Goal: Task Accomplishment & Management: Complete application form

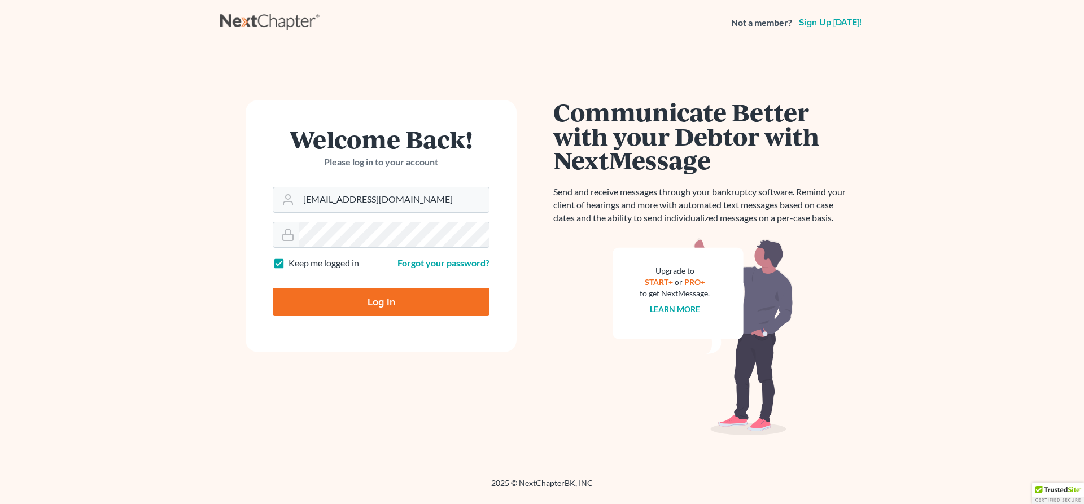
click at [372, 302] on input "Log In" at bounding box center [381, 302] width 217 height 28
type input "Thinking..."
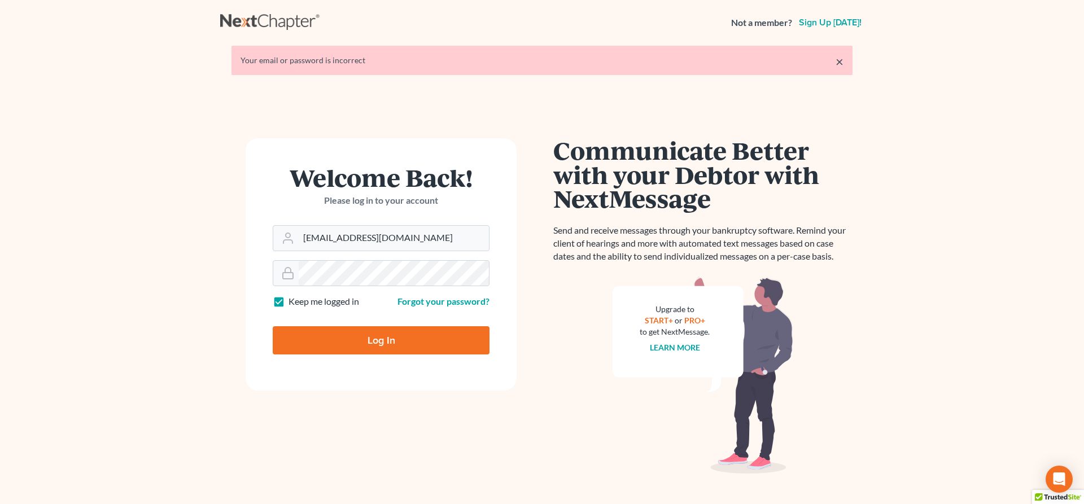
click at [383, 347] on input "Log In" at bounding box center [381, 340] width 217 height 28
type input "Thinking..."
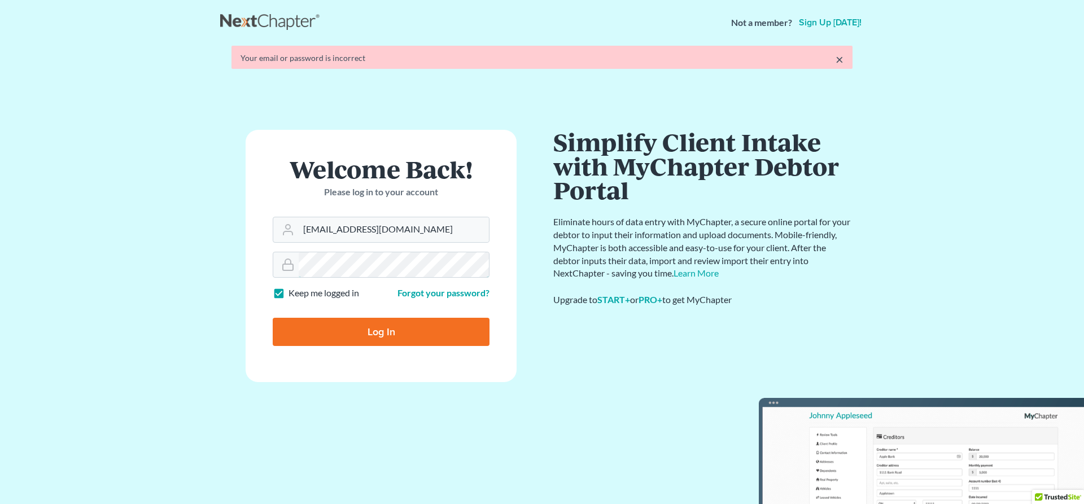
click at [264, 279] on form "Welcome Back! Please log in to your account Email Address jl@serlawfirm.com Pas…" at bounding box center [381, 256] width 271 height 252
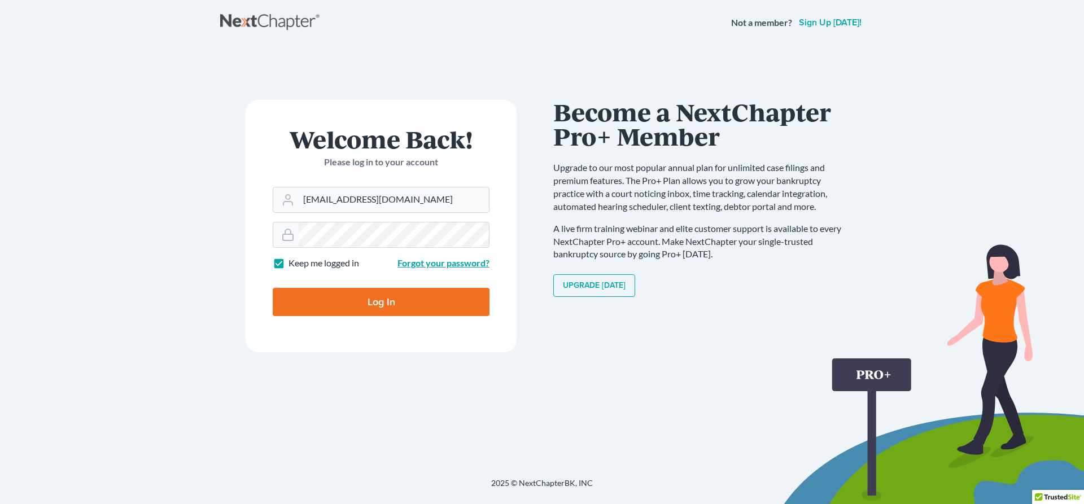
click at [417, 261] on link "Forgot your password?" at bounding box center [443, 262] width 92 height 11
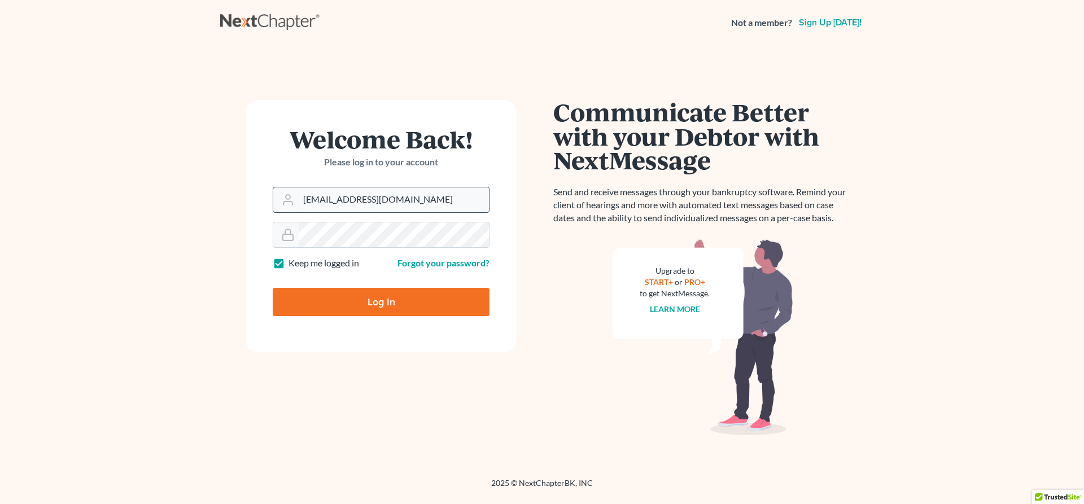
drag, startPoint x: 315, startPoint y: 202, endPoint x: 484, endPoint y: 202, distance: 169.3
click at [484, 202] on input "[EMAIL_ADDRESS][DOMAIN_NAME]" at bounding box center [394, 199] width 190 height 25
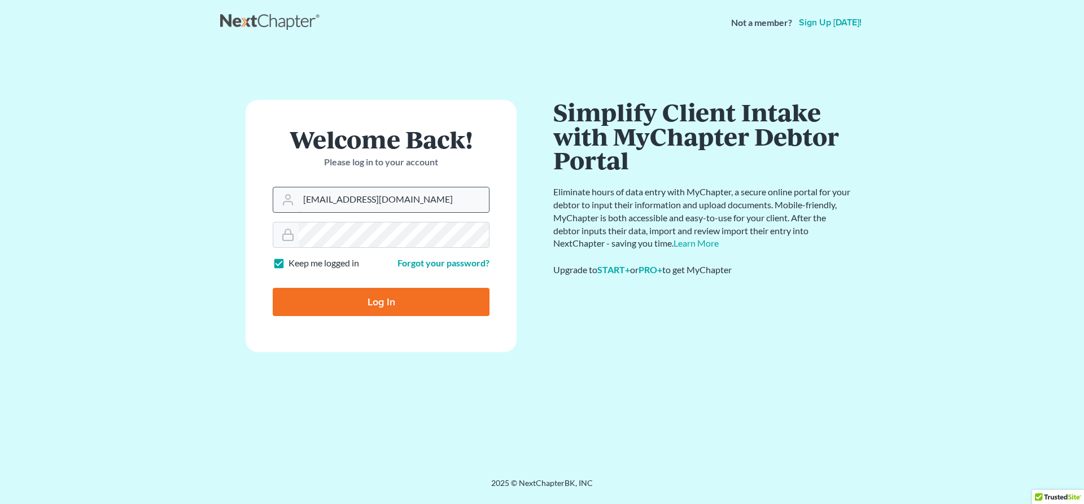
type input "[EMAIL_ADDRESS][DOMAIN_NAME]"
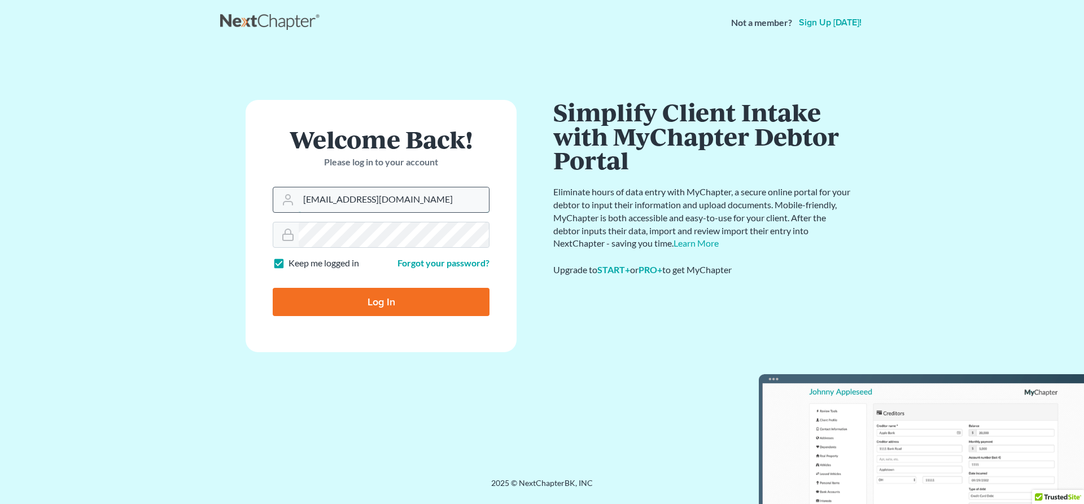
click at [273, 288] on input "Log In" at bounding box center [381, 302] width 217 height 28
type input "Thinking..."
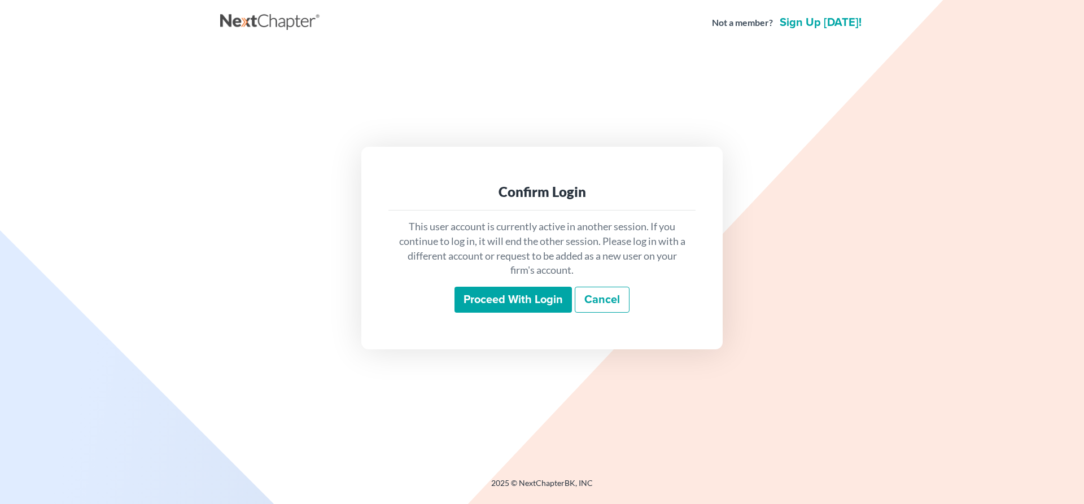
click at [507, 308] on input "Proceed with login" at bounding box center [512, 300] width 117 height 26
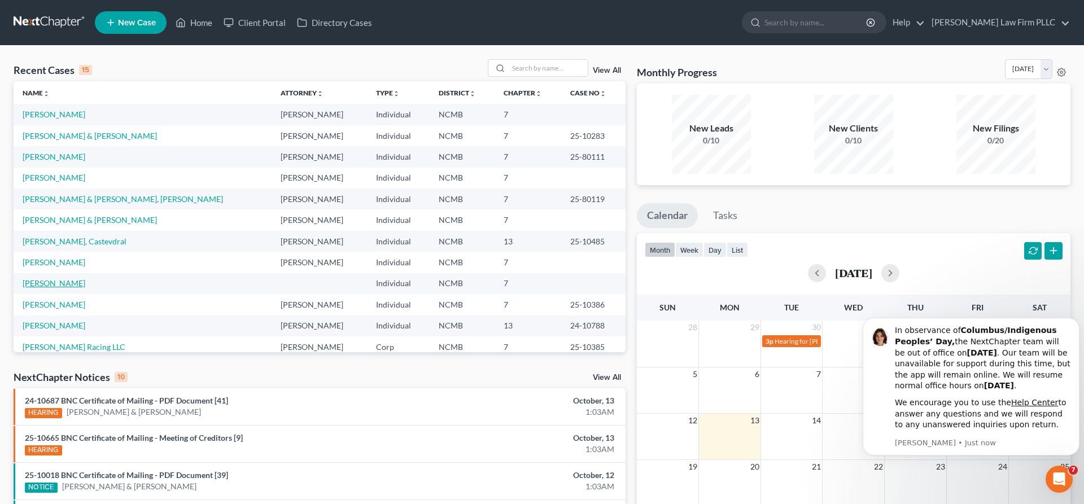
click at [64, 281] on link "[PERSON_NAME]" at bounding box center [54, 283] width 63 height 10
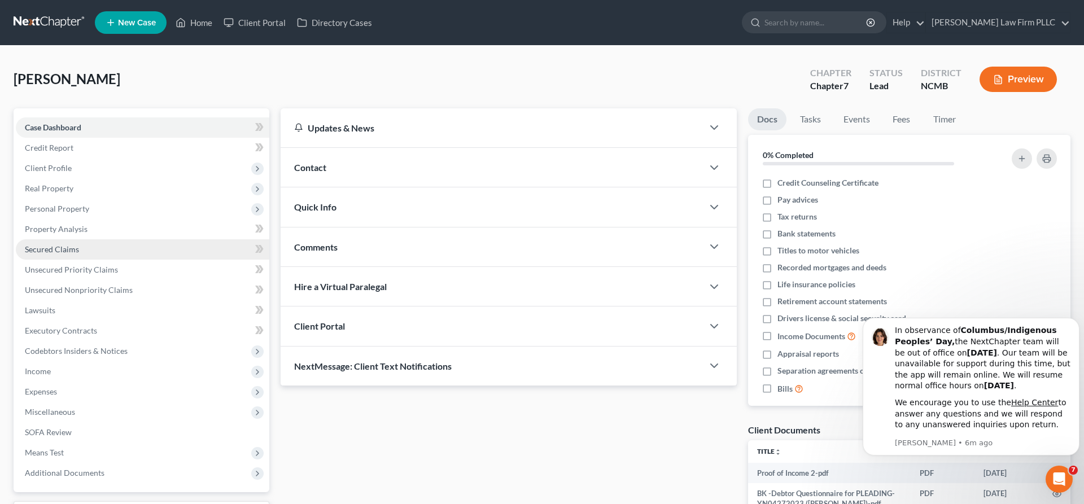
click at [63, 250] on span "Secured Claims" at bounding box center [52, 249] width 54 height 10
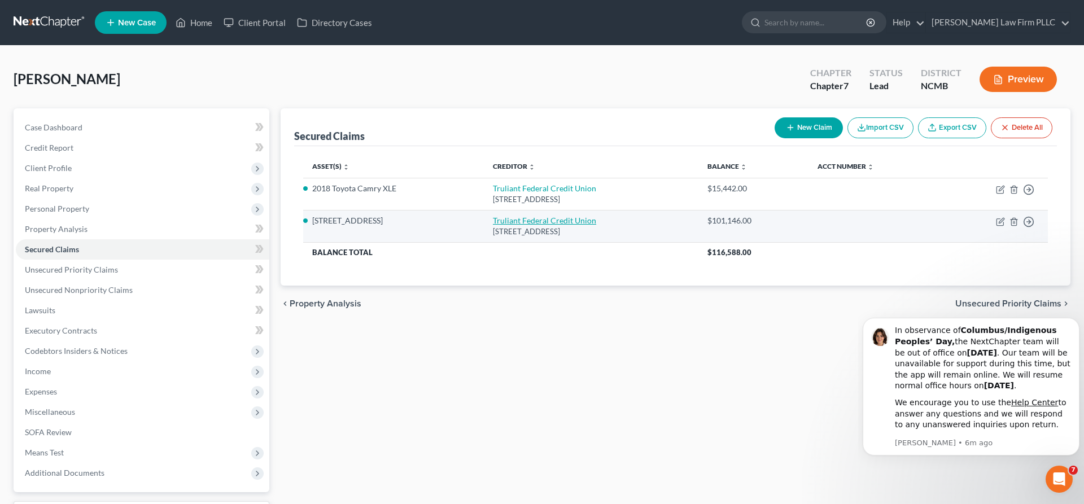
click at [499, 218] on link "Truliant Federal Credit Union" at bounding box center [544, 221] width 103 height 10
select select "28"
select select "0"
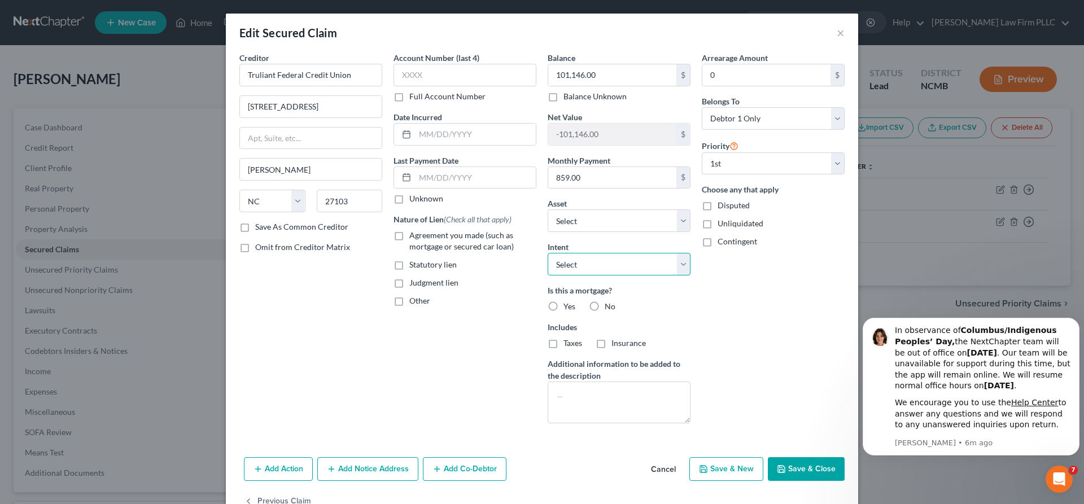
click at [548, 253] on select "Select Surrender Redeem Reaffirm Avoid Other" at bounding box center [619, 264] width 143 height 23
select select "4"
click option "Other" at bounding box center [0, 0] width 0 height 0
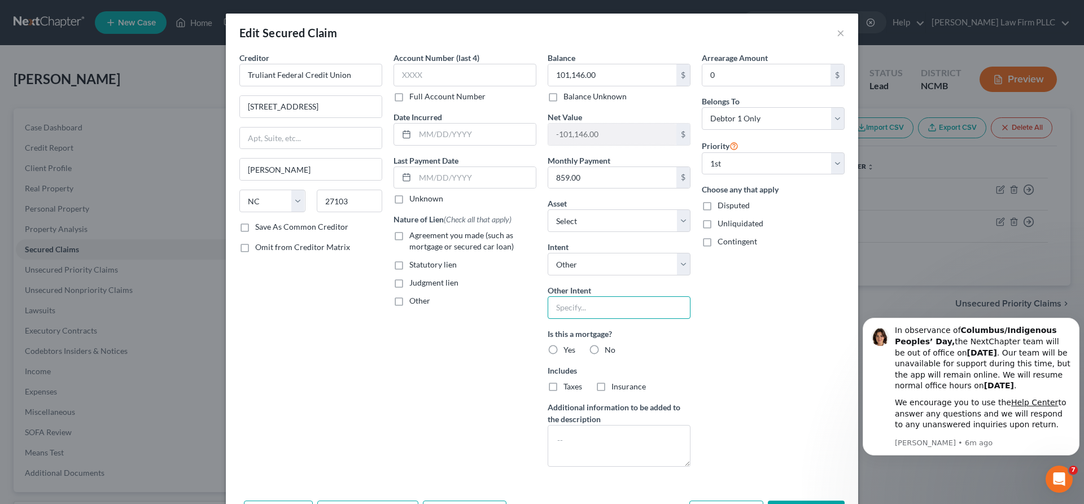
click at [568, 308] on input "text" at bounding box center [619, 307] width 143 height 23
click at [563, 349] on label "Yes" at bounding box center [569, 349] width 12 height 11
click at [568, 349] on input "Yes" at bounding box center [571, 347] width 7 height 7
radio input "true"
click at [563, 391] on label "Taxes" at bounding box center [572, 386] width 19 height 11
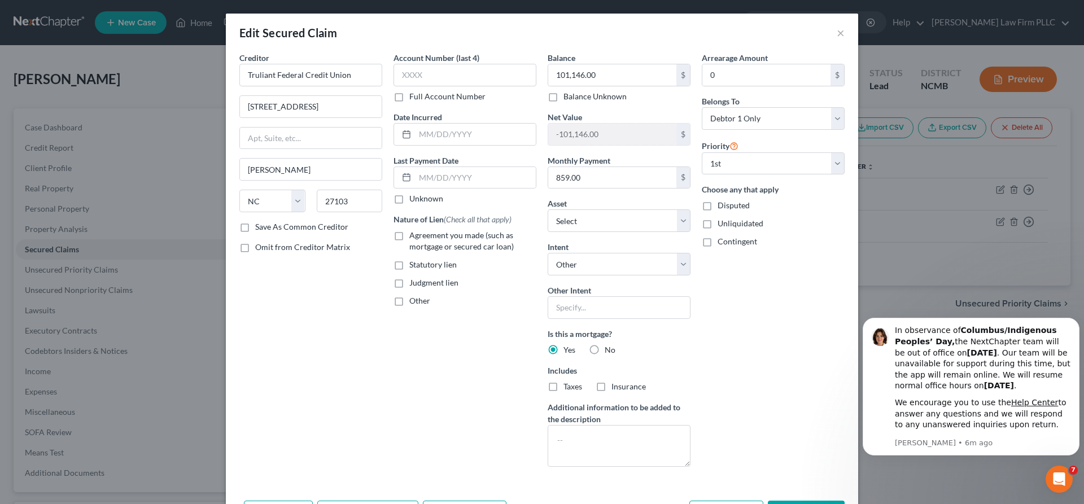
click at [568, 388] on input "Taxes" at bounding box center [571, 384] width 7 height 7
click at [563, 387] on label "Taxes" at bounding box center [572, 386] width 19 height 11
click at [568, 387] on input "Taxes" at bounding box center [571, 384] width 7 height 7
checkbox input "false"
click at [548, 209] on select "Select Other Multiple Assets 2018 Toyota Camry XLE - $0.0 Jewelry - Earrings - …" at bounding box center [619, 220] width 143 height 23
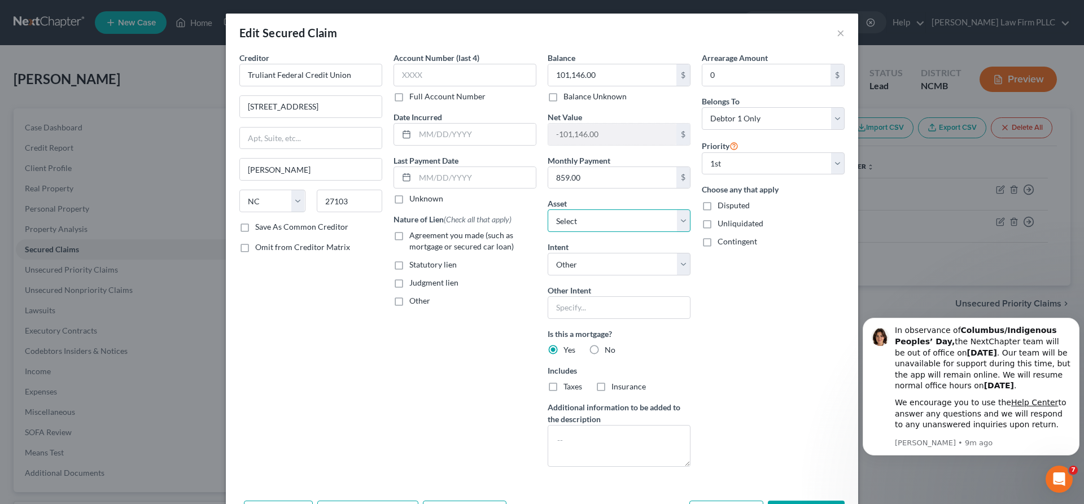
click at [683, 220] on select "Select Other Multiple Assets 2018 Toyota Camry XLE - $0.0 Jewelry - Earrings - …" at bounding box center [619, 220] width 143 height 23
click at [841, 35] on button "×" at bounding box center [841, 33] width 8 height 14
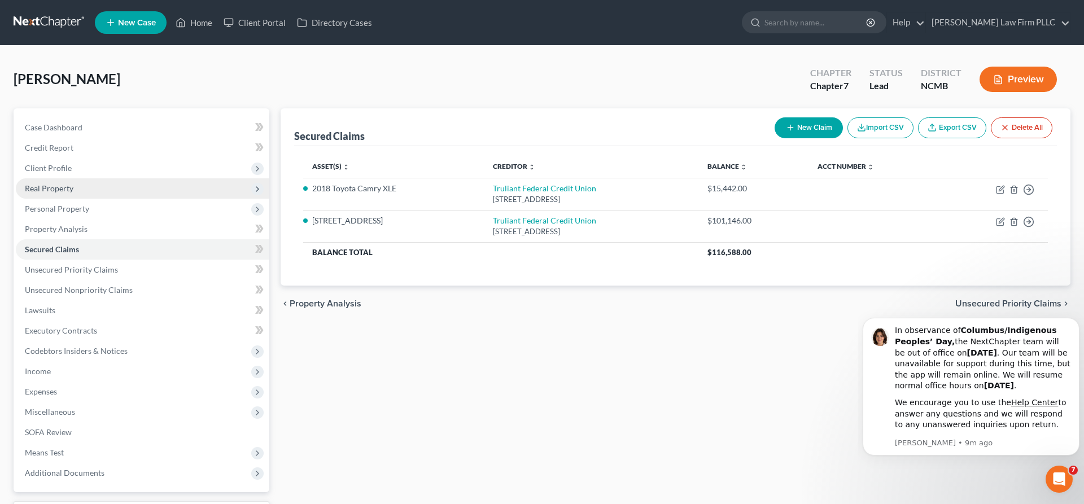
click at [54, 195] on span "Real Property" at bounding box center [142, 188] width 253 height 20
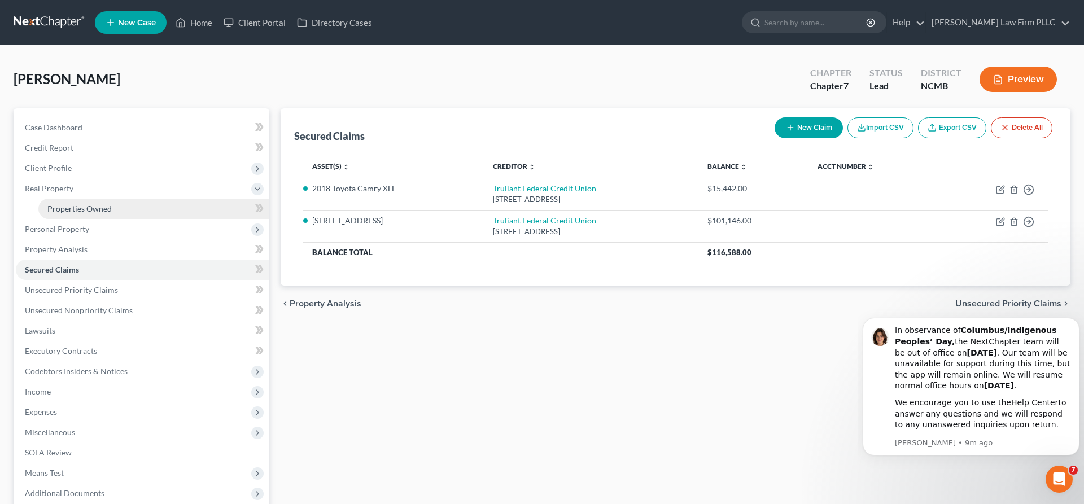
click at [60, 207] on span "Properties Owned" at bounding box center [79, 209] width 64 height 10
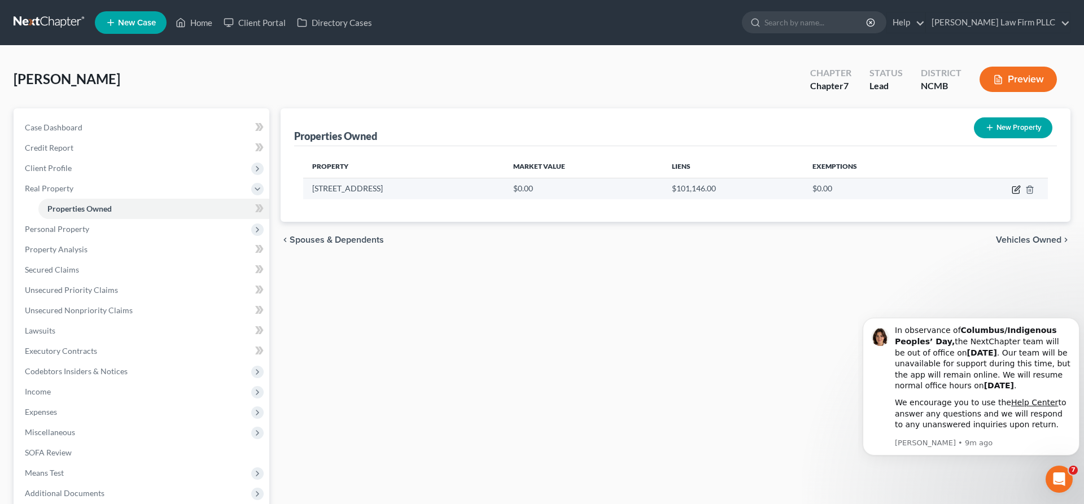
click at [1013, 189] on icon "button" at bounding box center [1016, 189] width 9 height 9
select select "28"
select select "40"
select select "0"
select select "2"
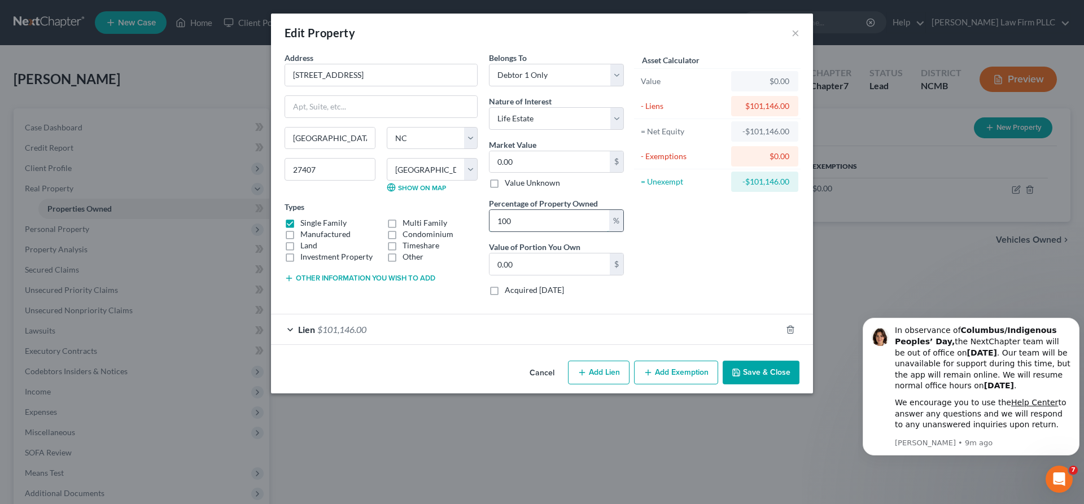
click at [544, 227] on input "100" at bounding box center [549, 220] width 120 height 21
click at [535, 157] on input "0.00" at bounding box center [549, 161] width 120 height 21
drag, startPoint x: 294, startPoint y: 79, endPoint x: 399, endPoint y: 74, distance: 105.1
click at [399, 74] on input "[STREET_ADDRESS]" at bounding box center [381, 74] width 192 height 21
click at [530, 160] on input "0.00" at bounding box center [549, 161] width 120 height 21
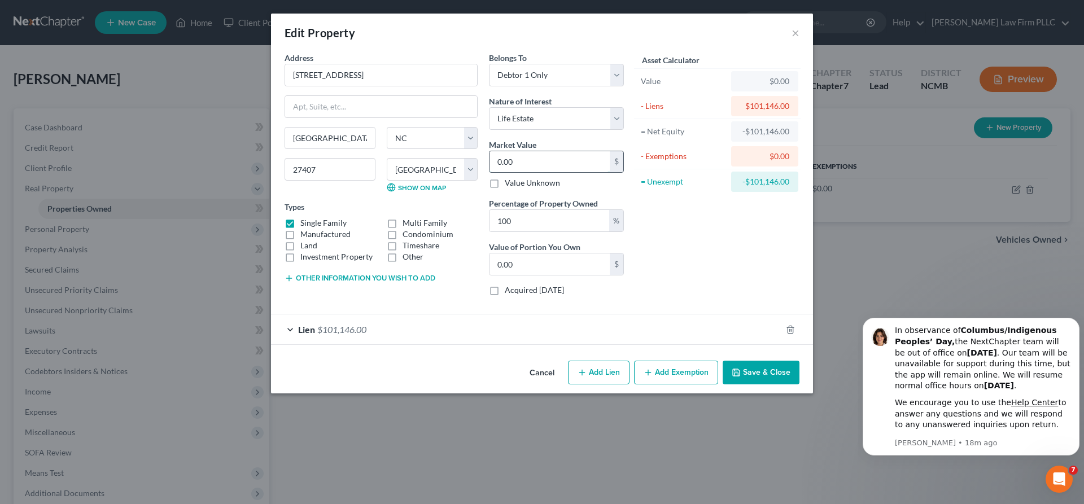
type input "1"
type input "1.00"
type input "17"
type input "17.00"
type input "170"
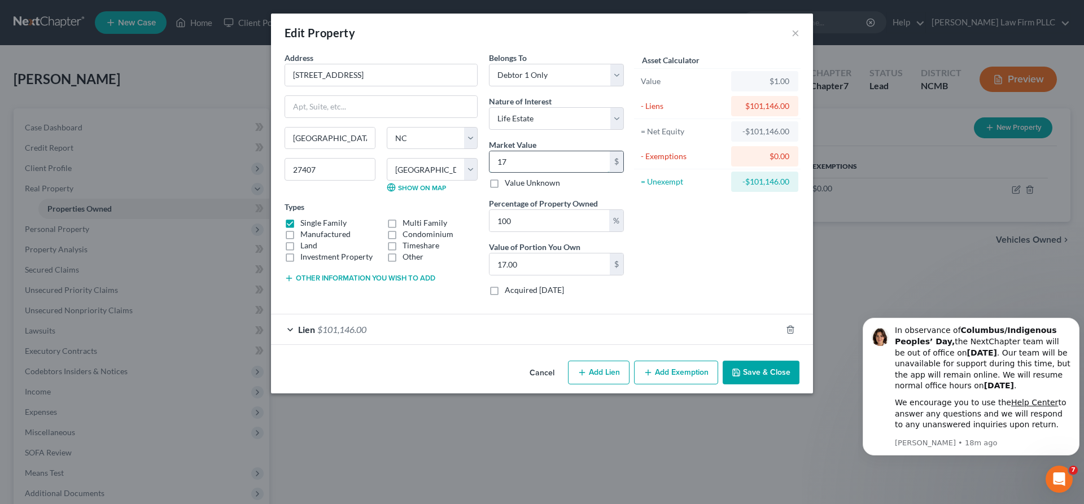
type input "170.00"
type input "1700"
type input "1,700.00"
type input "1,7000"
type input "17,000.00"
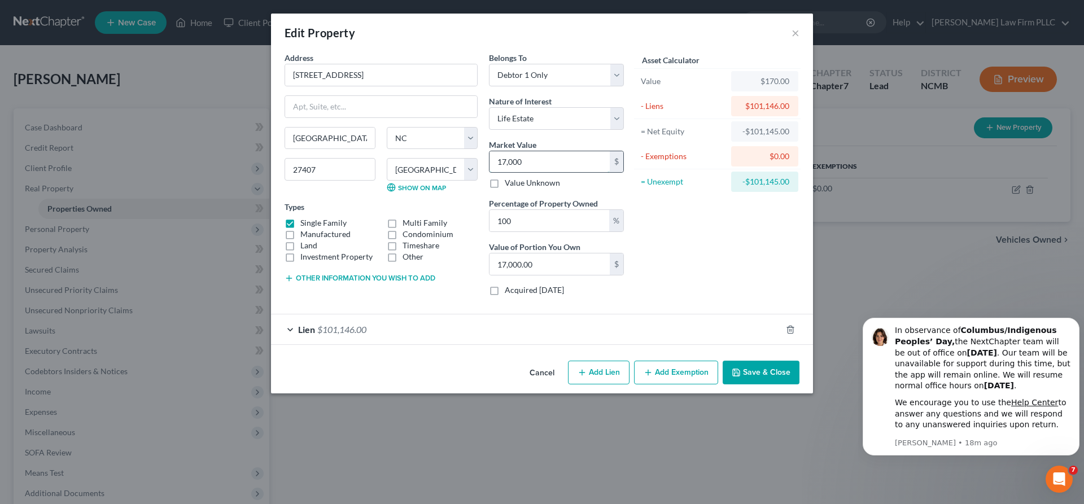
type input "17,0000"
type input "170,000.00"
type input "170,000"
click at [726, 246] on div "Asset Calculator Value $170,000.00 - Liens $101,146.00 = Net Equity -$100,976.0…" at bounding box center [717, 178] width 176 height 253
click at [763, 374] on button "Save & Close" at bounding box center [761, 373] width 77 height 24
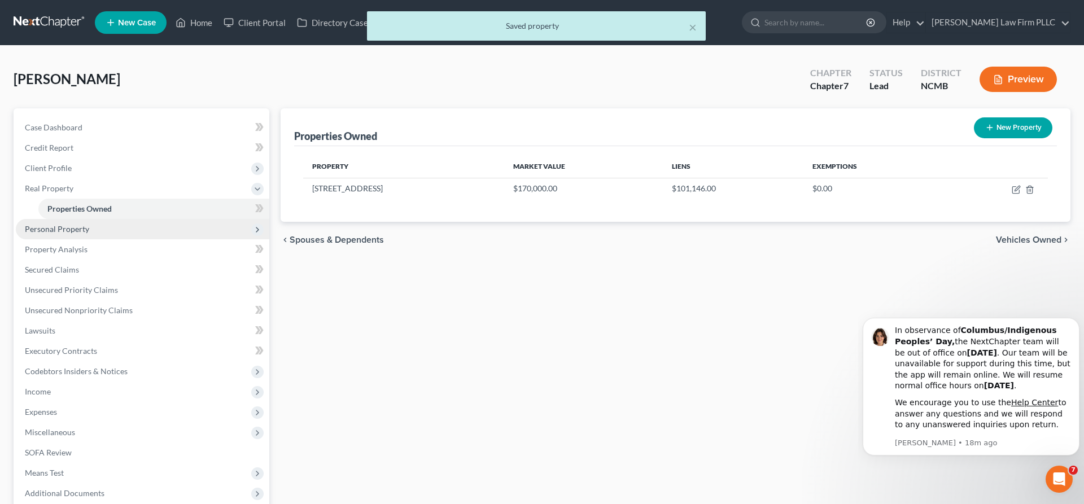
click at [52, 226] on span "Personal Property" at bounding box center [57, 229] width 64 height 10
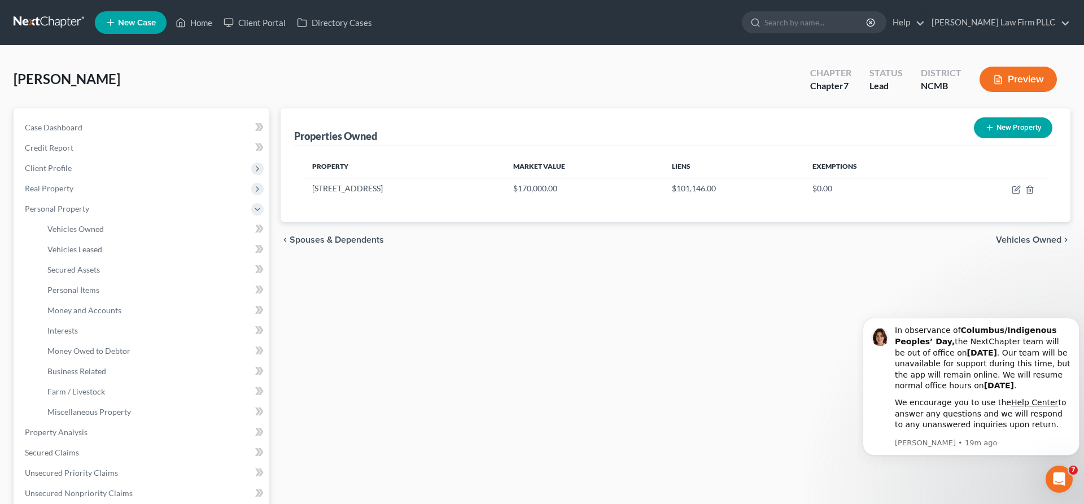
click at [724, 352] on div "Properties Owned New Property Property Market Value Liens Exemptions [STREET_AD…" at bounding box center [675, 434] width 801 height 652
click at [75, 231] on span "Vehicles Owned" at bounding box center [75, 229] width 56 height 10
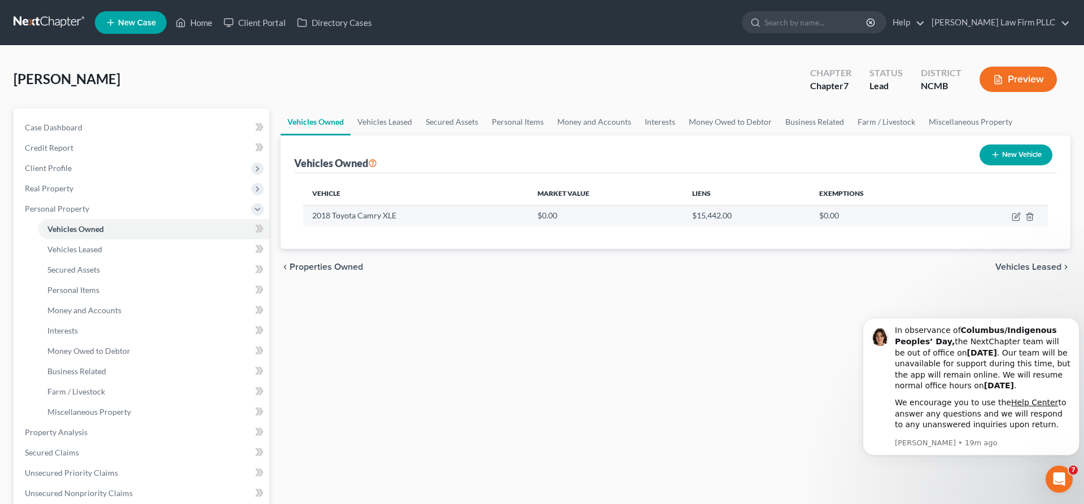
click at [342, 216] on td "2018 Toyota Camry XLE" at bounding box center [415, 215] width 225 height 21
click at [1016, 216] on icon "button" at bounding box center [1016, 216] width 9 height 9
select select "0"
select select "8"
select select "3"
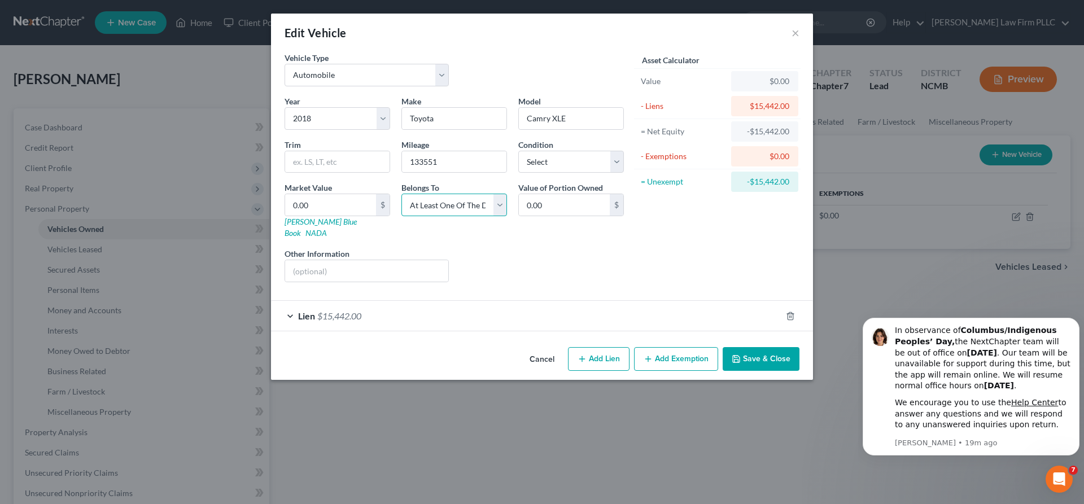
click at [401, 194] on select "Select Debtor 1 Only Debtor 2 Only Debtor 1 And Debtor 2 Only At Least One Of T…" at bounding box center [454, 205] width 106 height 23
click at [499, 205] on select "Select Debtor 1 Only Debtor 2 Only Debtor 1 And Debtor 2 Only At Least One Of T…" at bounding box center [454, 205] width 106 height 23
click at [310, 225] on link "[PERSON_NAME] Blue Book" at bounding box center [321, 227] width 72 height 21
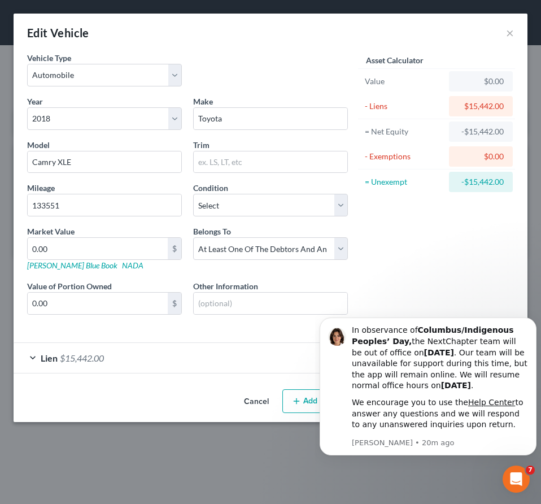
click at [445, 308] on html "In observance of Columbus/Indigenous Peoples’ Day, the NextChapter team will be…" at bounding box center [428, 305] width 226 height 5
click at [531, 321] on icon "Dismiss notification" at bounding box center [533, 321] width 6 height 6
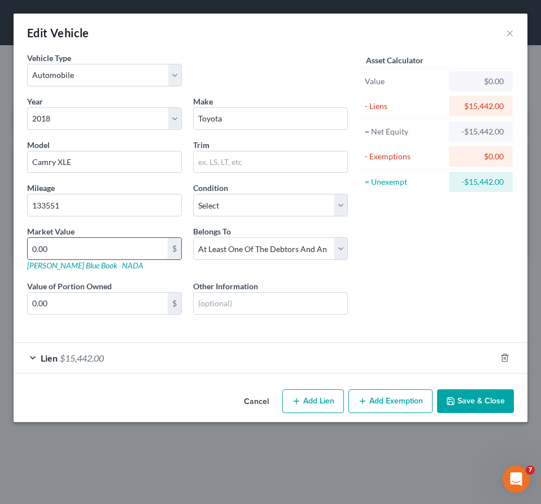
click at [56, 258] on input "0.00" at bounding box center [98, 248] width 140 height 21
type input "1"
type input "1.00"
type input "13"
type input "13.00"
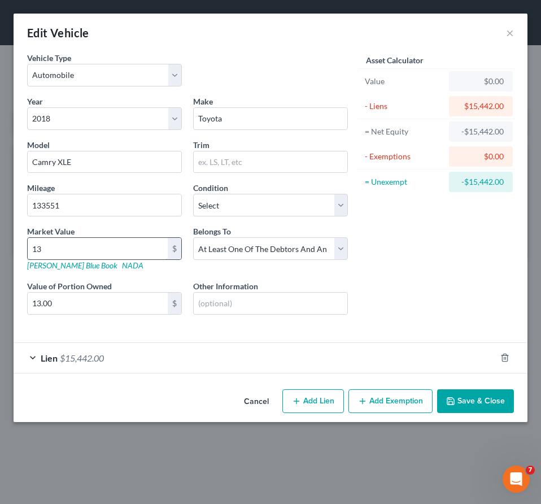
type input "135"
type input "135.00"
type input "1350"
type input "1,350.00"
type input "1,3500"
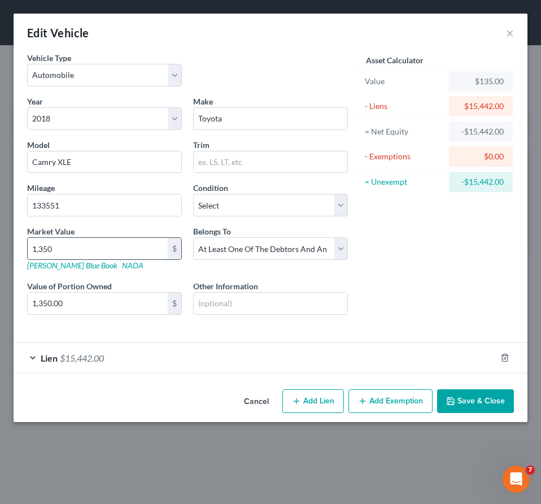
type input "13,500.00"
type input "13,50"
type input "1,350.00"
type input "1,35"
type input "135.00"
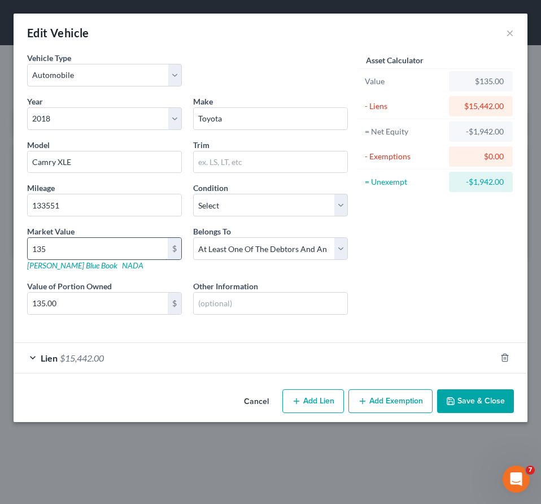
type input "1357"
type input "1,357.00"
type input "13575"
type input "13,575.00"
type input "13,575"
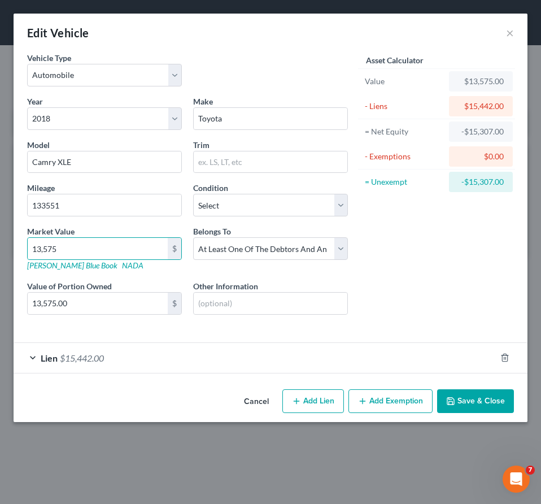
click at [124, 329] on div "Year Select 2026 2025 2024 2023 2022 2021 2020 2019 2018 2017 2016 2015 2014 20…" at bounding box center [187, 214] width 332 height 238
click at [146, 275] on div "Year Select 2026 2025 2024 2023 2022 2021 2020 2019 2018 2017 2016 2015 2014 20…" at bounding box center [187, 214] width 332 height 238
click at [482, 402] on button "Save & Close" at bounding box center [475, 401] width 77 height 24
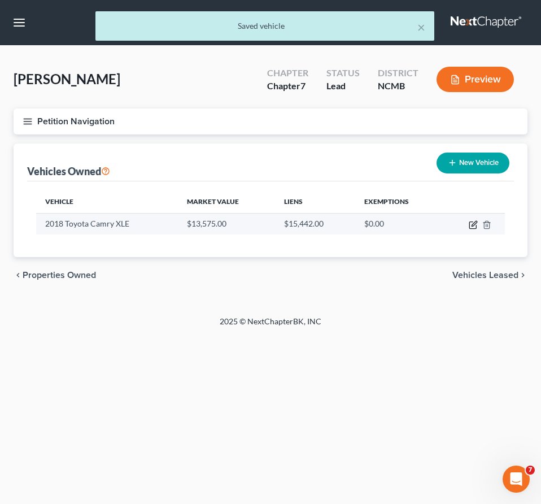
click at [472, 227] on icon "button" at bounding box center [473, 224] width 9 height 9
select select "0"
select select "8"
select select "3"
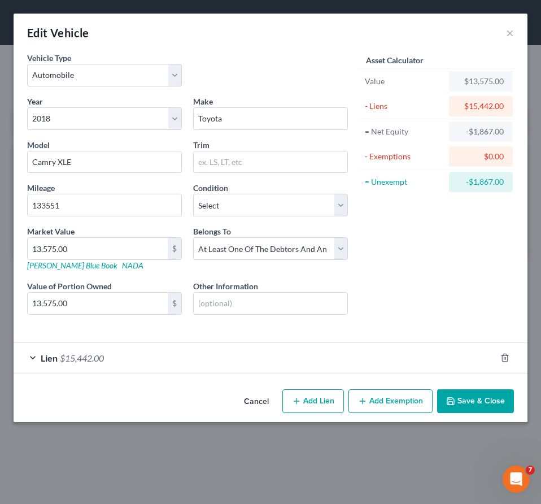
click at [479, 399] on button "Save & Close" at bounding box center [475, 401] width 77 height 24
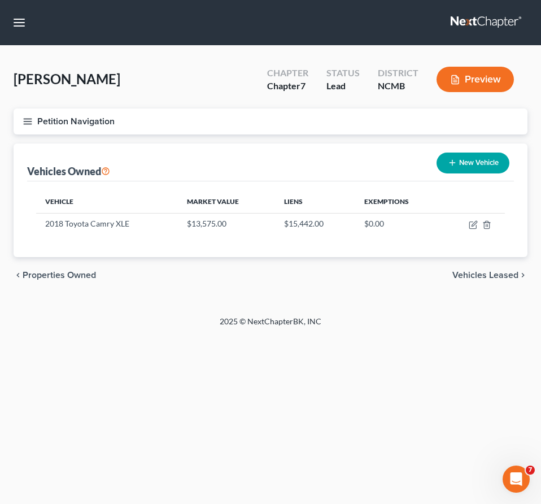
click at [474, 271] on span "Vehicles Leased" at bounding box center [485, 274] width 66 height 9
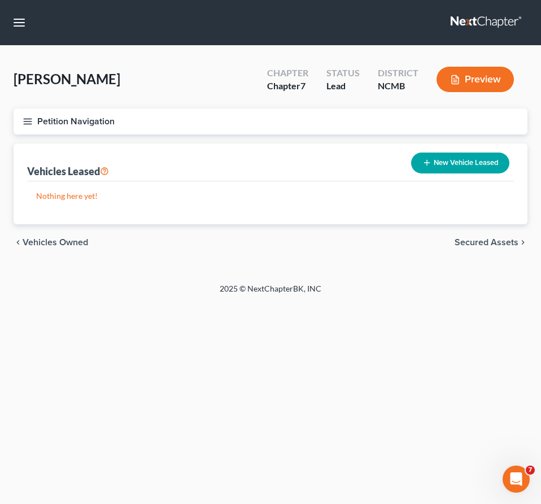
click at [485, 238] on span "Secured Assets" at bounding box center [486, 242] width 64 height 9
click at [485, 238] on span "Personal Items" at bounding box center [488, 242] width 60 height 9
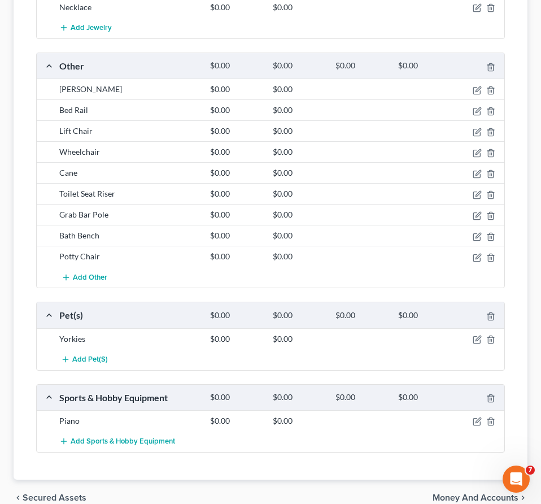
scroll to position [995, 0]
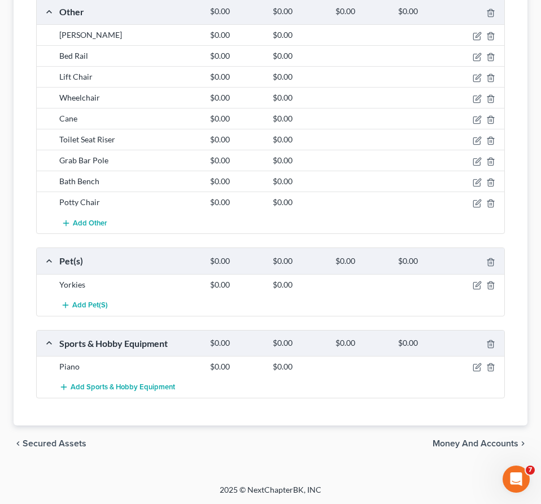
click at [466, 440] on span "Money and Accounts" at bounding box center [475, 443] width 86 height 9
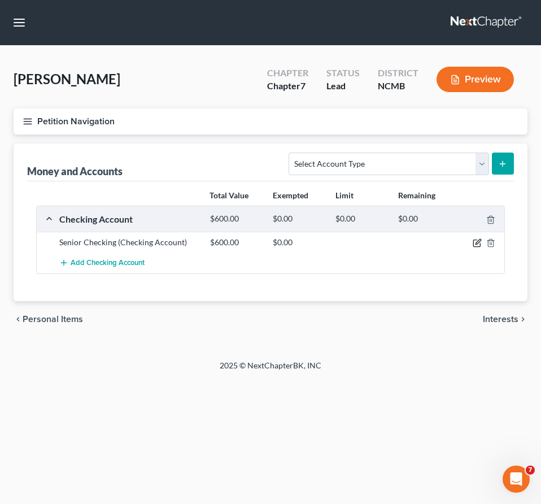
click at [475, 246] on icon "button" at bounding box center [476, 242] width 9 height 9
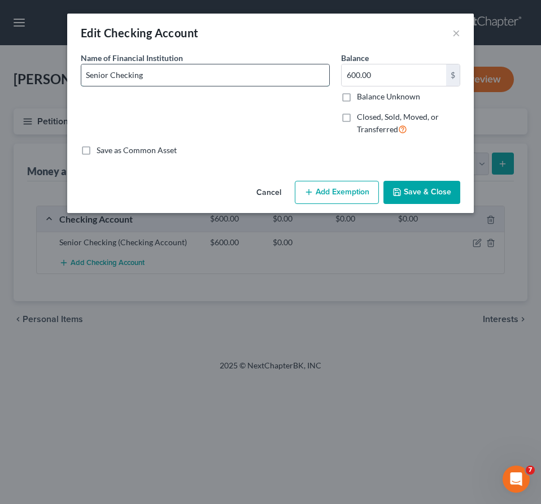
click at [148, 78] on input "Senior Checking" at bounding box center [205, 74] width 248 height 21
type input "Senior Checking at [GEOGRAPHIC_DATA]"
click at [432, 188] on button "Save & Close" at bounding box center [421, 193] width 77 height 24
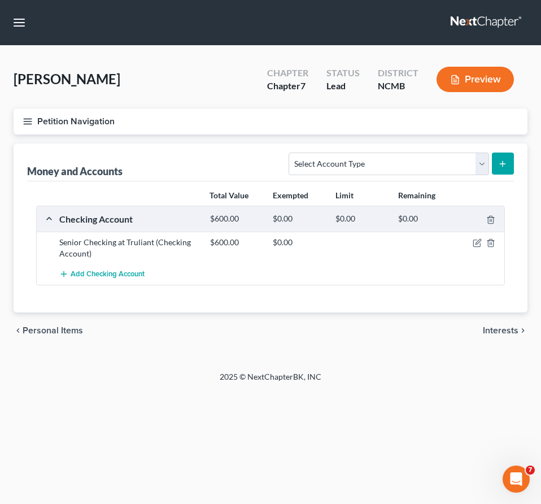
click at [492, 330] on span "Interests" at bounding box center [501, 330] width 36 height 9
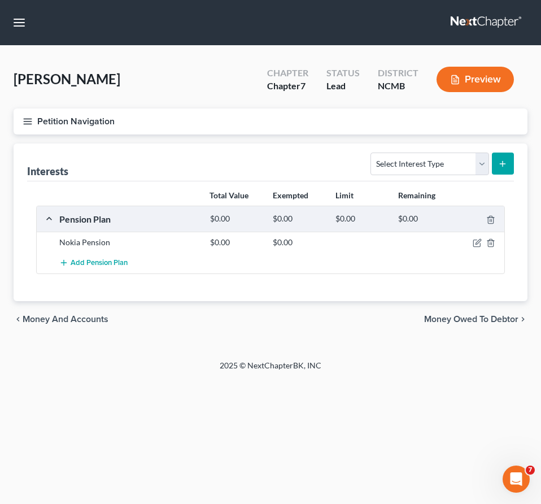
click at [80, 320] on span "Money and Accounts" at bounding box center [66, 318] width 86 height 9
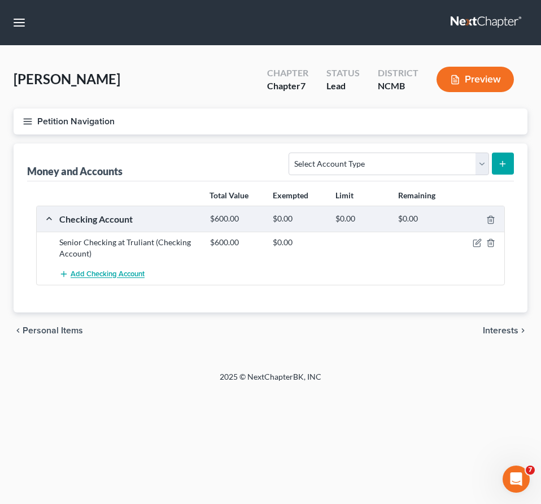
click at [93, 272] on span "Add Checking Account" at bounding box center [108, 274] width 74 height 9
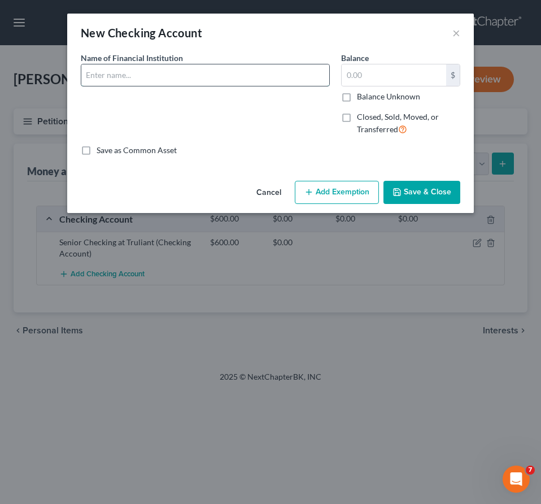
click at [167, 75] on input "text" at bounding box center [205, 74] width 248 height 21
drag, startPoint x: 139, startPoint y: 74, endPoint x: 346, endPoint y: 75, distance: 206.6
click at [329, 75] on input "Truliant Savings Loan" at bounding box center [205, 74] width 248 height 21
type input "Truliant Savings Account"
click at [370, 83] on input "text" at bounding box center [394, 74] width 104 height 21
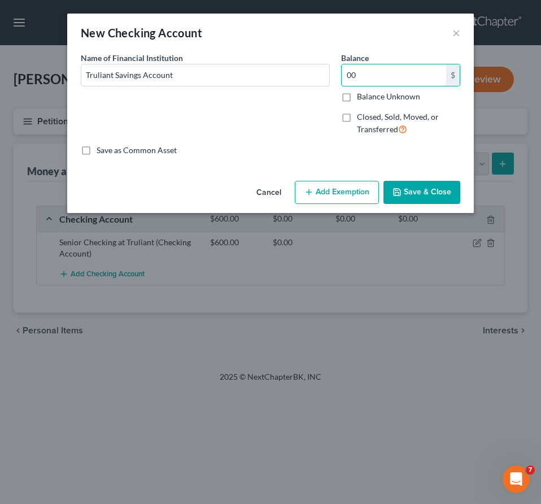
type input "00"
click at [431, 187] on button "Save & Close" at bounding box center [421, 193] width 77 height 24
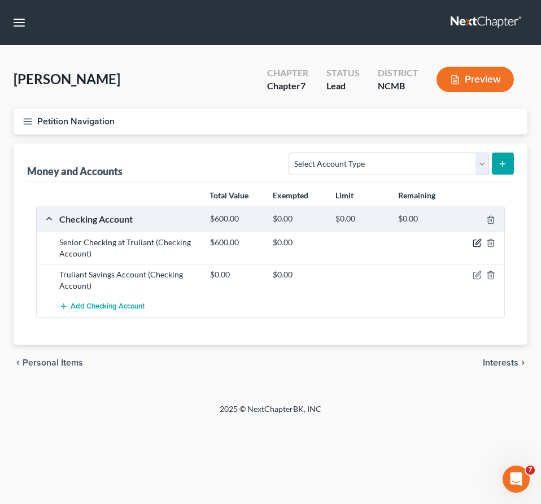
click at [479, 245] on icon "button" at bounding box center [476, 242] width 9 height 9
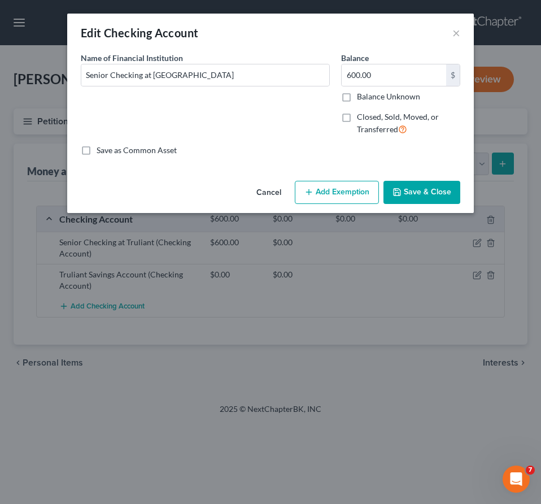
click at [379, 86] on div "600.00 $ Balance Unknown" at bounding box center [400, 83] width 119 height 38
drag, startPoint x: 379, startPoint y: 80, endPoint x: 280, endPoint y: 92, distance: 100.1
click at [342, 86] on input "600.00" at bounding box center [394, 74] width 104 height 21
drag, startPoint x: 402, startPoint y: 79, endPoint x: 260, endPoint y: 75, distance: 142.9
click at [342, 75] on input "600.00" at bounding box center [394, 74] width 104 height 21
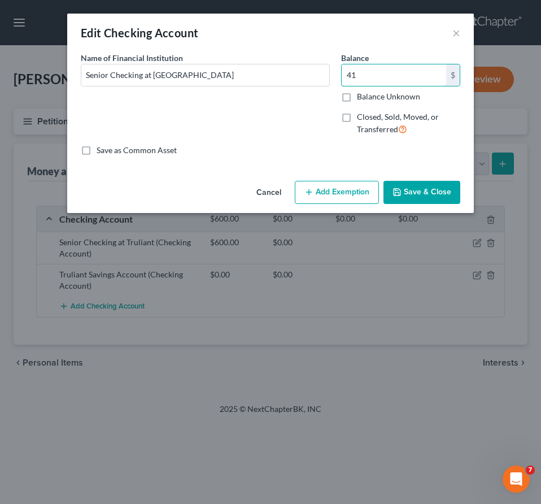
type input "41"
click at [444, 199] on button "Save & Close" at bounding box center [421, 193] width 77 height 24
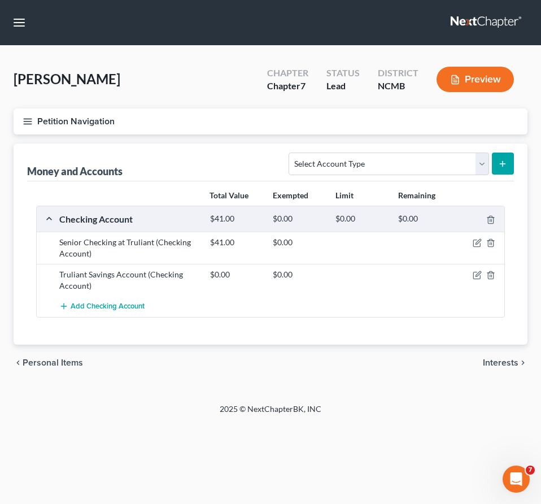
click at [488, 363] on span "Interests" at bounding box center [501, 362] width 36 height 9
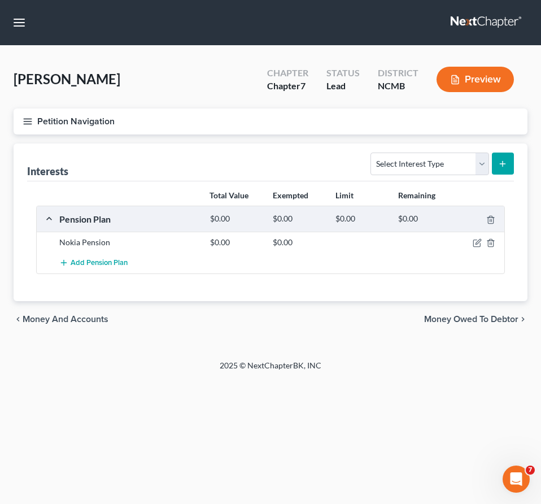
click at [464, 320] on span "Money Owed to Debtor" at bounding box center [471, 318] width 94 height 9
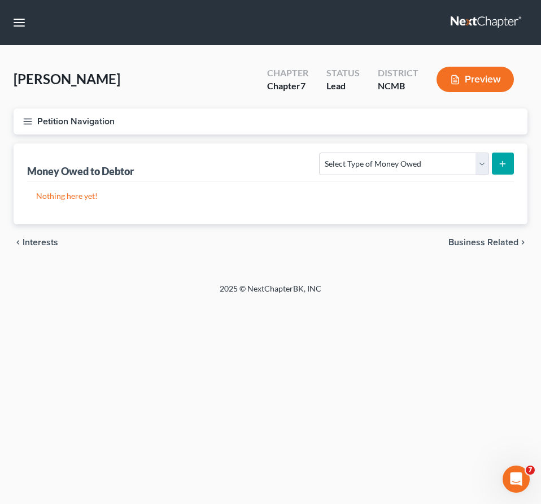
click at [491, 248] on div "chevron_left Interests Business Related chevron_right" at bounding box center [271, 242] width 514 height 36
click at [487, 242] on span "Business Related" at bounding box center [483, 242] width 70 height 9
click at [487, 242] on span "Farm / Livestock" at bounding box center [485, 242] width 66 height 9
click at [487, 242] on span "Miscellaneous Property" at bounding box center [470, 242] width 95 height 9
click at [487, 242] on span "Property Analysis" at bounding box center [483, 242] width 72 height 9
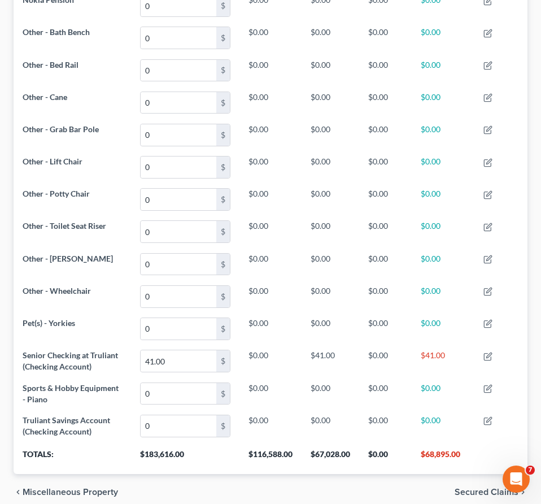
scroll to position [1316, 0]
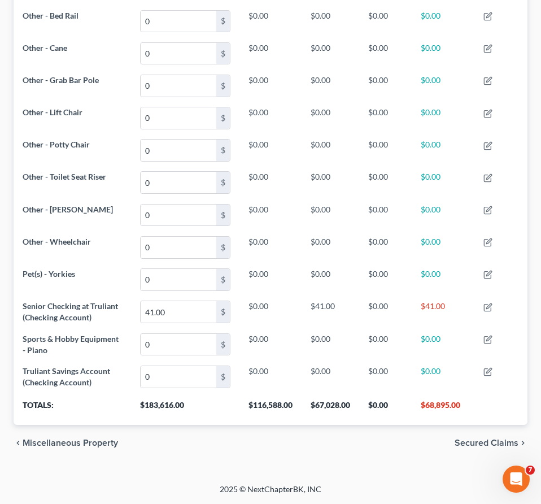
click at [486, 447] on span "Secured Claims" at bounding box center [486, 442] width 64 height 9
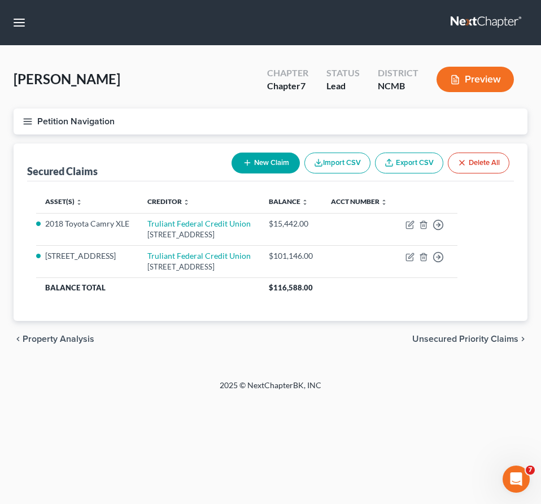
click at [469, 335] on span "Unsecured Priority Claims" at bounding box center [465, 338] width 106 height 9
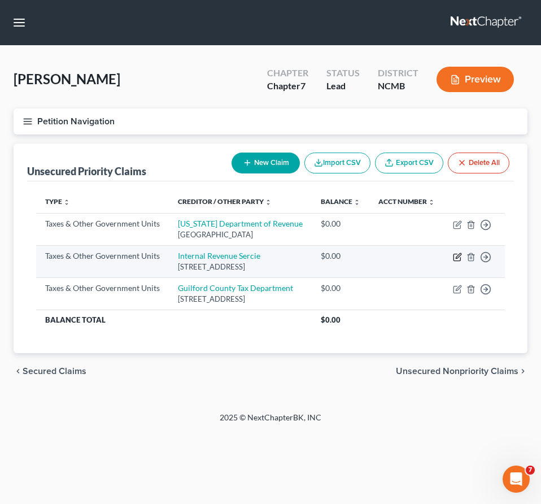
click at [458, 258] on icon "button" at bounding box center [458, 255] width 5 height 5
select select "0"
select select "39"
select select "0"
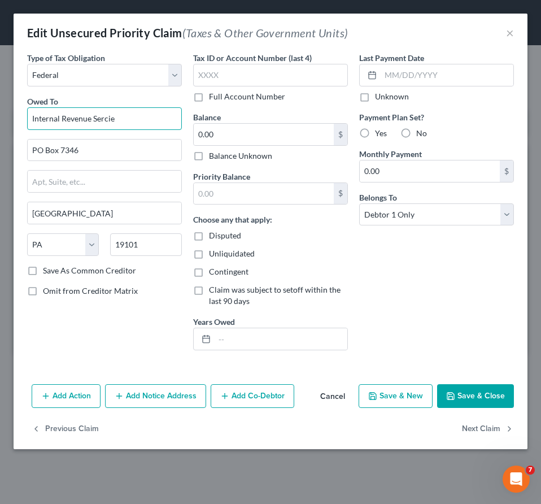
click at [105, 119] on input "Internal Revenue Sercie" at bounding box center [104, 118] width 155 height 23
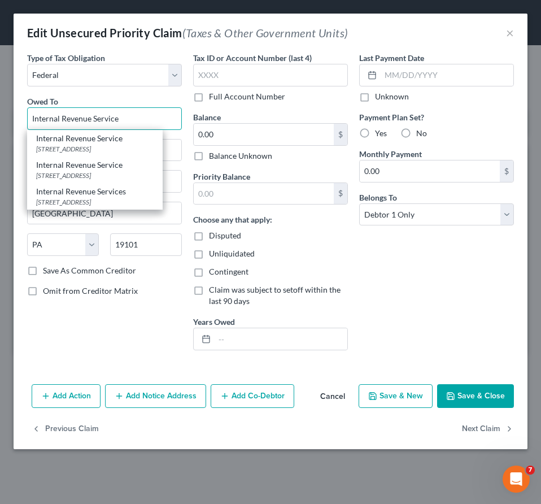
type input "Internal Revenue Service"
click at [491, 391] on button "Save & Close" at bounding box center [475, 396] width 77 height 24
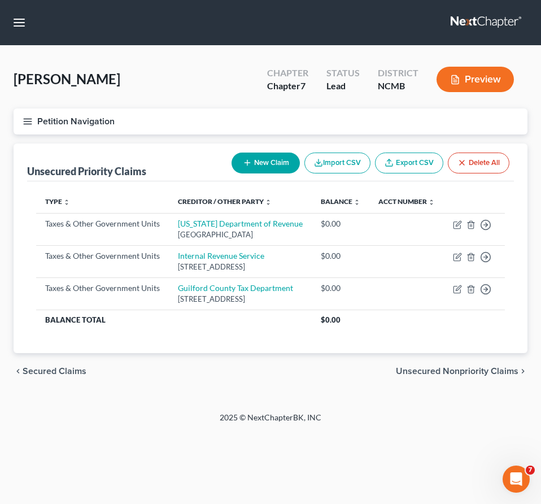
click at [414, 375] on span "Unsecured Nonpriority Claims" at bounding box center [457, 370] width 122 height 9
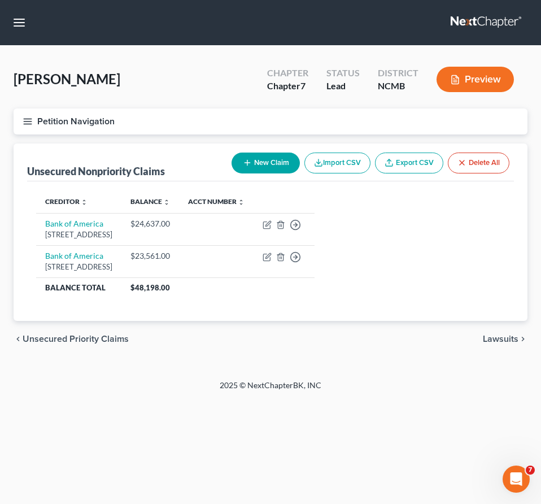
click at [514, 337] on span "Lawsuits" at bounding box center [501, 338] width 36 height 9
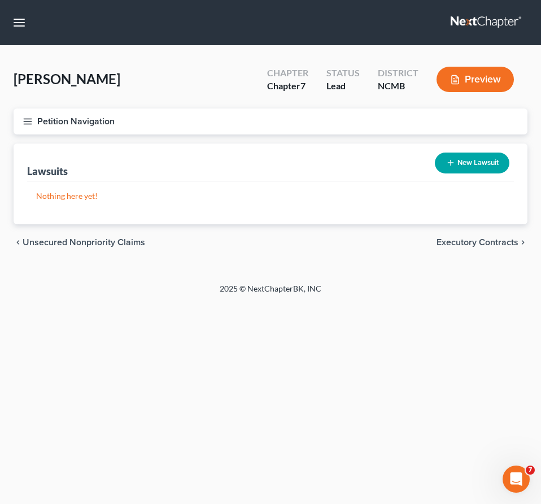
click at [463, 244] on span "Executory Contracts" at bounding box center [477, 242] width 82 height 9
click at [495, 243] on span "Codebtors" at bounding box center [497, 242] width 42 height 9
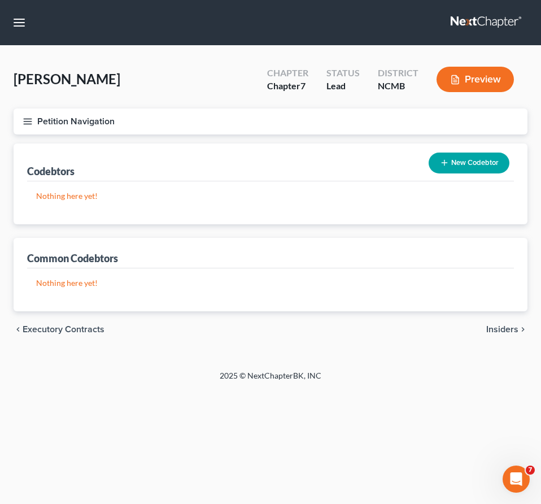
click at [506, 330] on span "Insiders" at bounding box center [502, 329] width 32 height 9
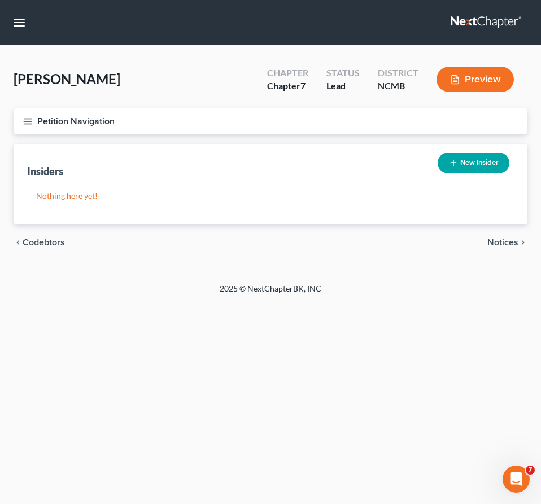
click at [507, 244] on span "Notices" at bounding box center [502, 242] width 31 height 9
click at [507, 244] on span "Employment Income" at bounding box center [477, 242] width 81 height 9
click at [507, 244] on span "Non Employment Income" at bounding box center [468, 242] width 100 height 9
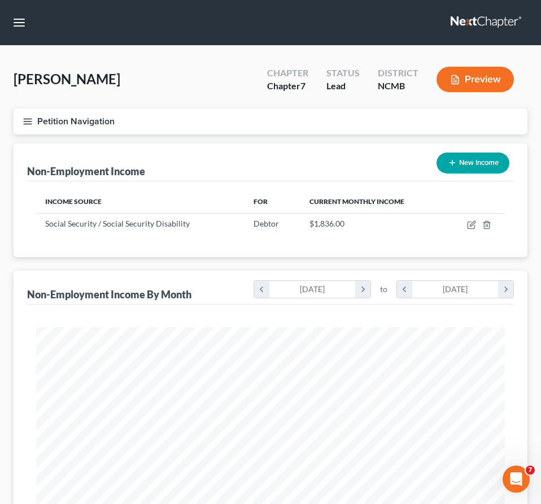
click at [471, 158] on button "New Income" at bounding box center [472, 162] width 73 height 21
select select "0"
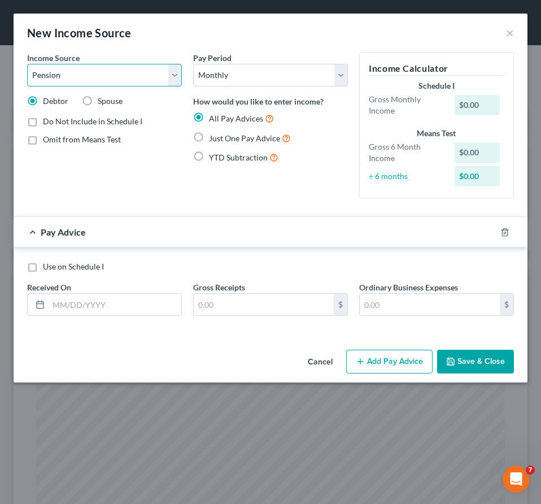
click option "Pension" at bounding box center [0, 0] width 0 height 0
click at [27, 64] on select "Select Unemployment Disability (from employer) Pension Retirement Social Securi…" at bounding box center [104, 75] width 155 height 23
select select "4"
click option "Social Security / Social Security Disability" at bounding box center [0, 0] width 0 height 0
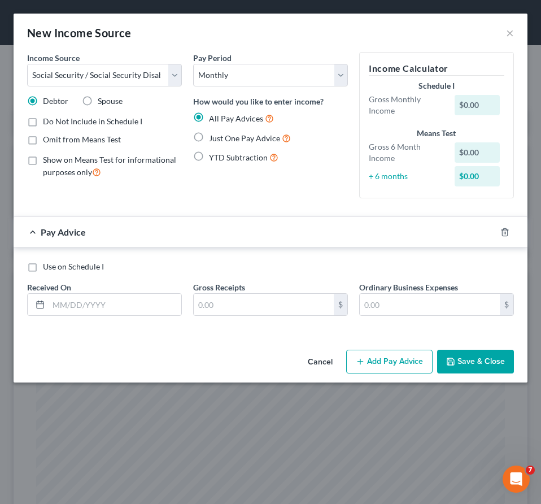
click at [212, 138] on span "Just One Pay Advice" at bounding box center [244, 138] width 71 height 10
click at [213, 138] on input "Just One Pay Advice" at bounding box center [216, 135] width 7 height 7
radio input "true"
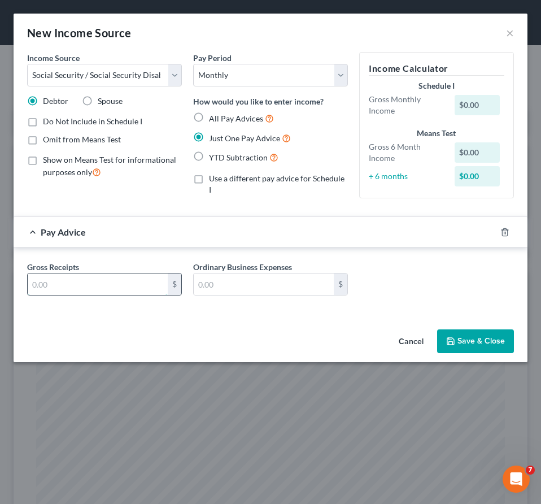
click at [88, 286] on input "text" at bounding box center [98, 283] width 140 height 21
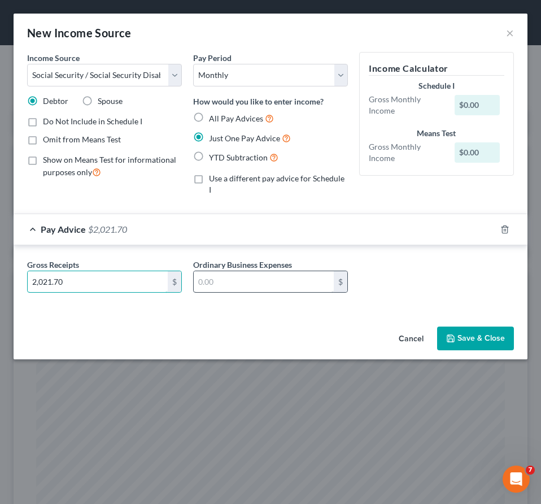
type input "2,021.70"
click at [241, 277] on input "text" at bounding box center [264, 281] width 140 height 21
type input "185"
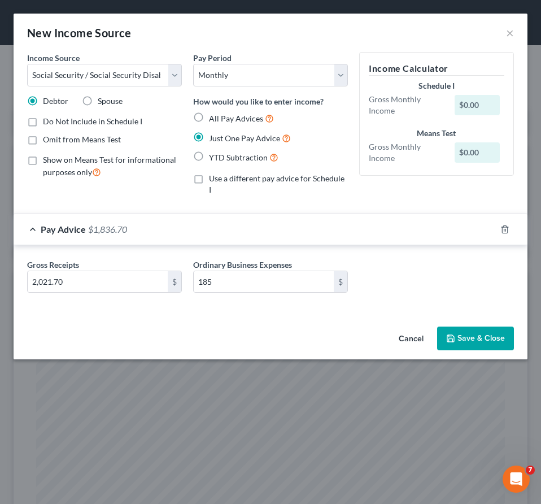
click at [477, 326] on button "Save & Close" at bounding box center [475, 338] width 77 height 24
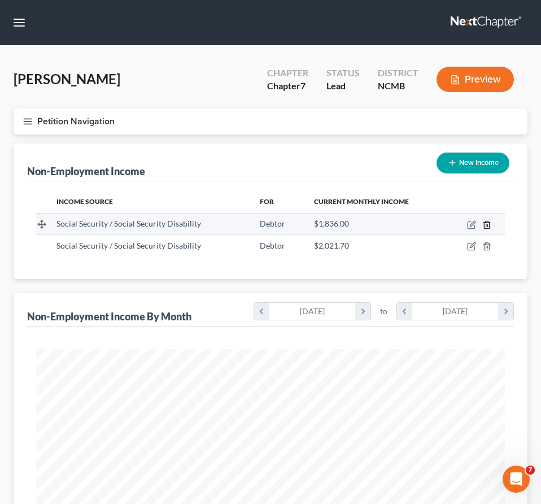
click at [486, 222] on icon "button" at bounding box center [486, 224] width 9 height 9
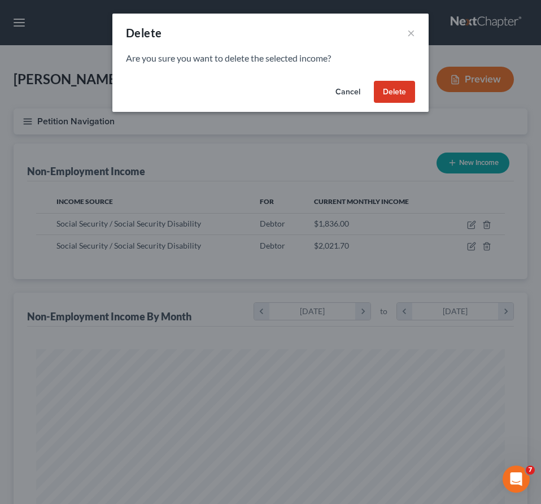
click at [397, 89] on button "Delete" at bounding box center [394, 92] width 41 height 23
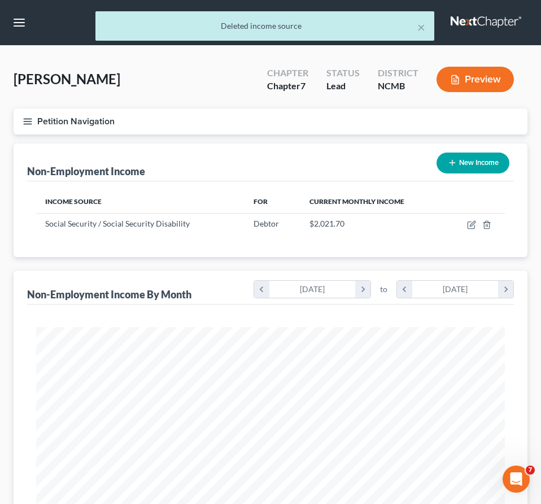
click at [466, 157] on button "New Income" at bounding box center [472, 162] width 73 height 21
select select "0"
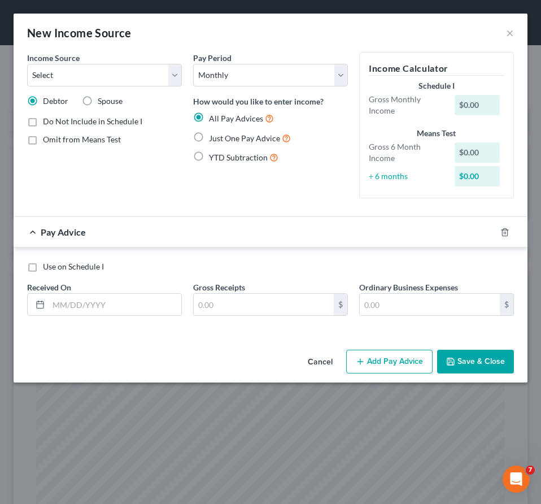
click at [329, 359] on button "Cancel" at bounding box center [320, 362] width 43 height 23
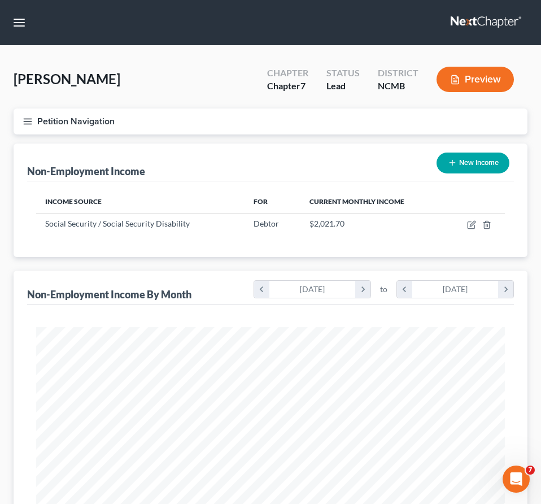
click at [467, 164] on button "New Income" at bounding box center [472, 162] width 73 height 21
select select "0"
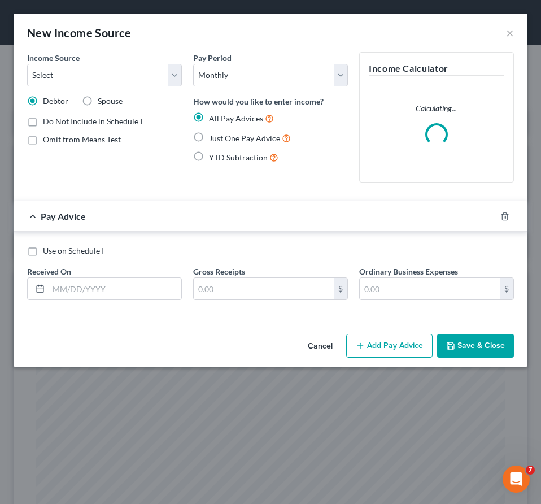
click at [88, 86] on div "Income Source * Select Unemployment Disability (from employer) Pension Retireme…" at bounding box center [104, 121] width 166 height 139
click at [27, 64] on select "Select Unemployment Disability (from employer) Pension Retirement Social Securi…" at bounding box center [104, 75] width 155 height 23
select select "2"
click option "Pension" at bounding box center [0, 0] width 0 height 0
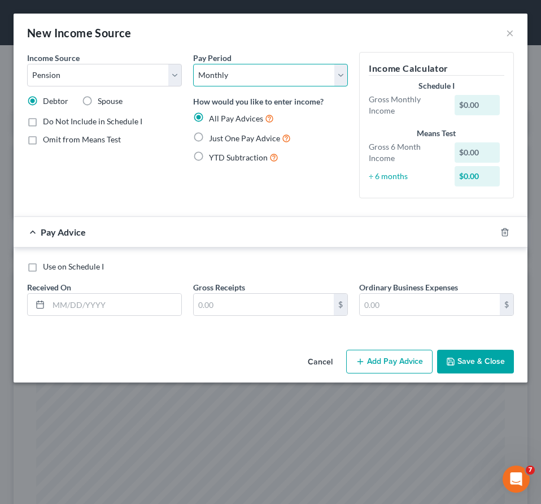
click at [193, 64] on select "Select Monthly Twice Monthly Every Other Week Weekly" at bounding box center [270, 75] width 155 height 23
click at [240, 77] on select "Select Monthly Twice Monthly Every Other Week Weekly" at bounding box center [270, 75] width 155 height 23
click at [231, 139] on span "Just One Pay Advice" at bounding box center [244, 138] width 71 height 10
click at [221, 139] on input "Just One Pay Advice" at bounding box center [216, 135] width 7 height 7
radio input "true"
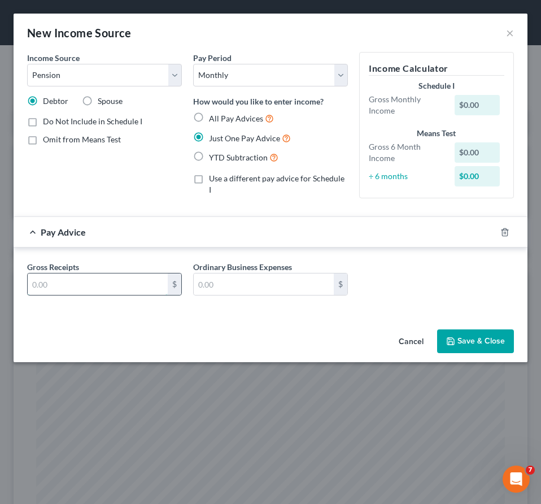
click at [104, 289] on input "text" at bounding box center [98, 283] width 140 height 21
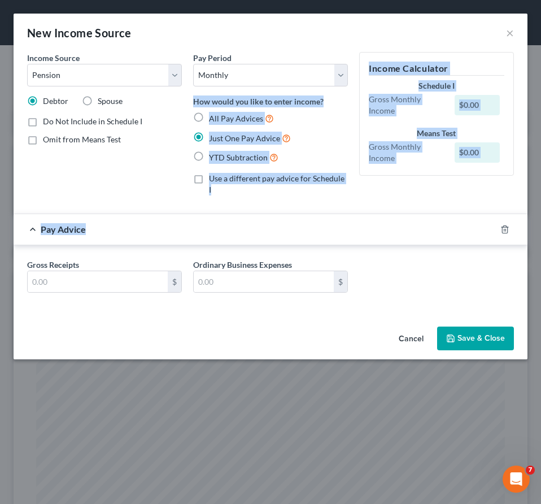
drag, startPoint x: 293, startPoint y: 27, endPoint x: 287, endPoint y: 211, distance: 183.5
click at [290, 230] on div "New Income Source × Income Source * Select Unemployment Disability (from employ…" at bounding box center [271, 186] width 514 height 345
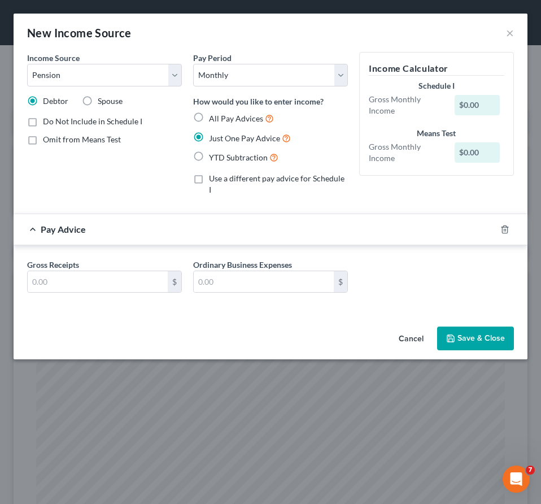
click at [302, 20] on div "New Income Source ×" at bounding box center [271, 33] width 514 height 38
click at [120, 275] on input "text" at bounding box center [98, 281] width 140 height 21
type input "1,314"
click at [477, 332] on button "Save & Close" at bounding box center [475, 338] width 77 height 24
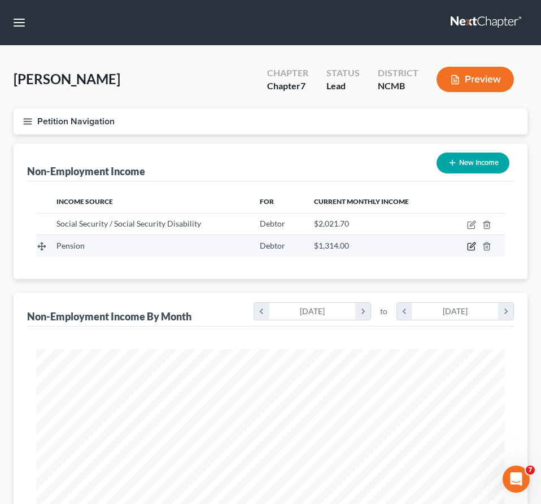
click at [473, 246] on icon "button" at bounding box center [471, 246] width 9 height 9
select select "2"
select select "0"
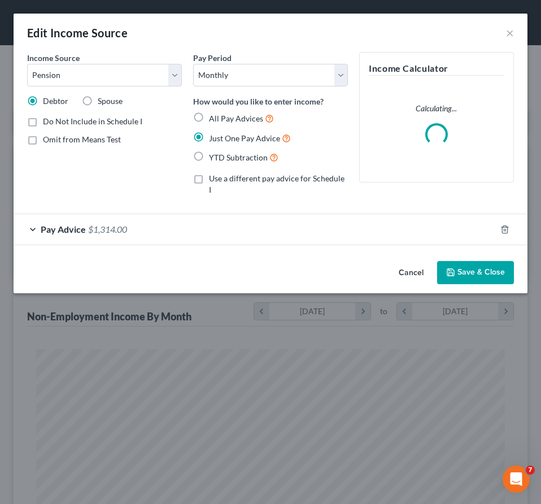
click at [30, 218] on div "Pay Advice $1,314.00" at bounding box center [255, 229] width 482 height 30
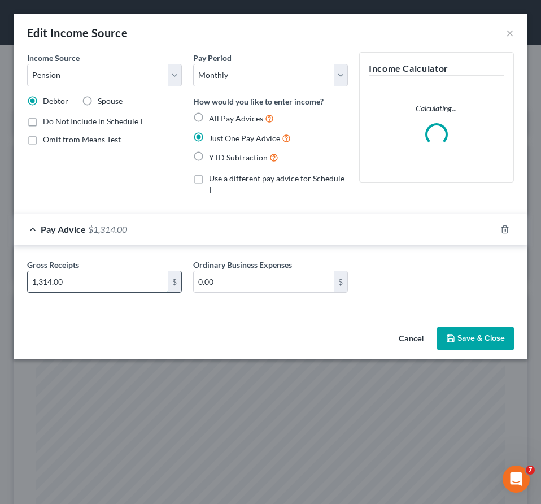
drag, startPoint x: 43, startPoint y: 270, endPoint x: 320, endPoint y: 266, distance: 276.1
click at [168, 271] on input "1,314.00" at bounding box center [98, 281] width 140 height 21
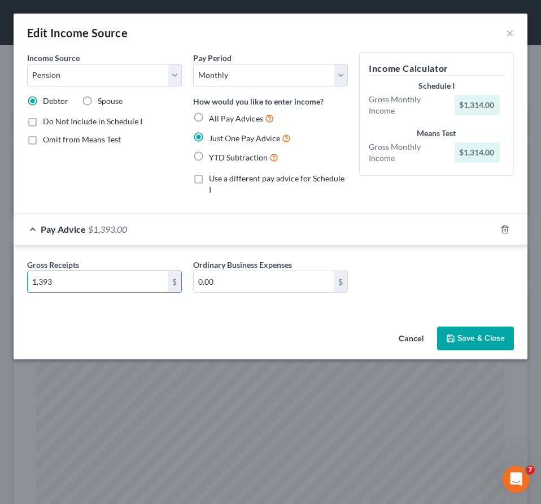
type input "1,393"
click at [478, 332] on button "Save & Close" at bounding box center [475, 338] width 77 height 24
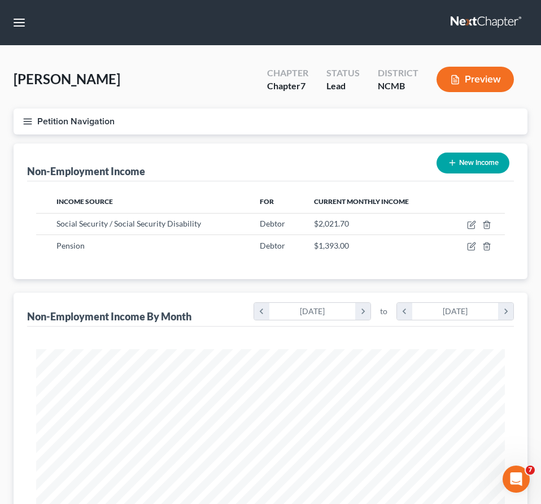
click at [533, 244] on div "[PERSON_NAME] Upgraded Chapter Chapter 7 Status Lead District NCMB Preview Peti…" at bounding box center [270, 458] width 541 height 825
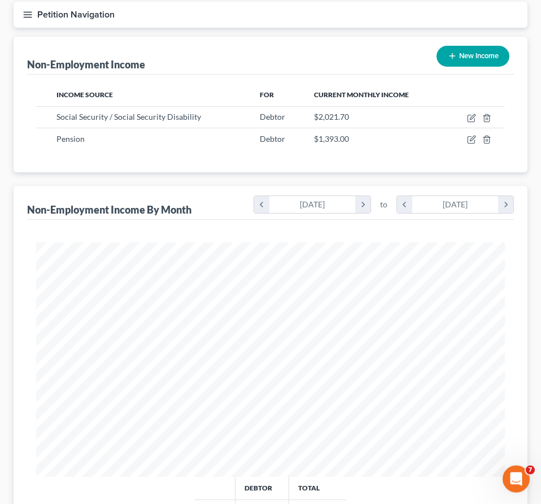
scroll to position [42, 0]
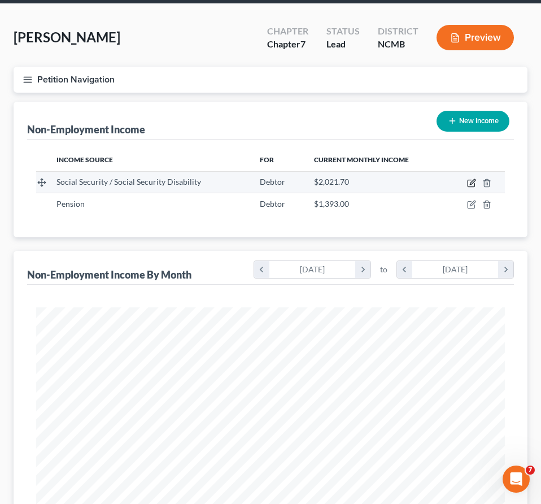
click at [474, 180] on icon "button" at bounding box center [471, 182] width 9 height 9
select select "4"
select select "0"
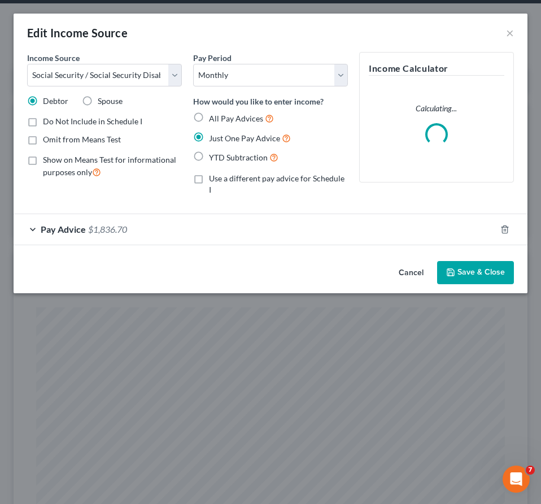
click at [43, 138] on label "Omit from Means Test" at bounding box center [82, 139] width 78 height 11
click at [47, 138] on input "Omit from Means Test" at bounding box center [50, 137] width 7 height 7
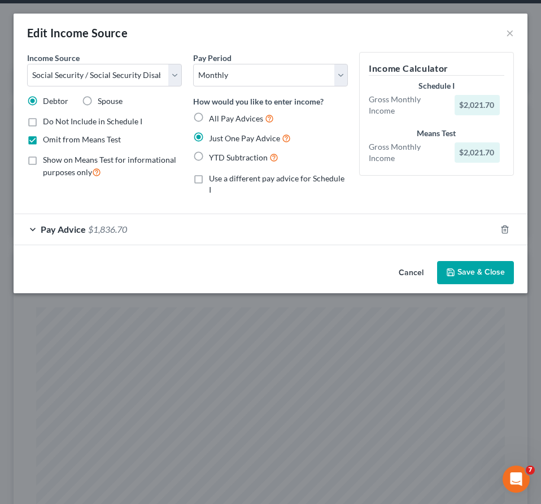
click at [43, 139] on label "Omit from Means Test" at bounding box center [82, 139] width 78 height 11
click at [47, 139] on input "Omit from Means Test" at bounding box center [50, 137] width 7 height 7
click at [43, 139] on label "Omit from Means Test" at bounding box center [82, 139] width 78 height 11
click at [47, 139] on input "Omit from Means Test" at bounding box center [50, 137] width 7 height 7
checkbox input "true"
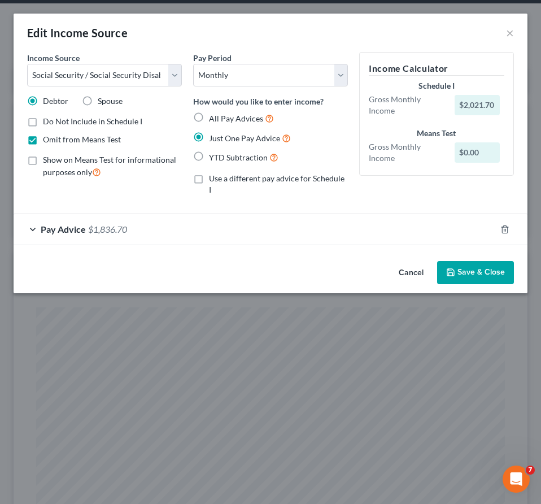
click at [28, 216] on div "Pay Advice $1,836.70" at bounding box center [255, 229] width 482 height 30
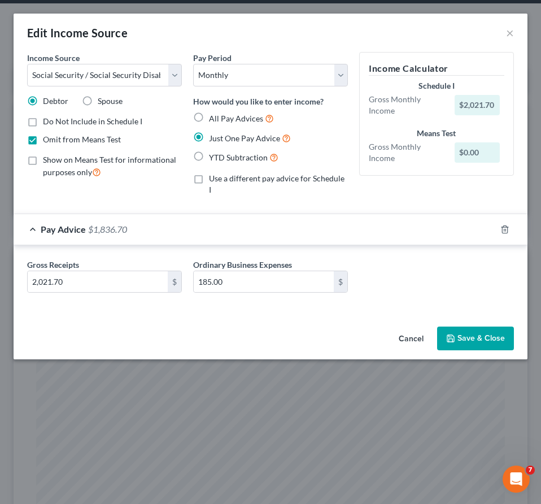
click at [31, 222] on div "Pay Advice $1,836.70" at bounding box center [255, 229] width 482 height 30
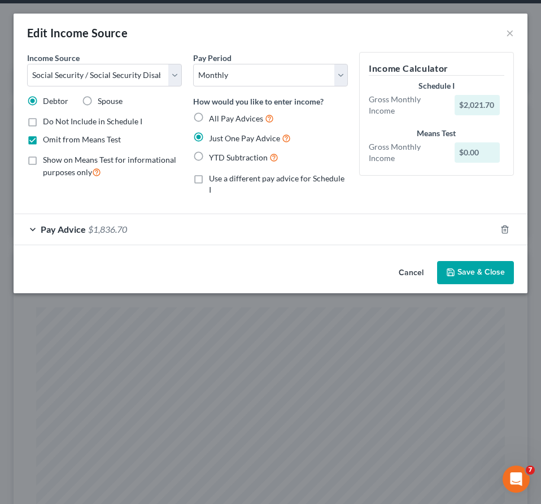
click at [463, 261] on button "Save & Close" at bounding box center [475, 273] width 77 height 24
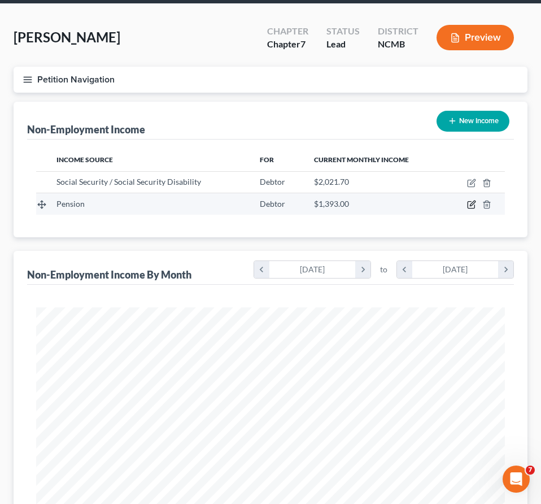
click at [471, 205] on icon "button" at bounding box center [472, 203] width 5 height 5
select select "2"
select select "0"
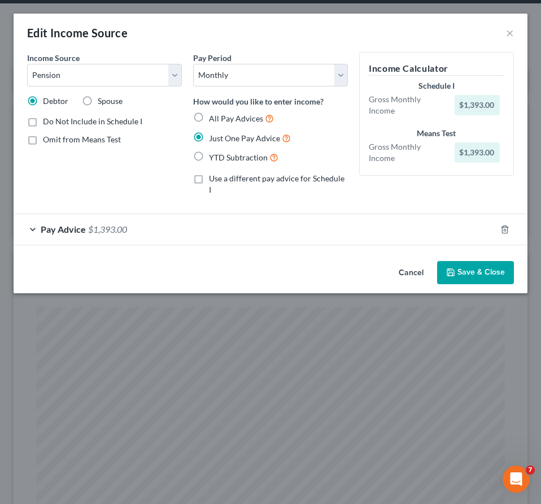
click at [468, 262] on button "Save & Close" at bounding box center [475, 273] width 77 height 24
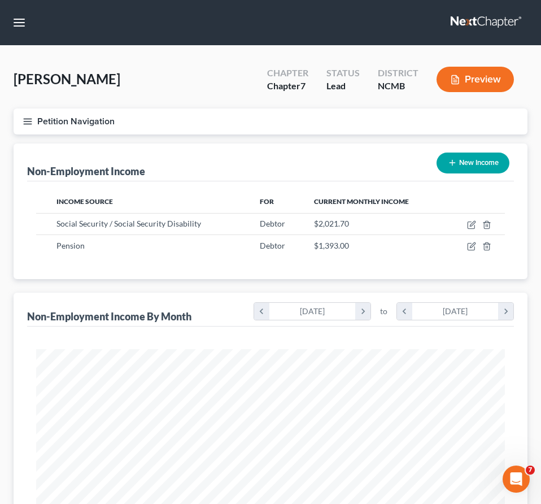
scroll to position [345, 0]
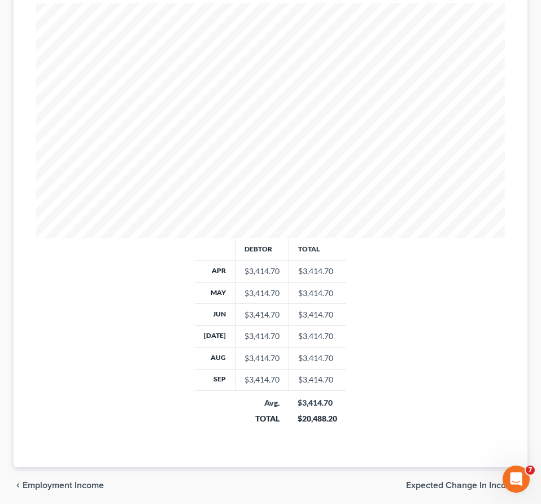
click at [428, 483] on span "Expected Change in Income" at bounding box center [462, 484] width 112 height 9
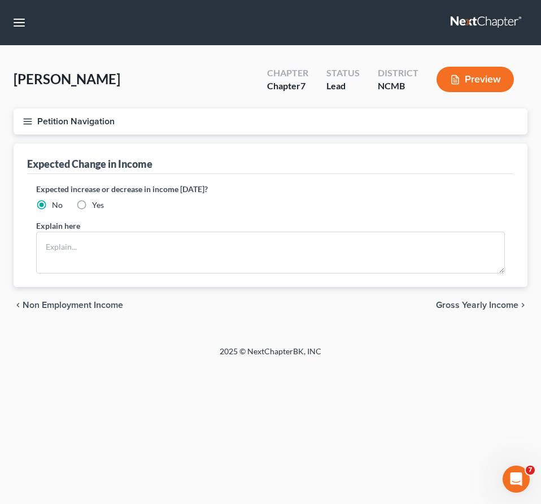
click at [461, 301] on span "Gross Yearly Income" at bounding box center [477, 304] width 82 height 9
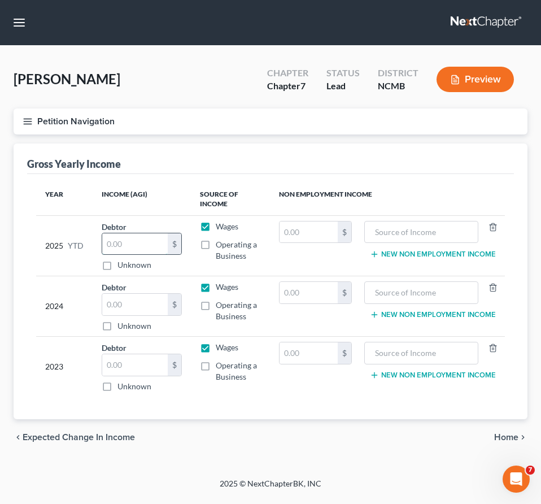
click at [130, 245] on input "text" at bounding box center [134, 243] width 65 height 21
click at [296, 233] on input "text" at bounding box center [308, 231] width 58 height 21
type input "20,210"
click at [436, 237] on input "text" at bounding box center [421, 231] width 102 height 21
type input "social security"
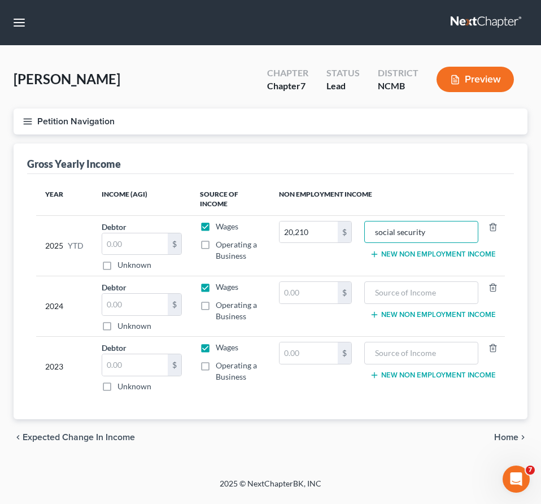
click at [431, 250] on button "New Non Employment Income" at bounding box center [433, 254] width 126 height 9
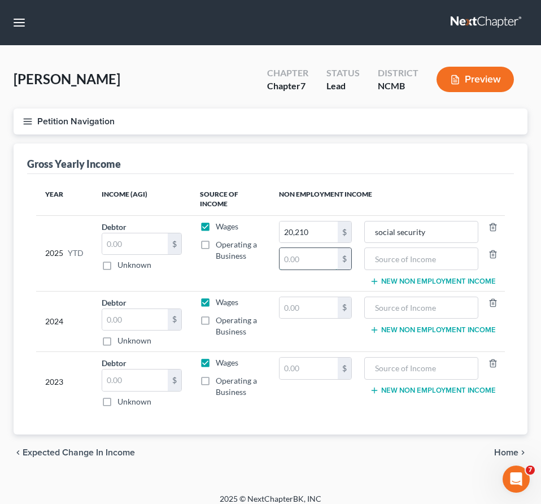
click at [298, 262] on input "text" at bounding box center [308, 258] width 58 height 21
type input "13,930"
click at [443, 257] on input "text" at bounding box center [421, 258] width 102 height 21
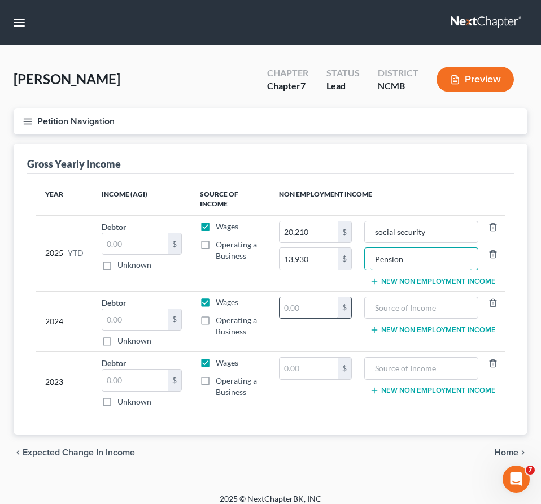
type input "Pension"
click at [293, 309] on input "text" at bounding box center [308, 307] width 58 height 21
click at [292, 305] on input "text" at bounding box center [308, 307] width 58 height 21
type input "03,684"
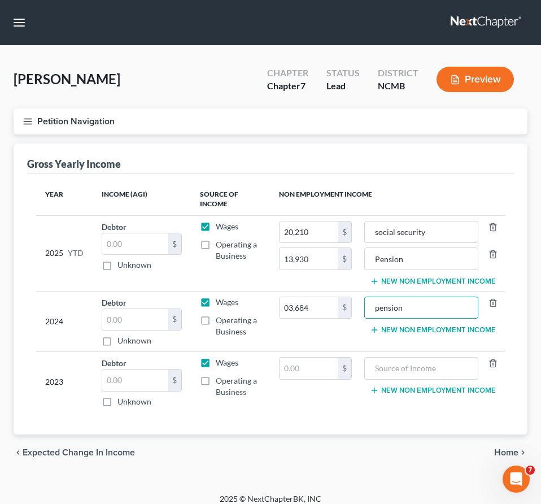
type input "pension"
click at [432, 327] on button "New Non Employment Income" at bounding box center [433, 329] width 126 height 9
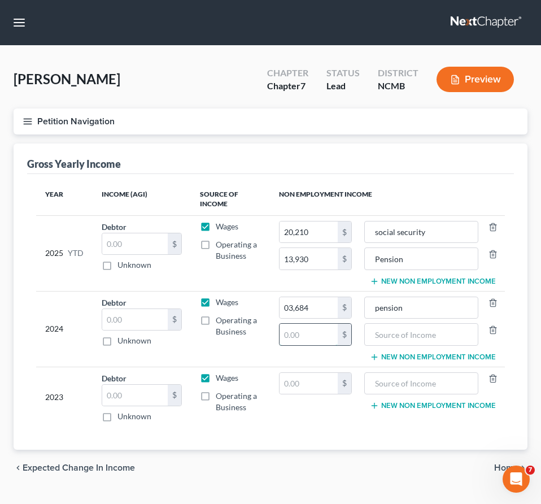
click at [299, 339] on input "text" at bounding box center [308, 333] width 58 height 21
click at [286, 305] on input "03,684" at bounding box center [308, 307] width 58 height 21
type input "3,684"
type input "18,344"
click at [381, 339] on input "text" at bounding box center [421, 333] width 102 height 21
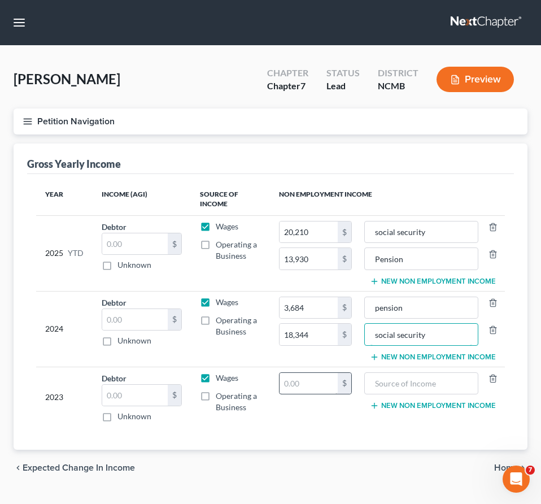
type input "social security"
click at [305, 387] on input "text" at bounding box center [308, 383] width 58 height 21
click at [308, 387] on input "text" at bounding box center [308, 383] width 58 height 21
type input "9,700"
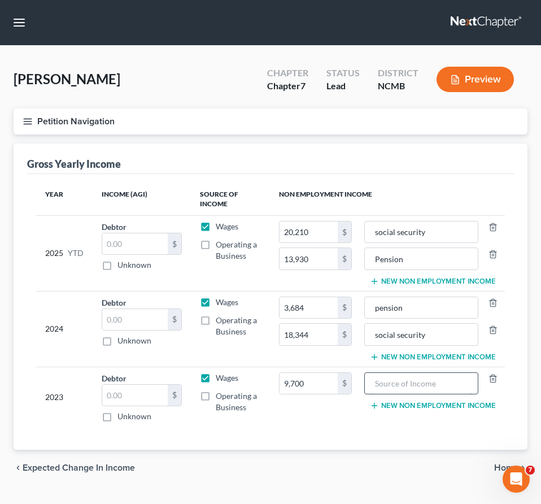
click at [391, 374] on input "text" at bounding box center [421, 383] width 102 height 21
type input "Pension"
click at [397, 407] on button "New Non Employment Income" at bounding box center [433, 405] width 126 height 9
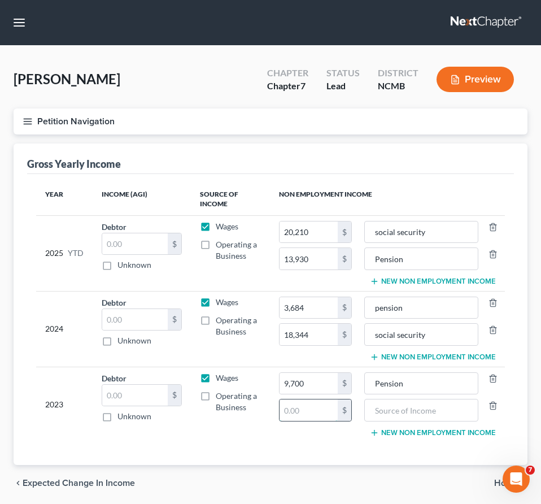
click at [322, 405] on input "text" at bounding box center [308, 409] width 58 height 21
type input "13,850"
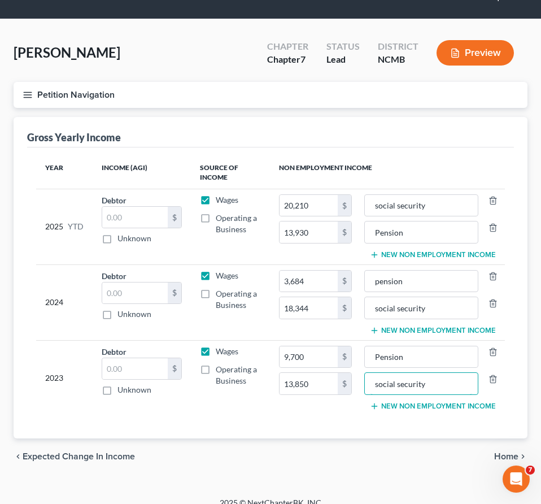
scroll to position [40, 0]
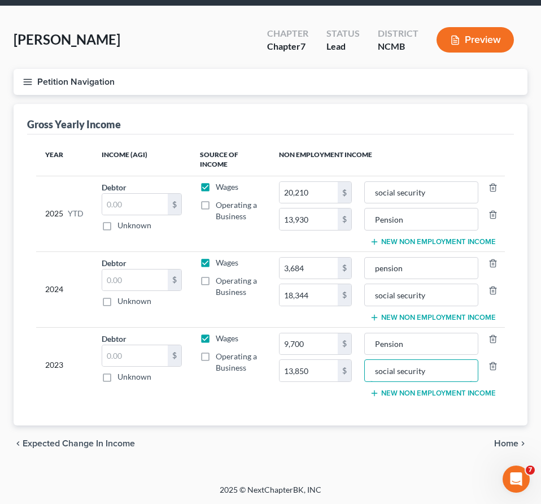
type input "social security"
click at [511, 445] on span "Home" at bounding box center [506, 443] width 24 height 9
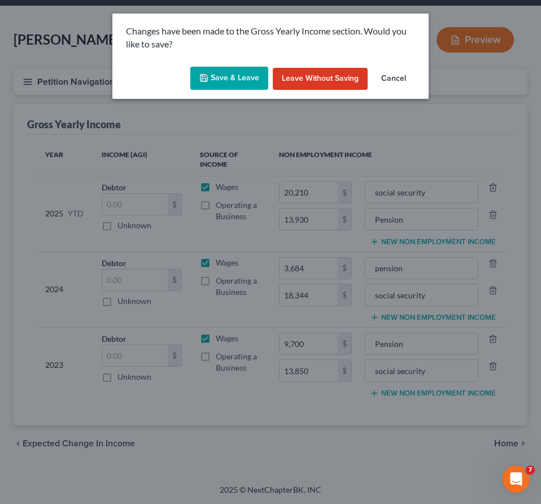
click at [235, 82] on button "Save & Leave" at bounding box center [229, 79] width 78 height 24
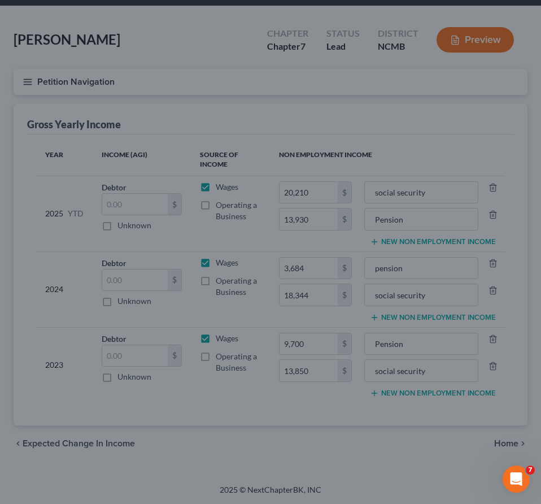
type input "13,850.00"
type input "social security"
type input "13,930.00"
type input "Pension"
type input "18,344.00"
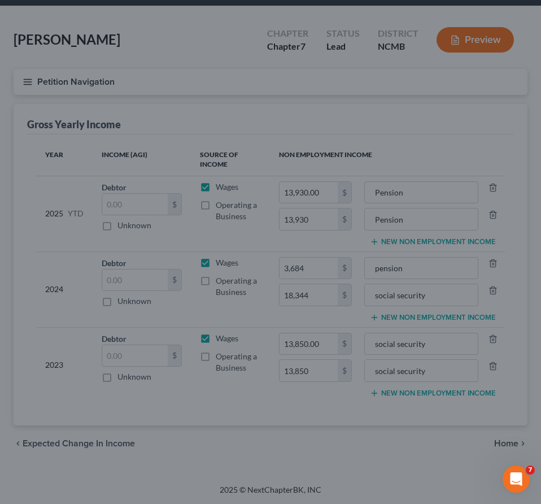
type input "social security"
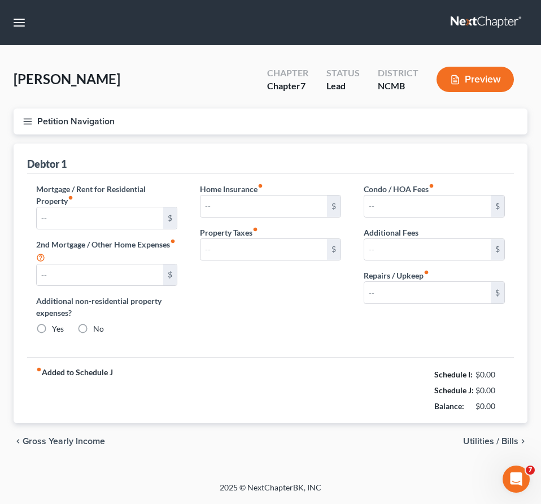
type input "0.00"
radio input "true"
type input "0.00"
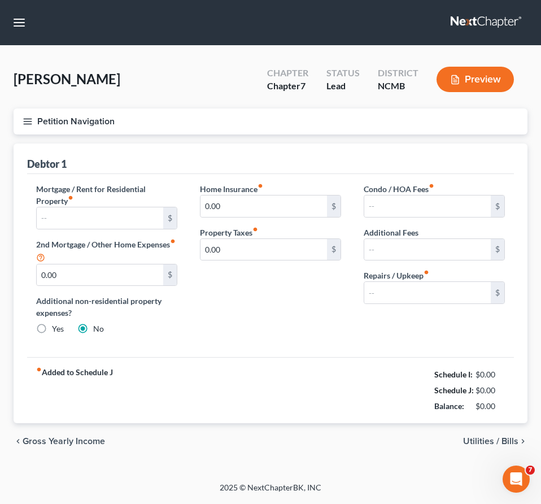
type input "0.00"
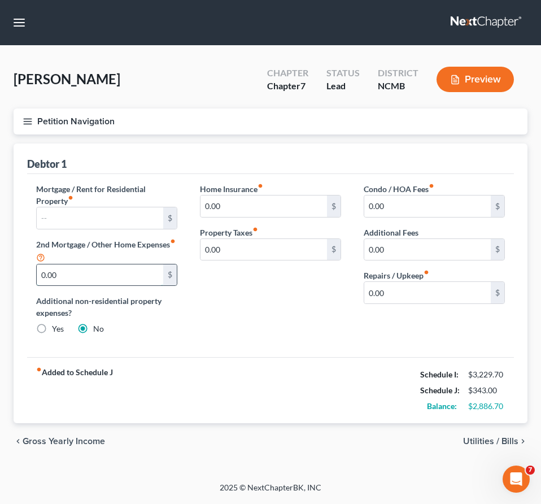
click at [99, 272] on input "0.00" at bounding box center [100, 274] width 126 height 21
click at [89, 277] on input "0.00" at bounding box center [100, 274] width 126 height 21
drag, startPoint x: 89, startPoint y: 277, endPoint x: -1, endPoint y: 277, distance: 89.8
click at [37, 277] on input "0.00" at bounding box center [100, 274] width 126 height 21
click at [67, 217] on input "text" at bounding box center [100, 217] width 126 height 21
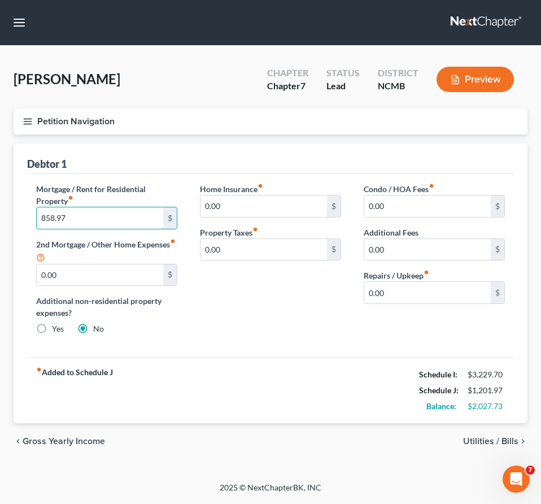
type input "858.97"
click at [260, 296] on div "Home Insurance fiber_manual_record 0.00 $ Property Taxes fiber_manual_record 0.…" at bounding box center [271, 263] width 164 height 161
click at [268, 240] on input "0.00" at bounding box center [263, 249] width 126 height 21
type input "133.33"
click at [283, 323] on div "Home Insurance fiber_manual_record 0.00 $ Property Taxes fiber_manual_record 13…" at bounding box center [271, 263] width 164 height 161
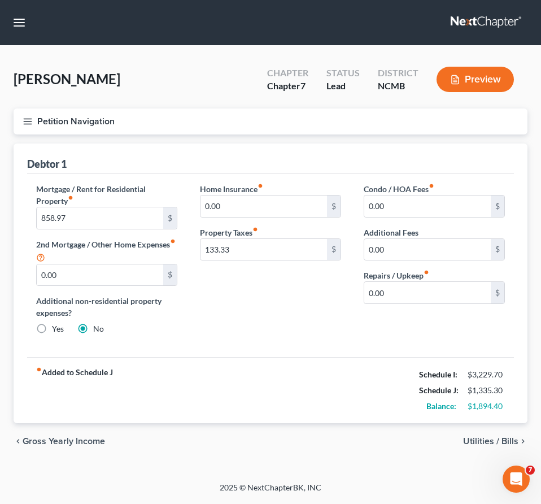
click at [471, 440] on span "Utilities / Bills" at bounding box center [490, 440] width 55 height 9
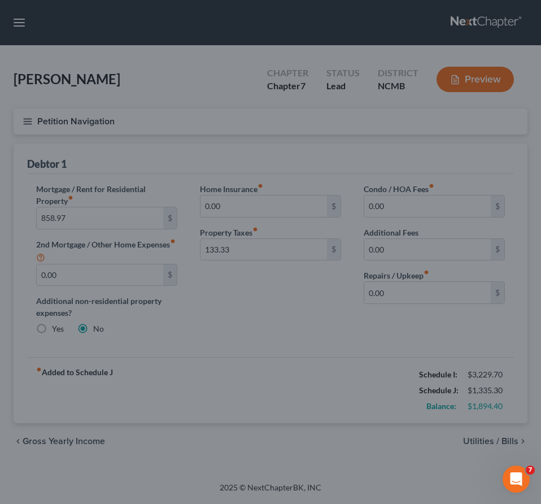
click at [298, 331] on div at bounding box center [270, 252] width 541 height 504
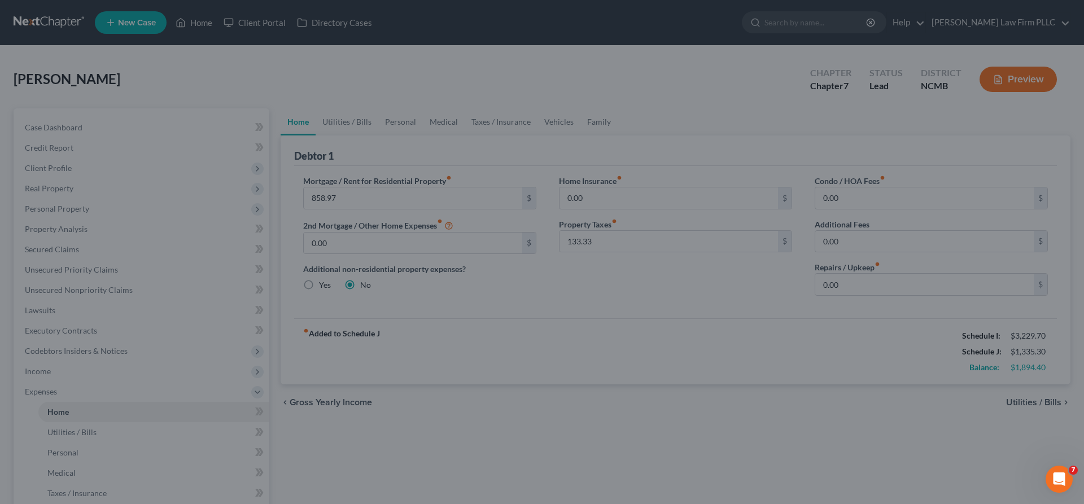
click at [586, 345] on div at bounding box center [542, 252] width 1084 height 504
click at [401, 414] on div at bounding box center [542, 252] width 1084 height 504
click at [492, 357] on div at bounding box center [542, 252] width 1084 height 504
click at [501, 356] on div at bounding box center [542, 252] width 1084 height 504
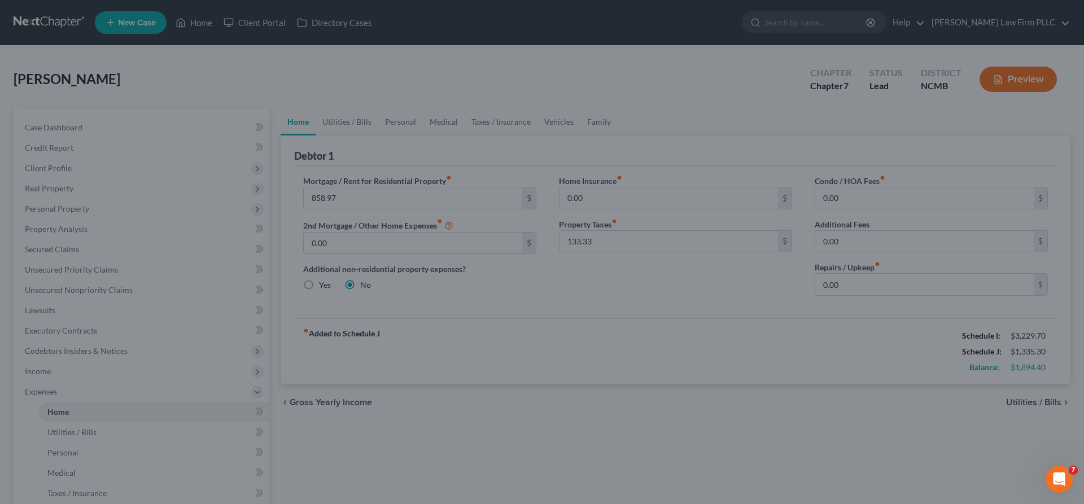
click at [610, 379] on div at bounding box center [542, 252] width 1084 height 504
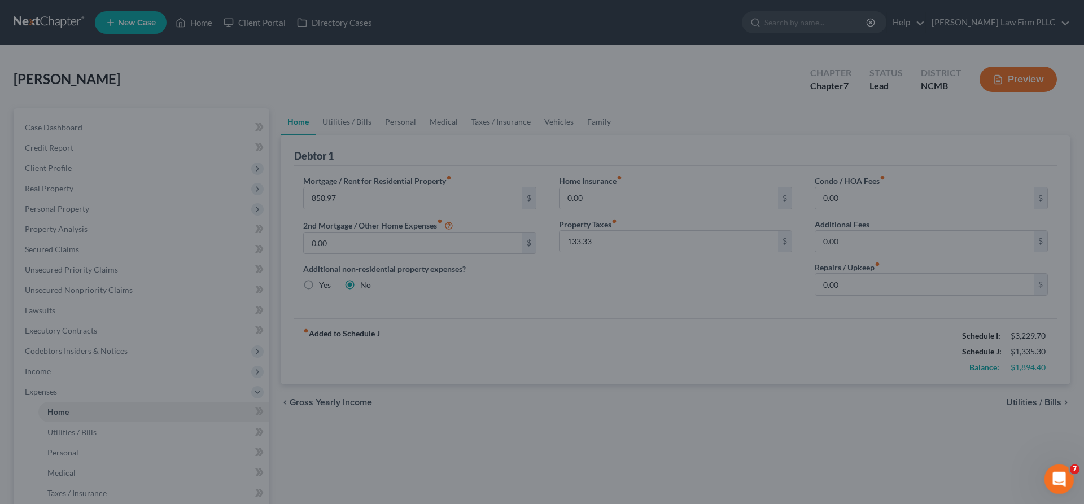
click at [1054, 475] on icon "Open Intercom Messenger" at bounding box center [1057, 478] width 19 height 19
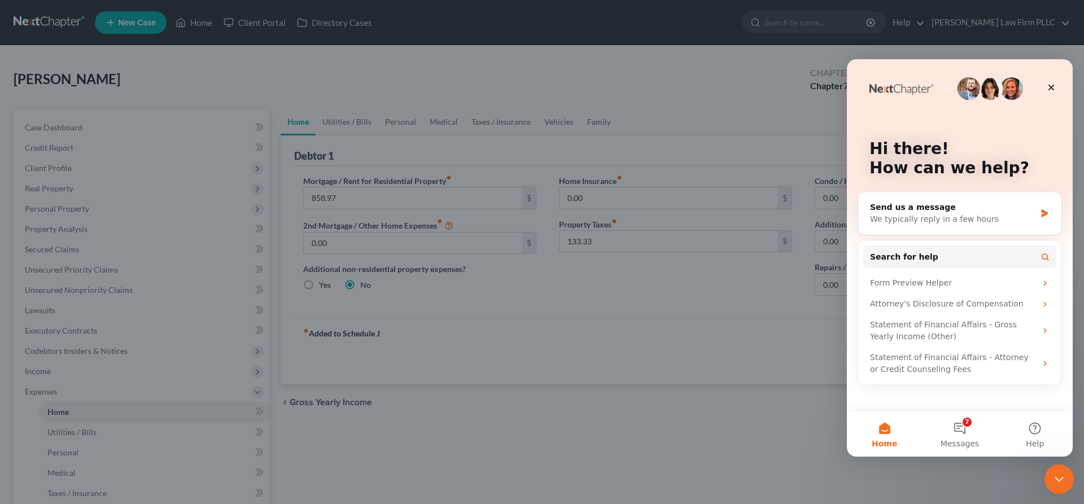
click at [1054, 475] on icon "Close Intercom Messenger" at bounding box center [1058, 478] width 14 height 14
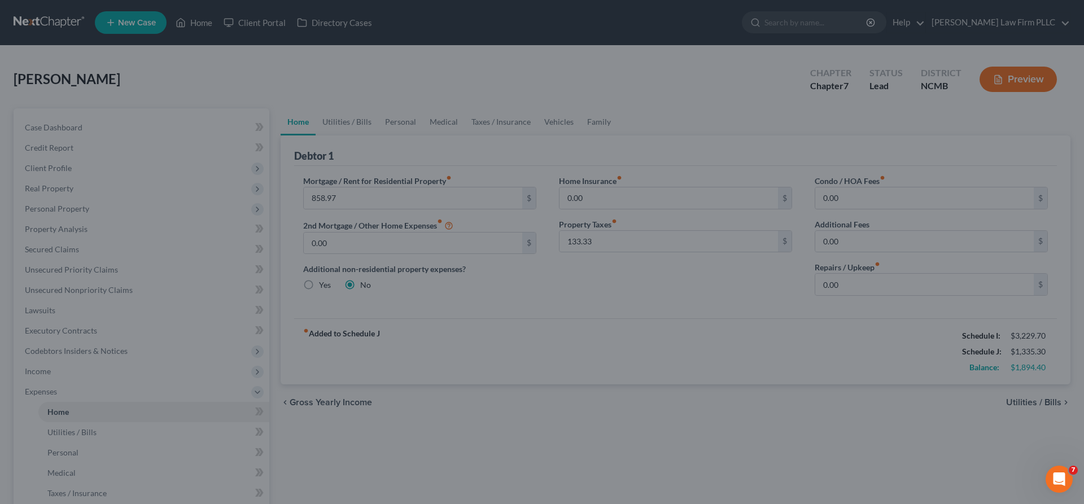
drag, startPoint x: 11, startPoint y: 11, endPoint x: 870, endPoint y: 474, distance: 975.9
click at [884, 482] on div at bounding box center [542, 252] width 1084 height 504
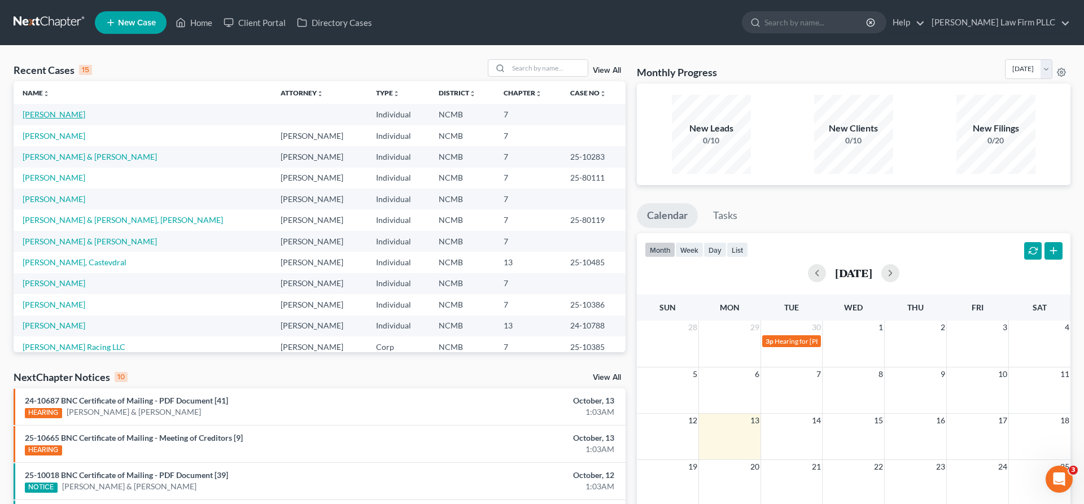
click at [54, 117] on link "[PERSON_NAME]" at bounding box center [54, 115] width 63 height 10
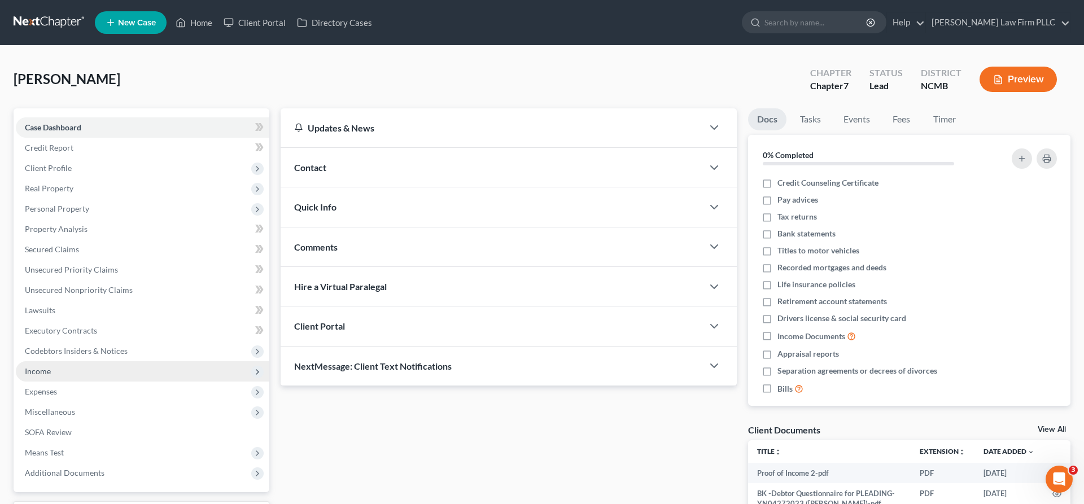
click at [41, 369] on span "Income" at bounding box center [38, 371] width 26 height 10
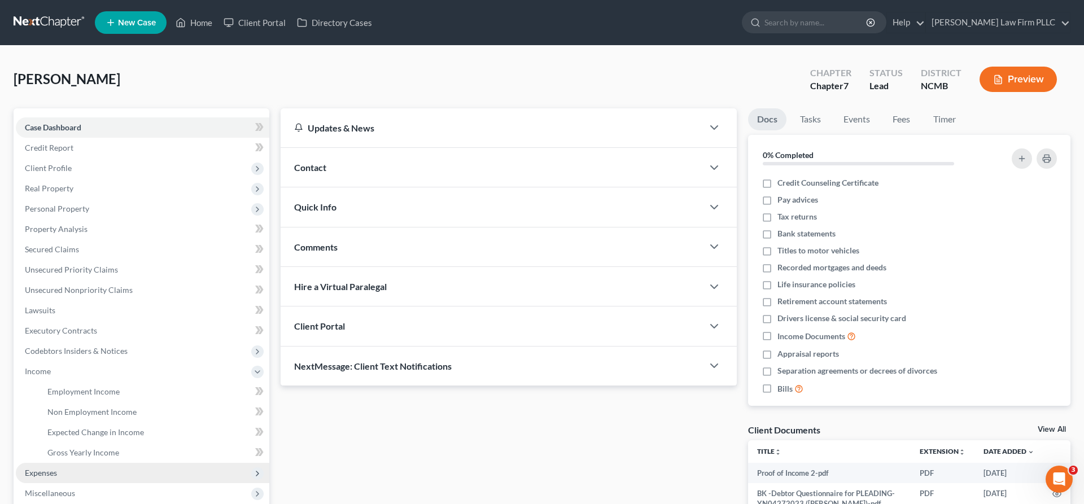
click at [43, 473] on span "Expenses" at bounding box center [41, 473] width 32 height 10
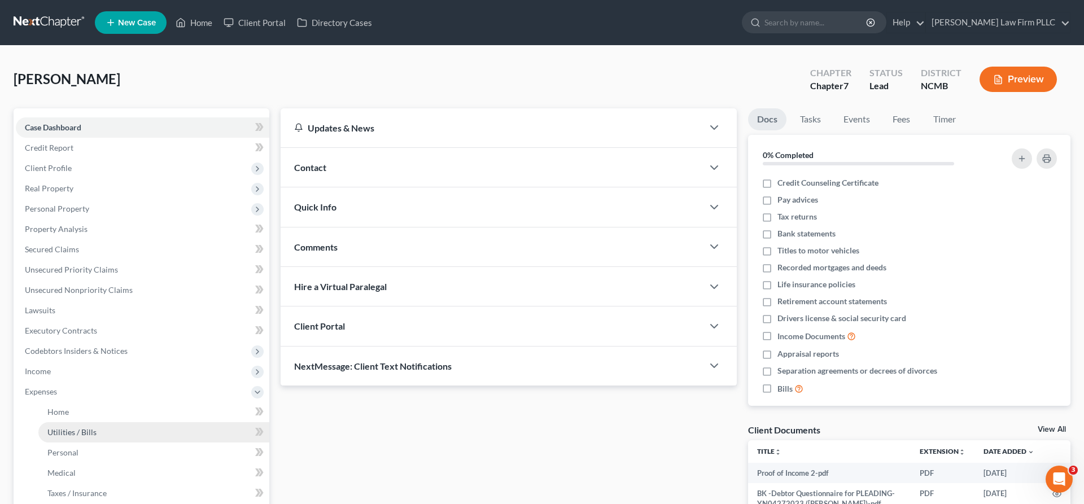
click at [69, 433] on span "Utilities / Bills" at bounding box center [71, 432] width 49 height 10
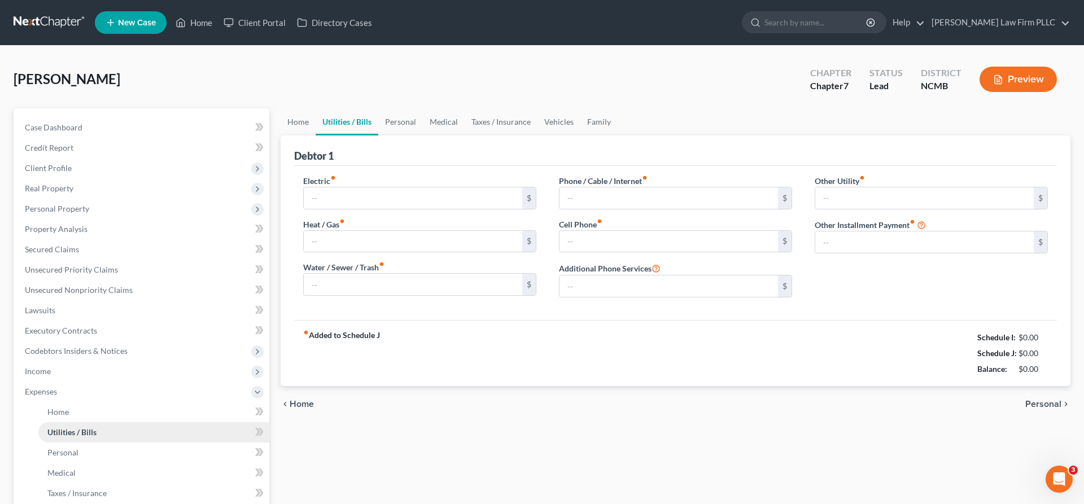
type input "0.00"
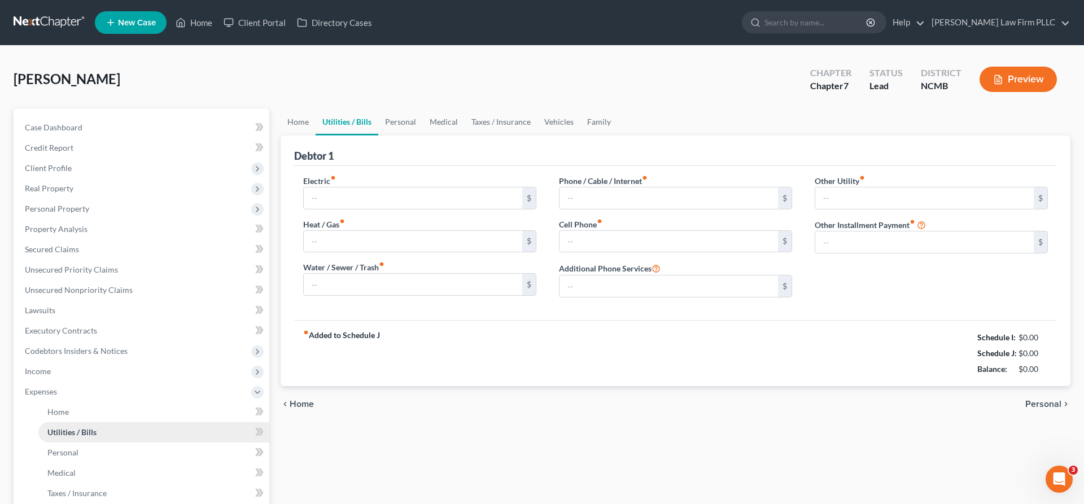
type input "0.00"
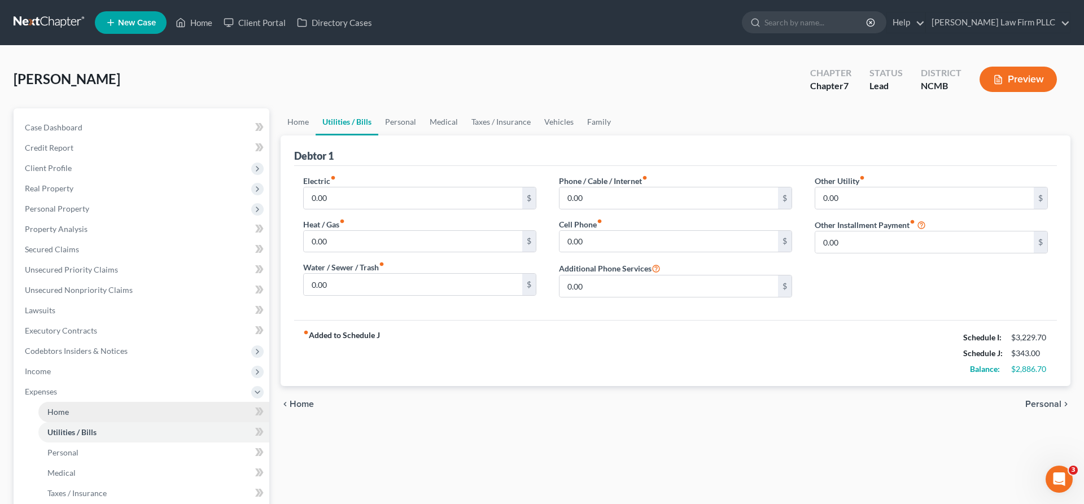
click at [65, 413] on span "Home" at bounding box center [57, 412] width 21 height 10
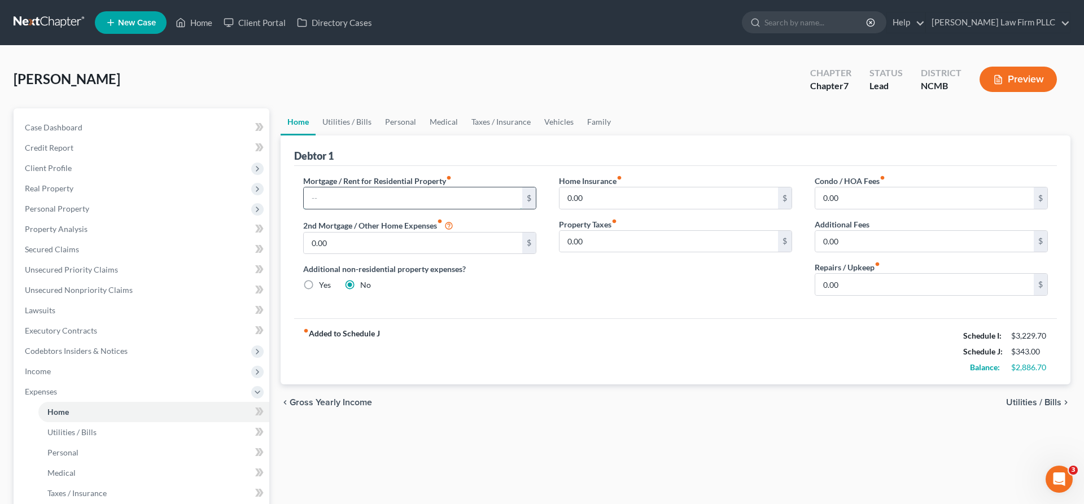
click at [397, 189] on input "text" at bounding box center [413, 197] width 218 height 21
type input "858.97"
click at [485, 297] on div "Mortgage / Rent for Residential Property fiber_manual_record 858.97 $ 2nd Mortg…" at bounding box center [420, 240] width 256 height 130
click at [618, 243] on input "0.00" at bounding box center [668, 241] width 218 height 21
type input "133.33"
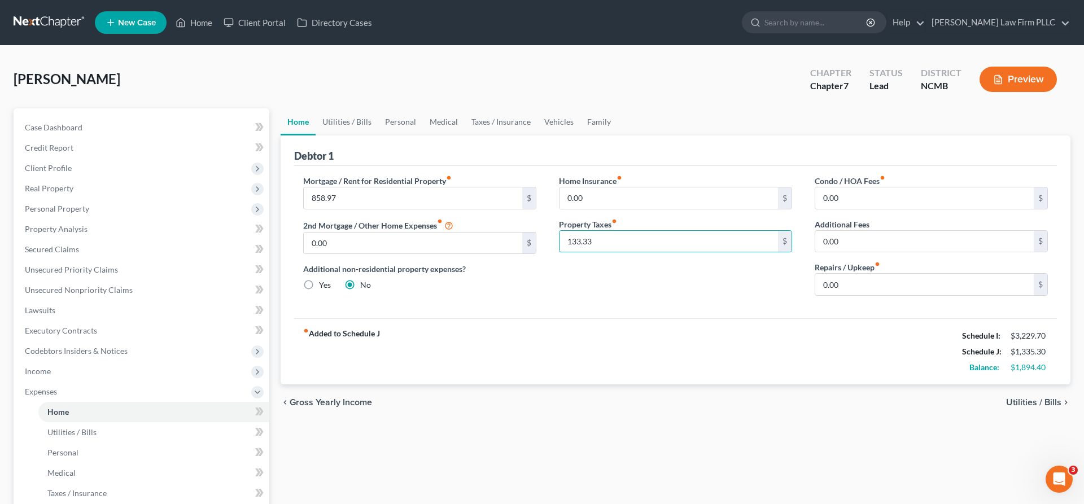
click at [556, 304] on div "Home Insurance fiber_manual_record 0.00 $ Property Taxes fiber_manual_record 13…" at bounding box center [676, 240] width 256 height 130
click at [1023, 402] on span "Utilities / Bills" at bounding box center [1033, 402] width 55 height 9
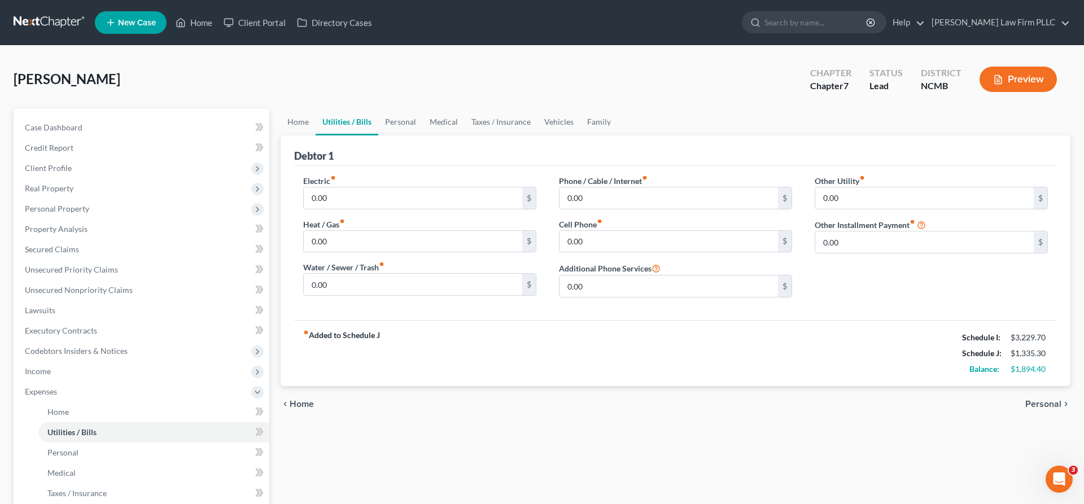
click at [352, 209] on div "Electric fiber_manual_record 0.00 $ Heat / Gas fiber_manual_record 0.00 $ Water…" at bounding box center [420, 241] width 256 height 132
click at [348, 202] on input "0.00" at bounding box center [413, 197] width 218 height 21
type input "131.86"
click at [345, 237] on input "0.00" at bounding box center [413, 241] width 218 height 21
type input "133.39"
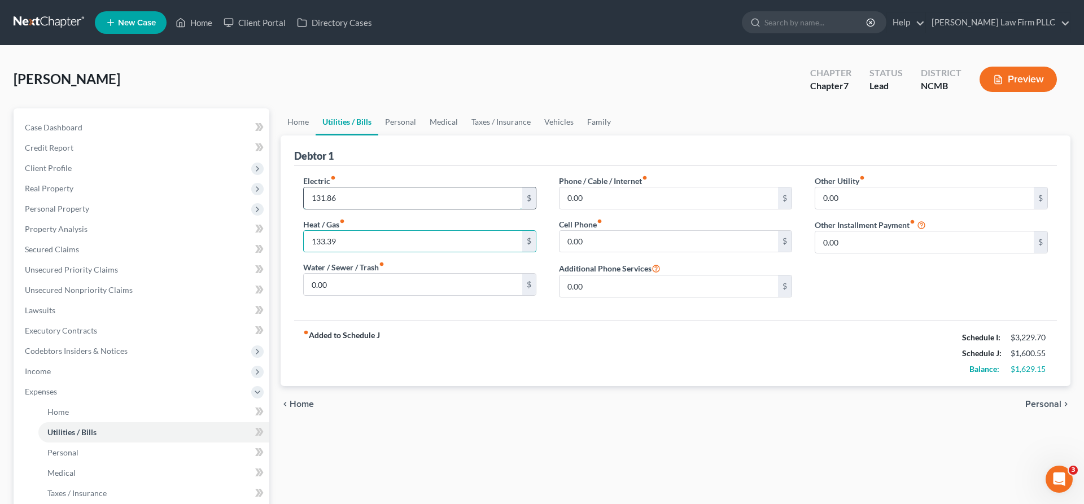
drag, startPoint x: 361, startPoint y: 198, endPoint x: 214, endPoint y: 198, distance: 146.8
click at [304, 198] on input "131.86" at bounding box center [413, 197] width 218 height 21
drag, startPoint x: 355, startPoint y: 199, endPoint x: 226, endPoint y: 199, distance: 128.1
click at [304, 199] on input "131.86" at bounding box center [413, 197] width 218 height 21
type input "130"
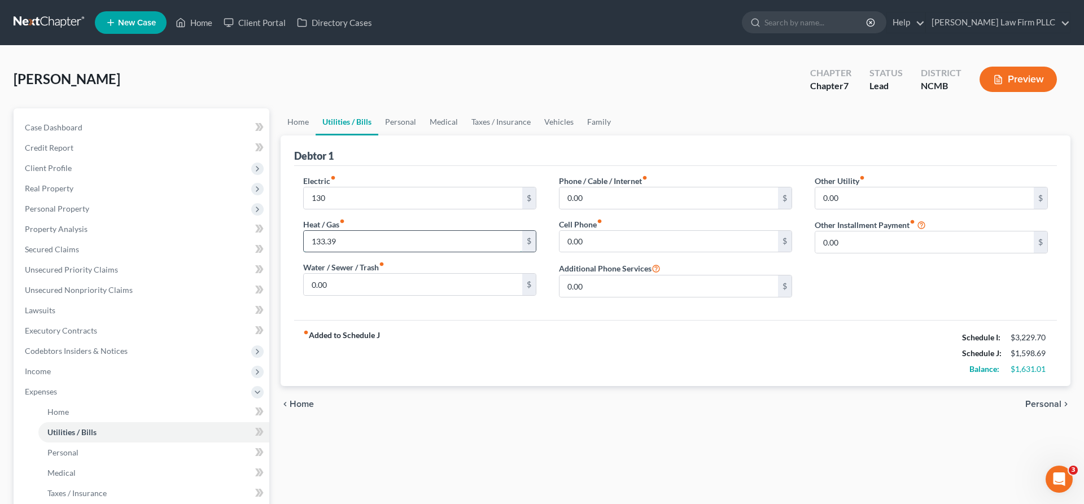
drag, startPoint x: 365, startPoint y: 244, endPoint x: 265, endPoint y: 234, distance: 100.4
click at [304, 234] on input "133.39" at bounding box center [413, 241] width 218 height 21
type input "135"
click at [334, 280] on input "0.00" at bounding box center [413, 284] width 218 height 21
type input "0"
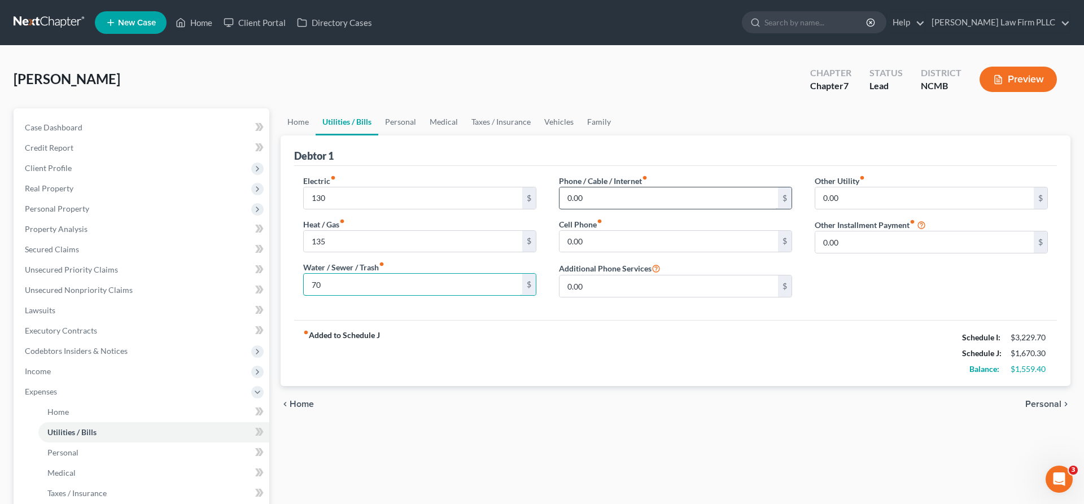
type input "70"
click at [610, 203] on input "0.00" at bounding box center [668, 197] width 218 height 21
type input "170"
click at [616, 239] on input "0.00" at bounding box center [668, 241] width 218 height 21
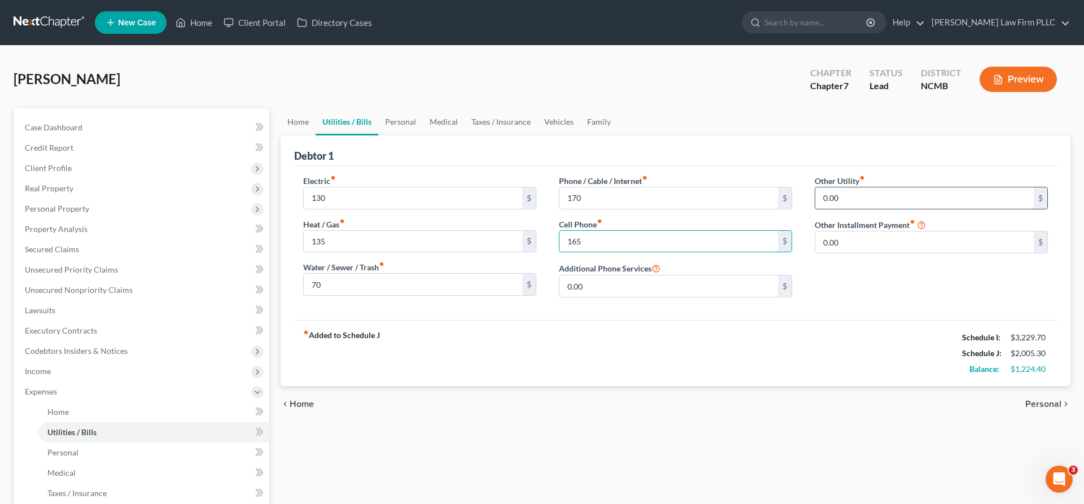
type input "165"
click at [881, 200] on input "0.00" at bounding box center [924, 197] width 218 height 21
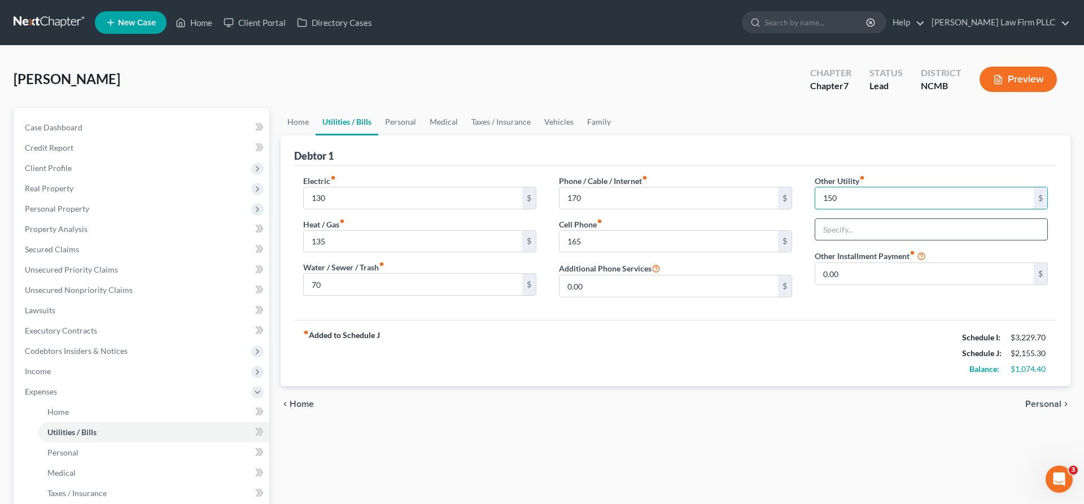
type input "150"
click at [859, 233] on input "text" at bounding box center [931, 229] width 232 height 21
type input "Lawn Care"
type input "75"
click at [855, 319] on div "Electric fiber_manual_record 130 $ Heat / Gas fiber_manual_record 135 $ Water /…" at bounding box center [675, 243] width 763 height 154
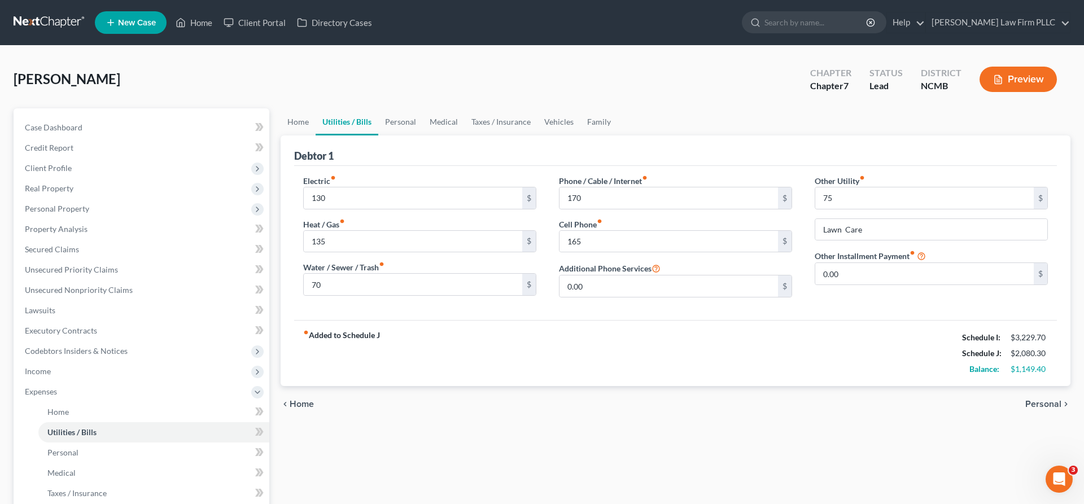
click at [1048, 406] on span "Personal" at bounding box center [1043, 404] width 36 height 9
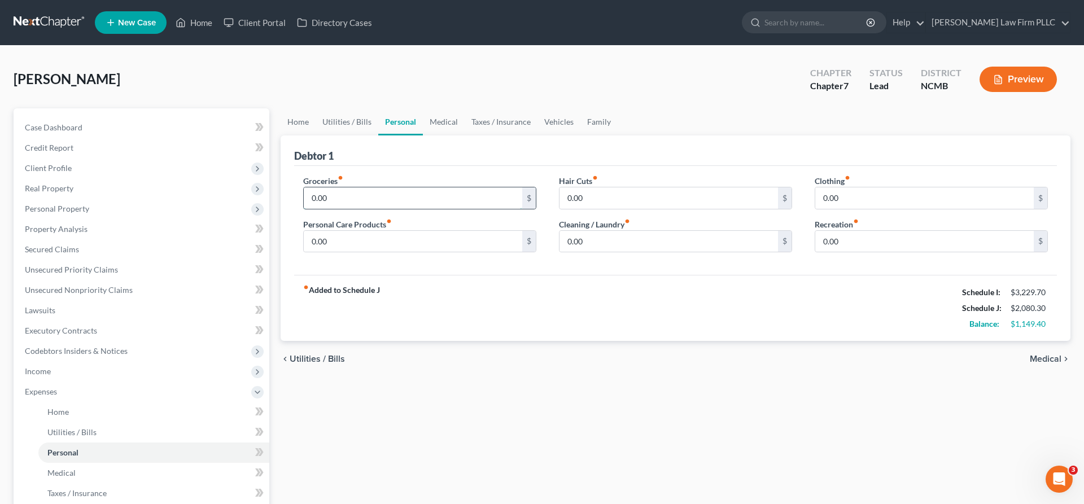
click at [337, 205] on input "0.00" at bounding box center [413, 197] width 218 height 21
type input "800"
drag, startPoint x: 365, startPoint y: 238, endPoint x: 307, endPoint y: 250, distance: 58.9
click at [304, 249] on input "0.00" at bounding box center [413, 241] width 218 height 21
drag, startPoint x: 343, startPoint y: 246, endPoint x: 265, endPoint y: 246, distance: 77.9
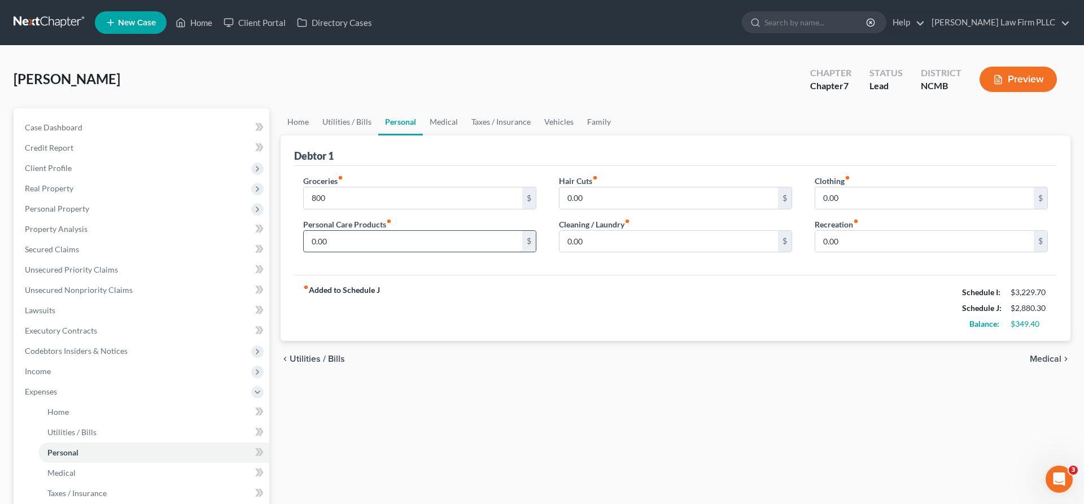
click at [304, 246] on input "0.00" at bounding box center [413, 241] width 218 height 21
type input "100"
click at [539, 285] on div "fiber_manual_record Added to Schedule J Schedule I: $3,229.70 Schedule J: $2,98…" at bounding box center [675, 308] width 763 height 66
click at [440, 122] on link "Medical" at bounding box center [444, 121] width 42 height 27
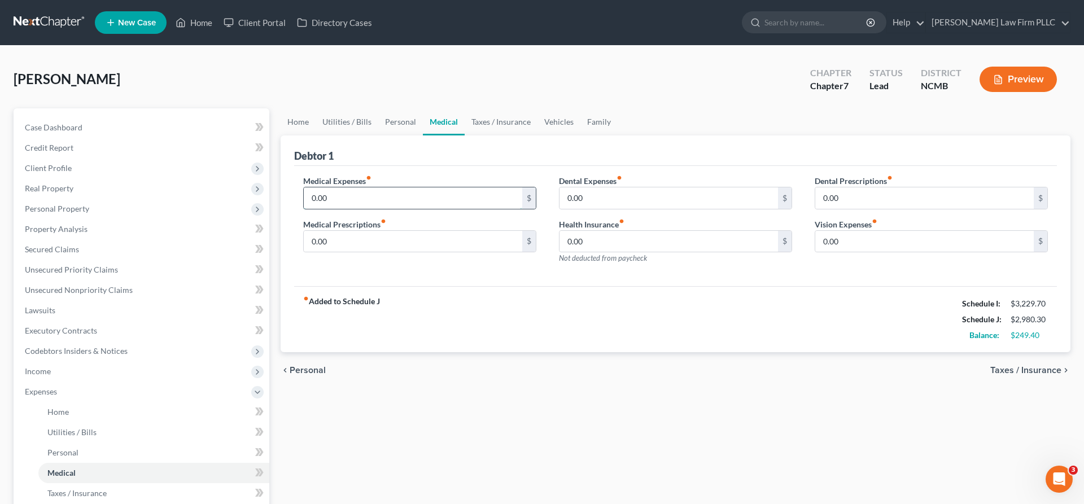
click at [355, 198] on input "0.00" at bounding box center [413, 197] width 218 height 21
type input "30"
click at [627, 240] on input "0.00" at bounding box center [668, 241] width 218 height 21
click at [867, 199] on input "0.00" at bounding box center [924, 197] width 218 height 21
click at [598, 243] on input "0.00" at bounding box center [668, 241] width 218 height 21
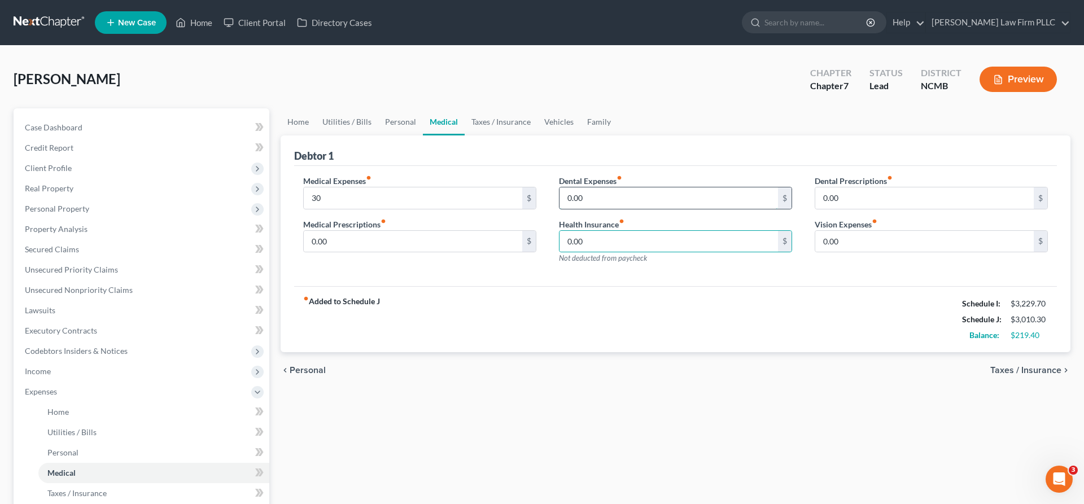
click at [594, 192] on input "0.00" at bounding box center [668, 197] width 218 height 21
click at [597, 245] on input "0.00" at bounding box center [668, 241] width 218 height 21
click at [616, 247] on input "0.00" at bounding box center [668, 241] width 218 height 21
type input "0"
type input "48.99"
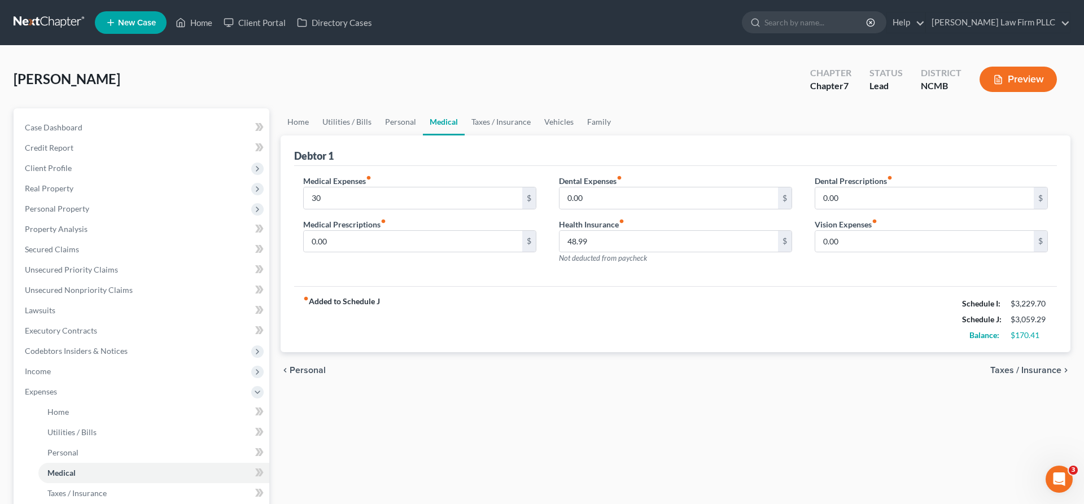
click at [610, 312] on div "fiber_manual_record Added to Schedule J Schedule I: $3,229.70 Schedule J: $3,05…" at bounding box center [675, 319] width 763 height 66
click at [1020, 370] on span "Taxes / Insurance" at bounding box center [1025, 370] width 71 height 9
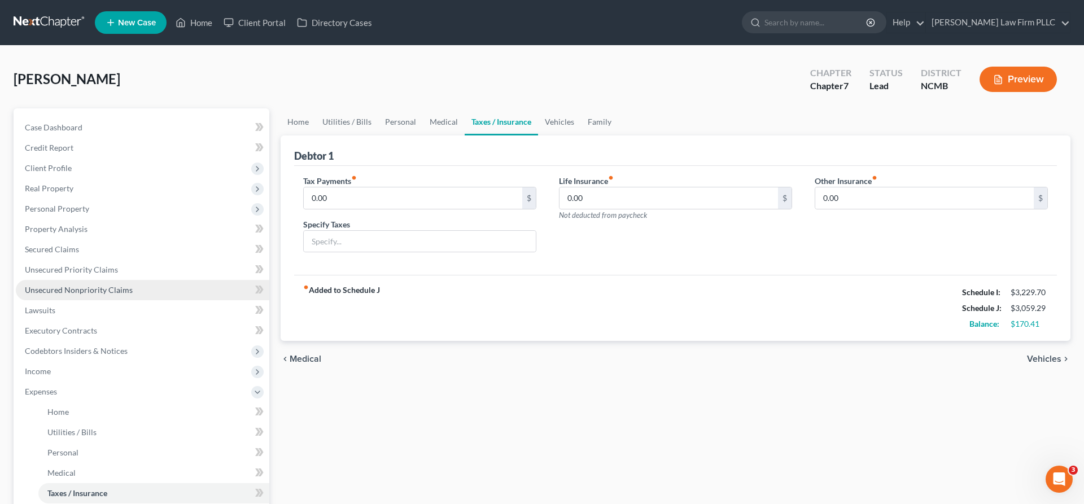
click at [58, 290] on span "Unsecured Nonpriority Claims" at bounding box center [79, 290] width 108 height 10
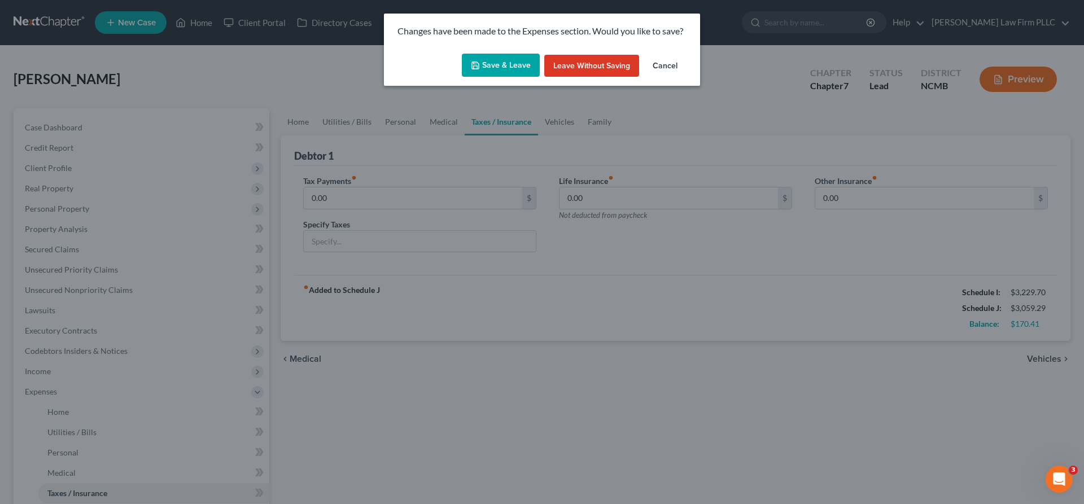
click at [516, 62] on button "Save & Leave" at bounding box center [501, 66] width 78 height 24
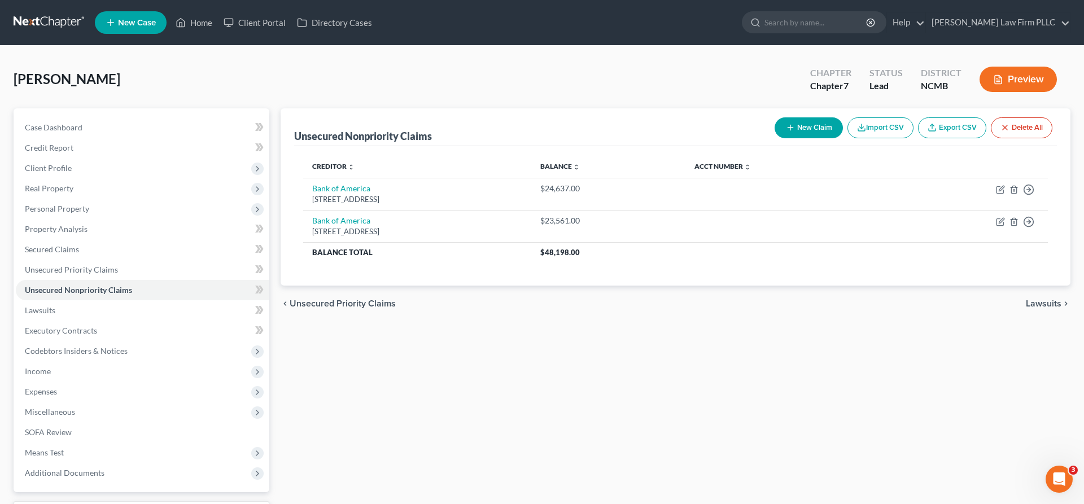
click at [814, 126] on button "New Claim" at bounding box center [808, 127] width 68 height 21
select select "0"
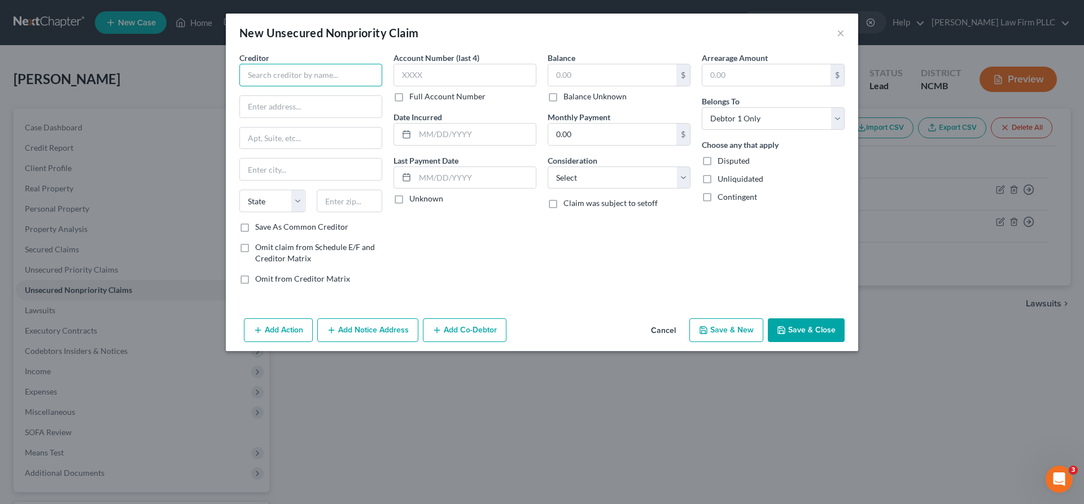
click at [321, 81] on input "text" at bounding box center [310, 75] width 143 height 23
click at [281, 75] on input "Eagle" at bounding box center [310, 75] width 143 height 23
type input "Eagle Physicians"
click at [268, 104] on input "text" at bounding box center [311, 106] width 142 height 21
type input "324 W Wendover Ave Ste 200"
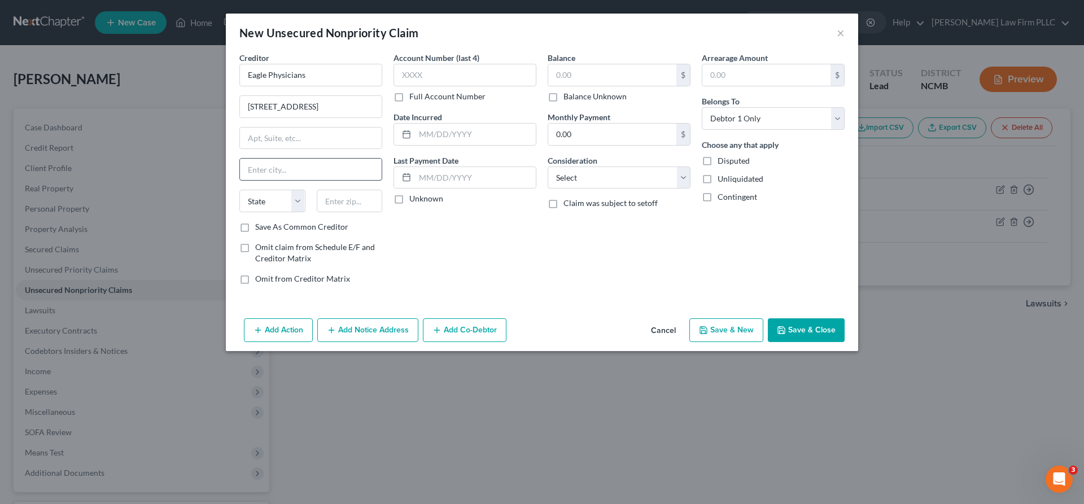
click at [255, 165] on input "text" at bounding box center [311, 169] width 142 height 21
type input "[GEOGRAPHIC_DATA]"
type input "27408"
click at [458, 227] on div "Account Number (last 4) Full Account Number Date Incurred Last Payment Date Unk…" at bounding box center [465, 173] width 154 height 242
select select "28"
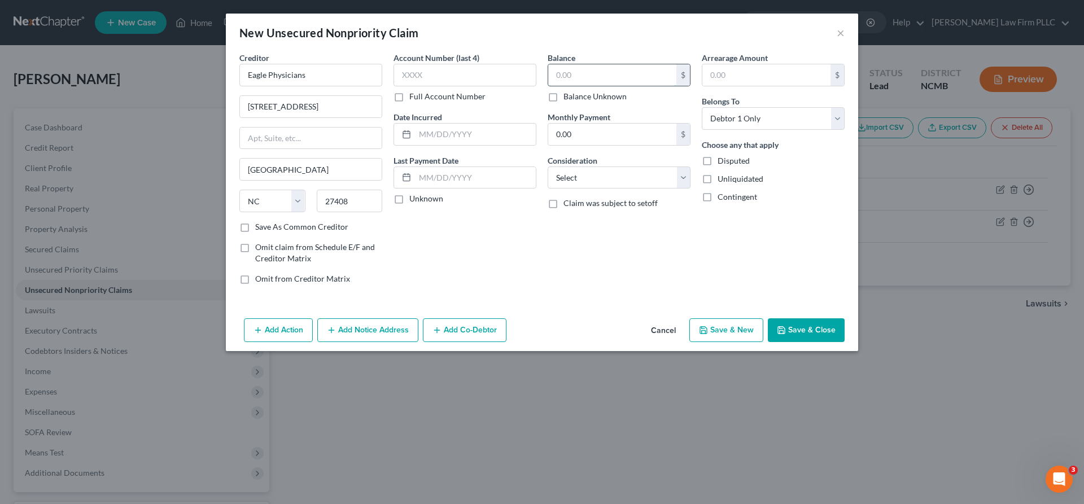
click at [575, 82] on input "text" at bounding box center [612, 74] width 128 height 21
click at [579, 93] on label "Balance Unknown" at bounding box center [594, 96] width 63 height 11
click at [575, 93] on input "Balance Unknown" at bounding box center [571, 94] width 7 height 7
checkbox input "true"
type input "0.00"
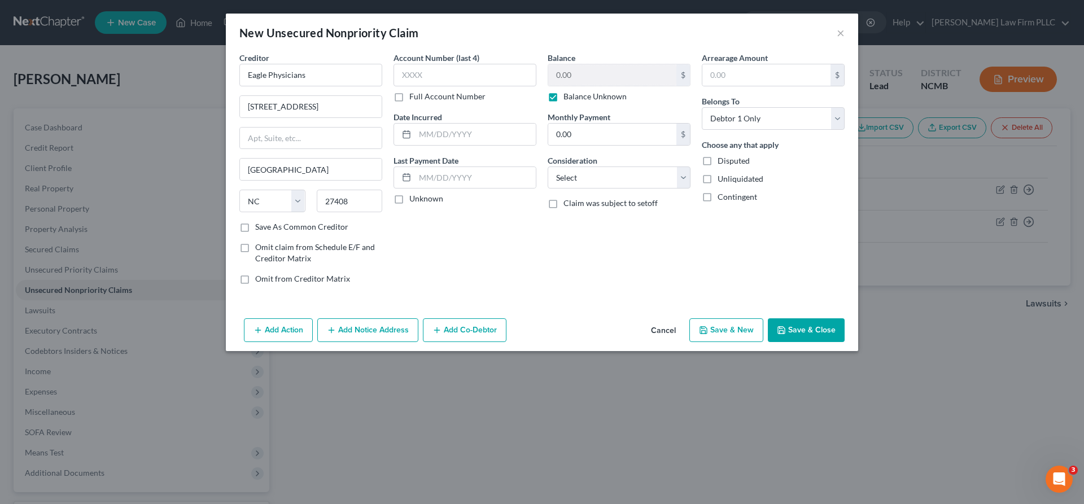
click at [800, 329] on button "Save & Close" at bounding box center [806, 330] width 77 height 24
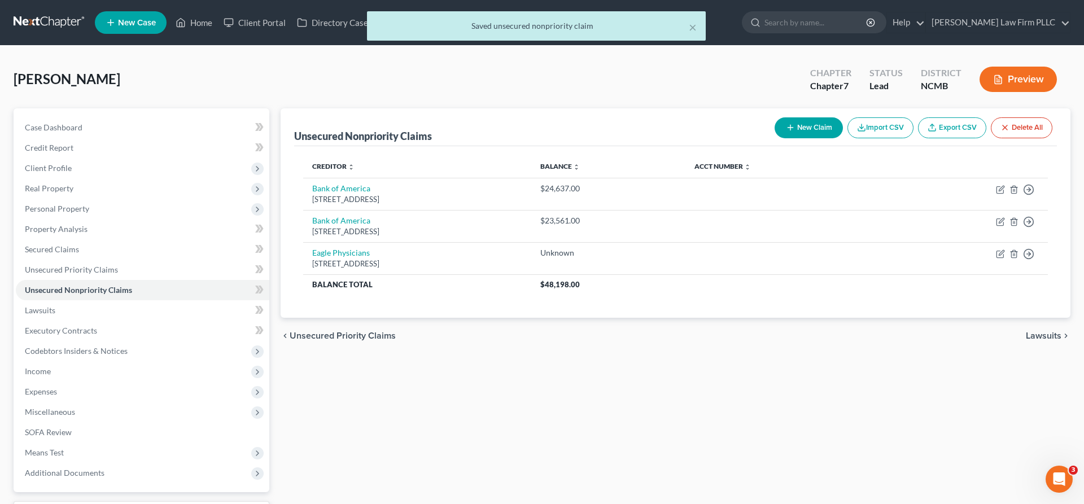
click at [806, 122] on button "New Claim" at bounding box center [808, 127] width 68 height 21
select select "0"
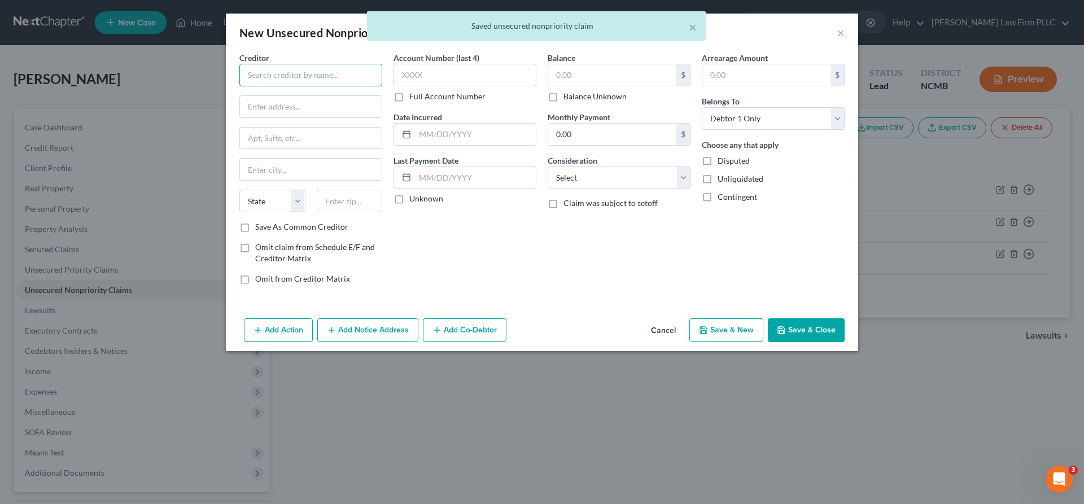
click at [294, 80] on input "text" at bounding box center [310, 75] width 143 height 23
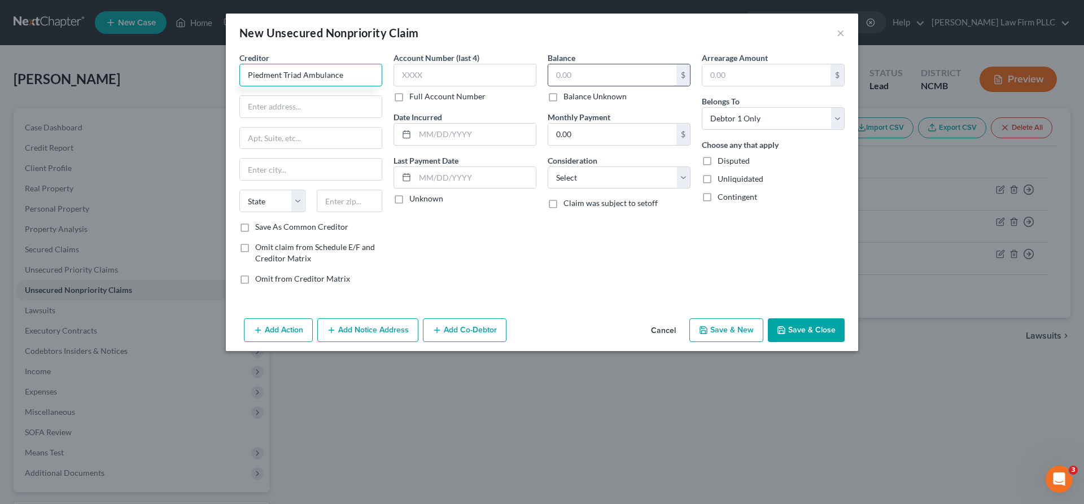
type input "Piedment Triad Ambulance"
click at [574, 81] on input "text" at bounding box center [612, 74] width 128 height 21
type input "64.76"
click at [287, 115] on input "text" at bounding box center [311, 106] width 142 height 21
click at [279, 104] on input "text" at bounding box center [311, 106] width 142 height 21
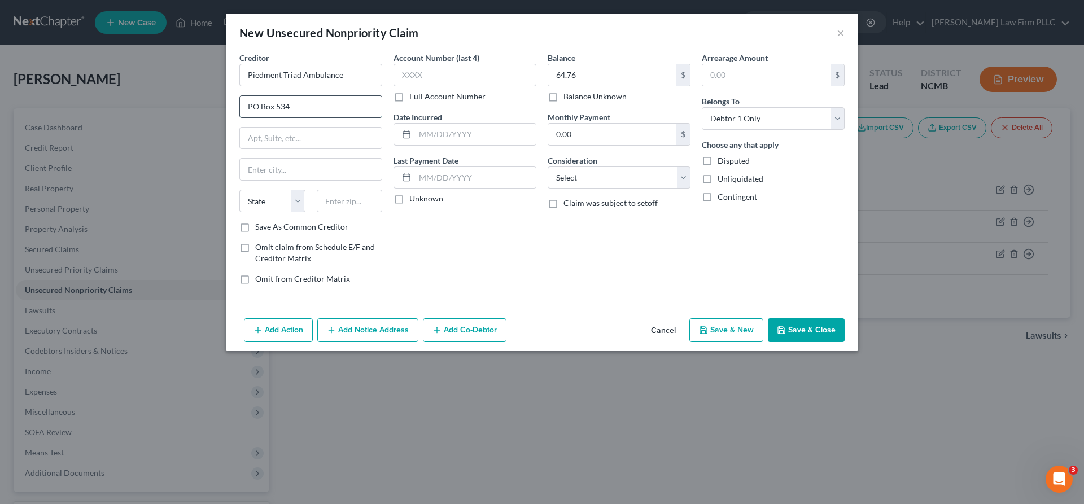
type input "PO Box 534"
type input "High Point"
select select "28"
type input "27261"
click at [800, 326] on button "Save & Close" at bounding box center [806, 330] width 77 height 24
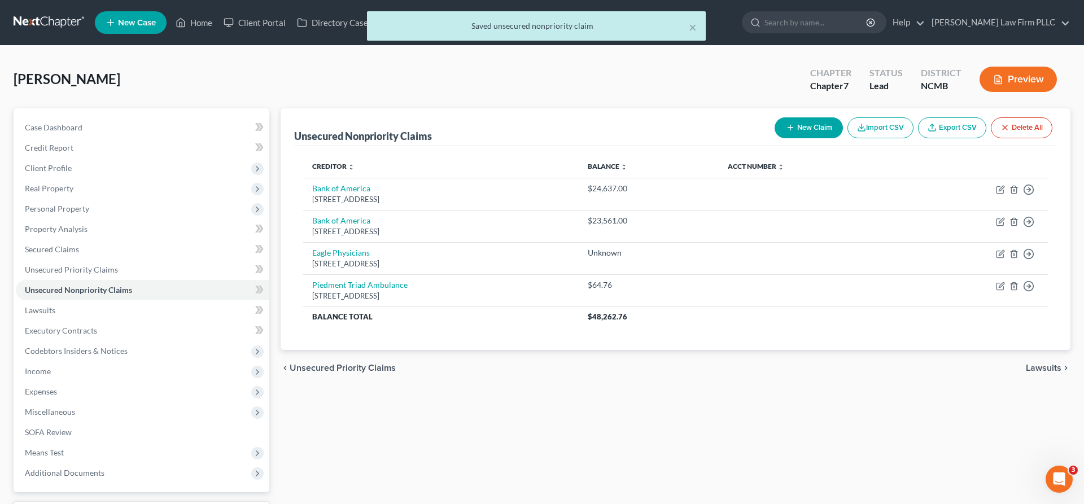
click at [828, 125] on button "New Claim" at bounding box center [808, 127] width 68 height 21
select select "0"
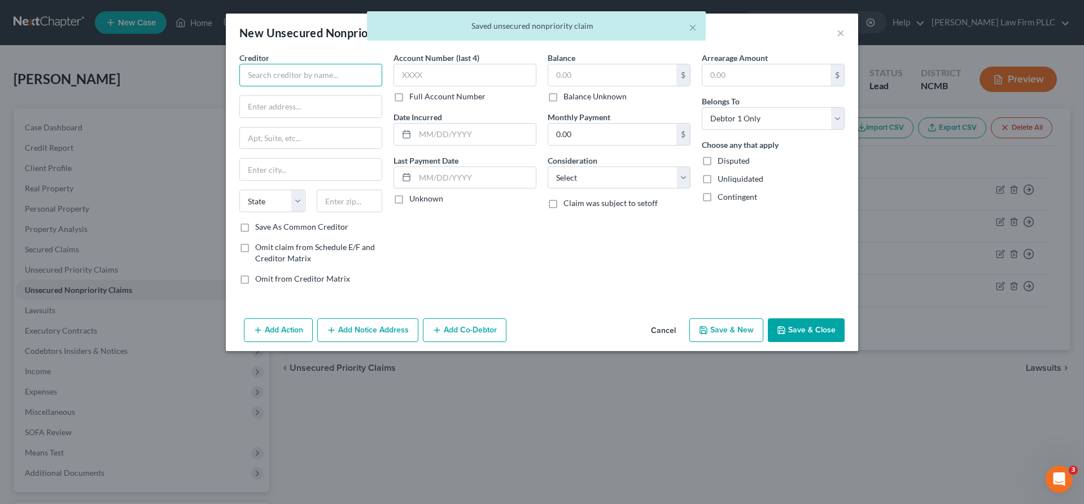
click at [279, 78] on input "text" at bounding box center [310, 75] width 143 height 23
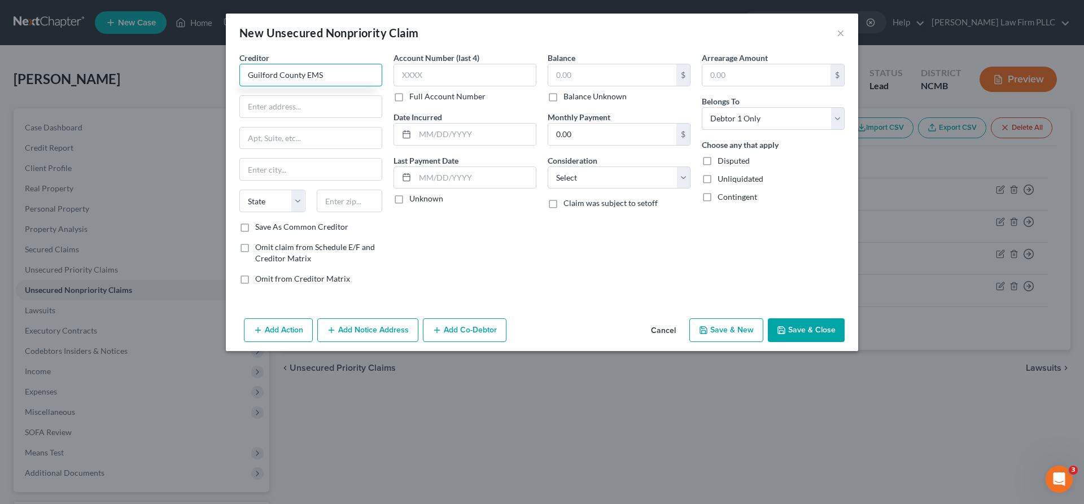
type input "Guilford County EMS"
click at [572, 78] on input "text" at bounding box center [612, 74] width 128 height 21
type input "245.51"
click at [331, 112] on input "text" at bounding box center [311, 106] width 142 height 21
type input "1002 Meadowood St"
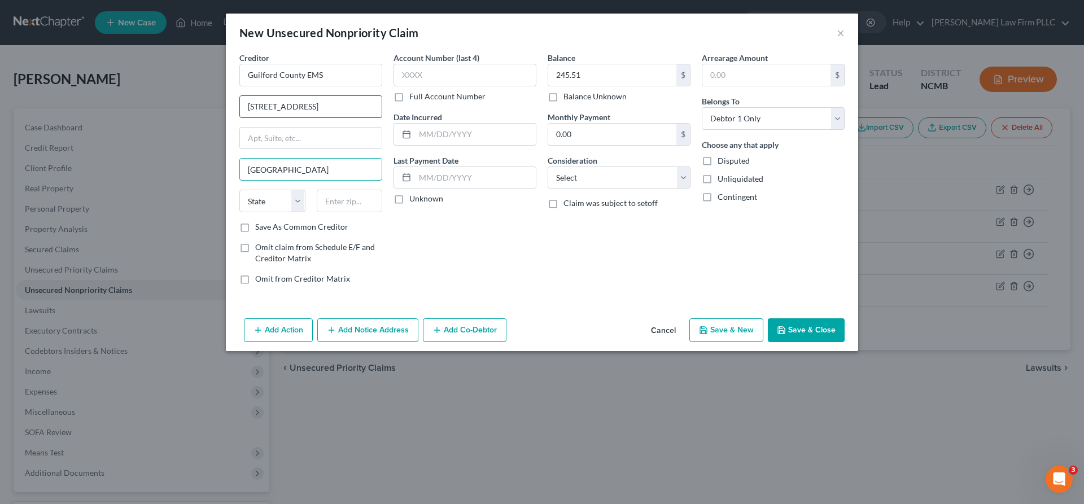
type input "[GEOGRAPHIC_DATA]"
type input "27409"
select select "28"
click at [810, 345] on div "Add Action Add Notice Address Add Co-Debtor Cancel Save & New Save & Close" at bounding box center [542, 332] width 632 height 37
click at [805, 335] on button "Save & Close" at bounding box center [806, 330] width 77 height 24
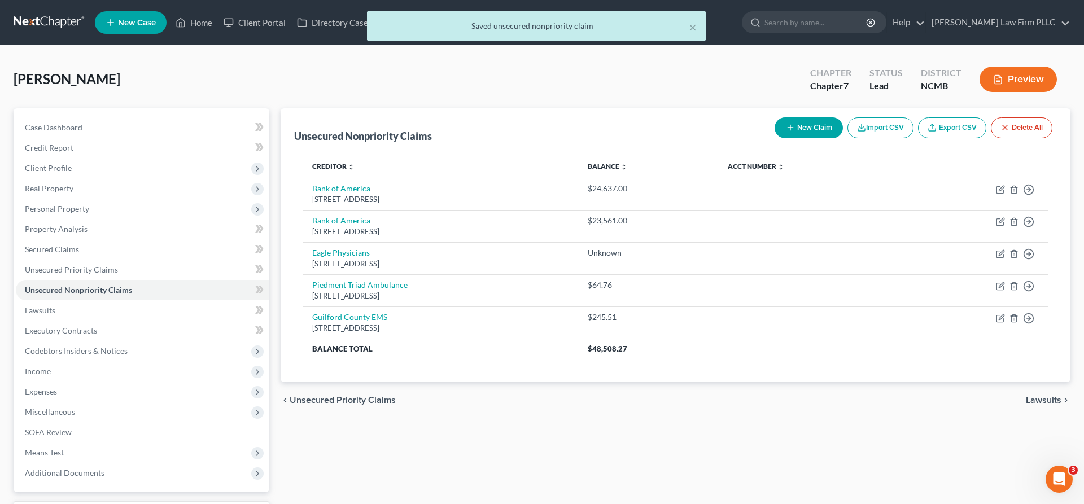
click at [803, 132] on button "New Claim" at bounding box center [808, 127] width 68 height 21
select select "0"
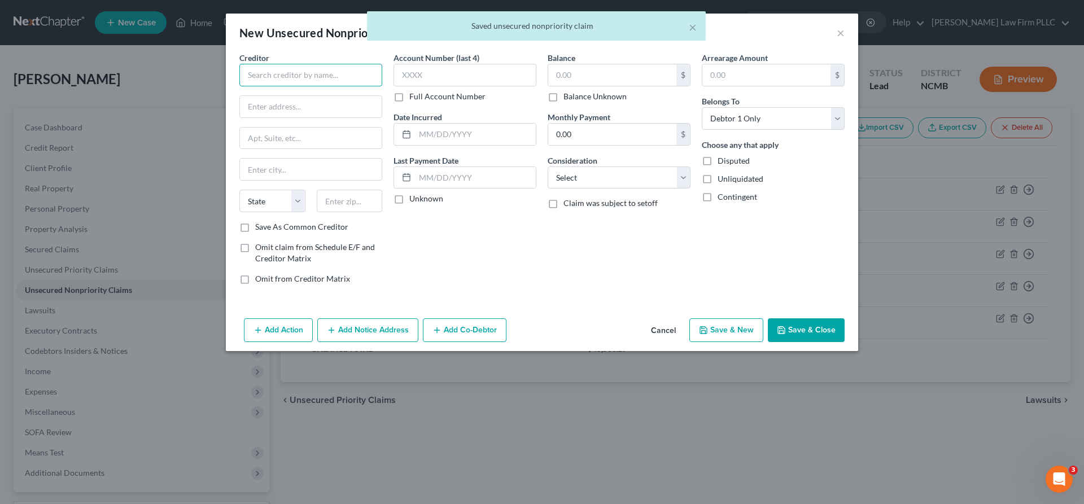
click at [252, 76] on input "text" at bounding box center [310, 75] width 143 height 23
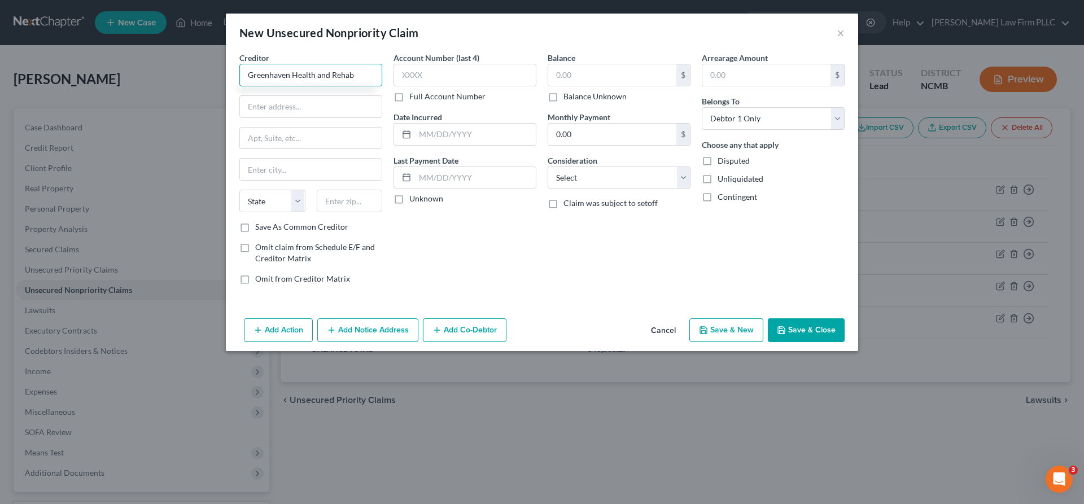
type input "Greenhaven Health and Rehab"
click at [633, 81] on input "text" at bounding box center [612, 74] width 128 height 21
type input "280"
click at [308, 108] on input "text" at bounding box center [311, 106] width 142 height 21
click at [330, 100] on input "text" at bounding box center [311, 106] width 142 height 21
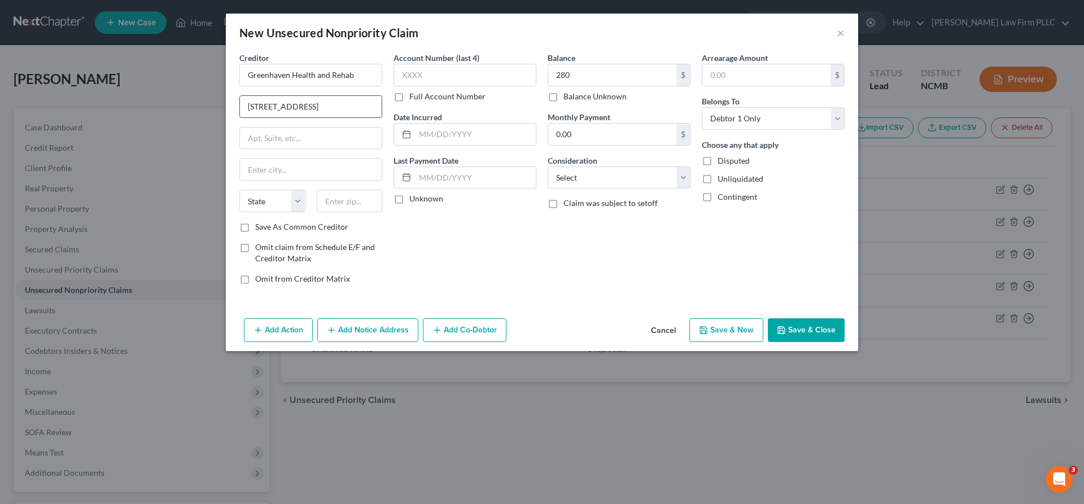
type input "801 Greenhaven Dr"
type input "[GEOGRAPHIC_DATA]"
select select "28"
type input "27406"
click at [814, 334] on button "Save & Close" at bounding box center [806, 330] width 77 height 24
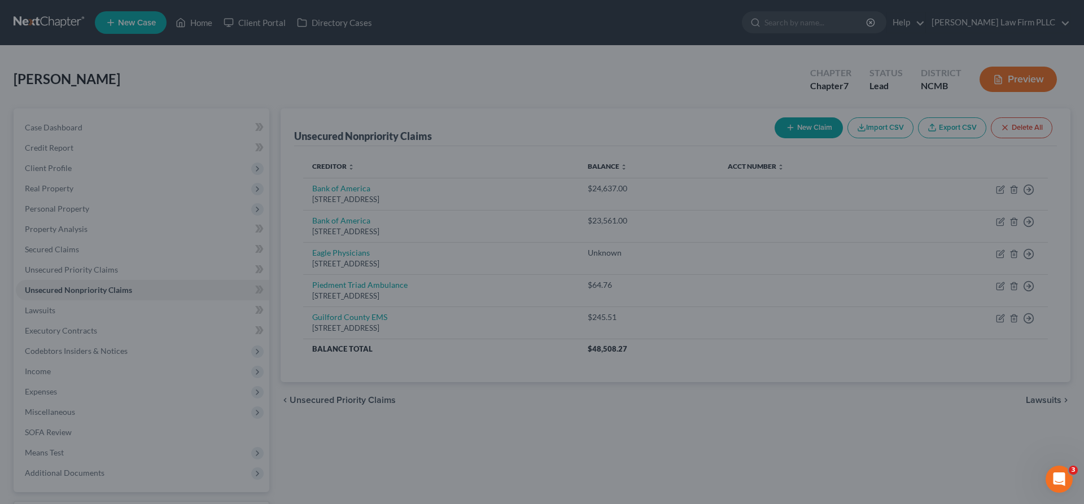
type input "280.00"
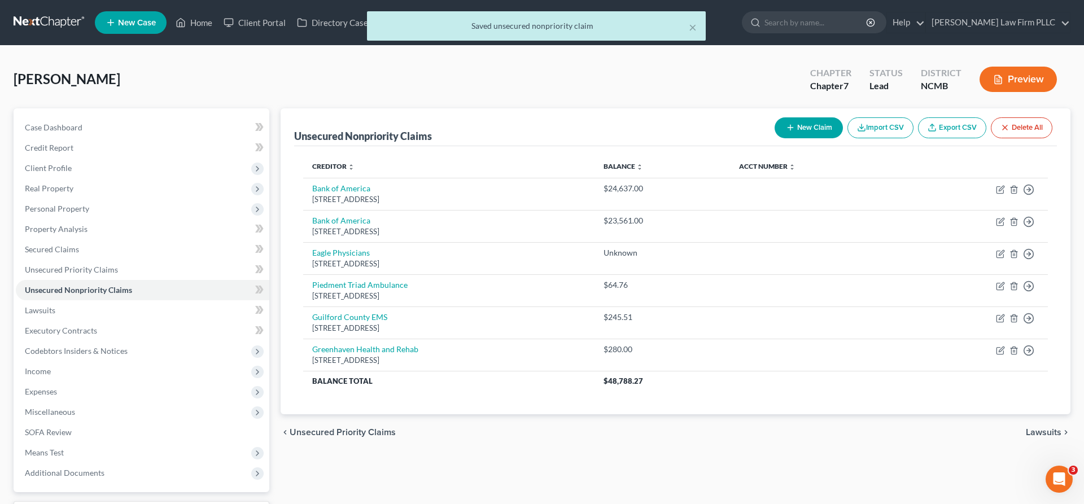
click at [825, 123] on button "New Claim" at bounding box center [808, 127] width 68 height 21
select select "0"
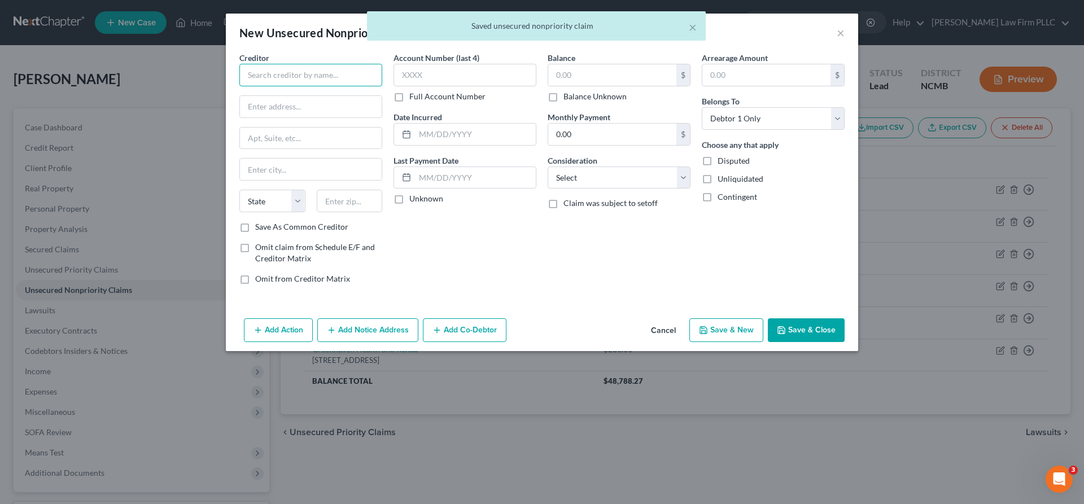
click at [299, 67] on input "text" at bounding box center [310, 75] width 143 height 23
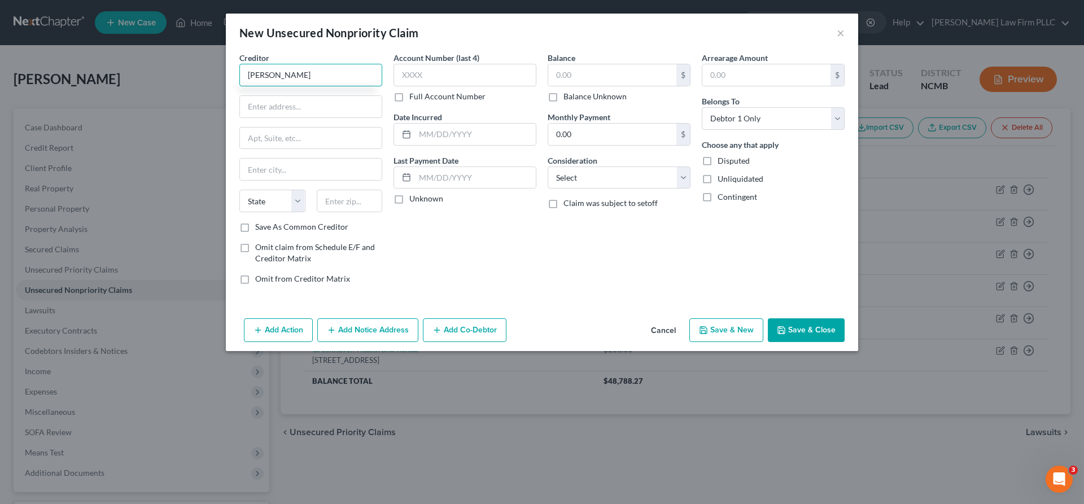
type input "Moses Cone"
click at [288, 104] on input "text" at bounding box center [311, 106] width 142 height 21
type input "1200 North Elm Street"
type input "[GEOGRAPHIC_DATA]"
select select "28"
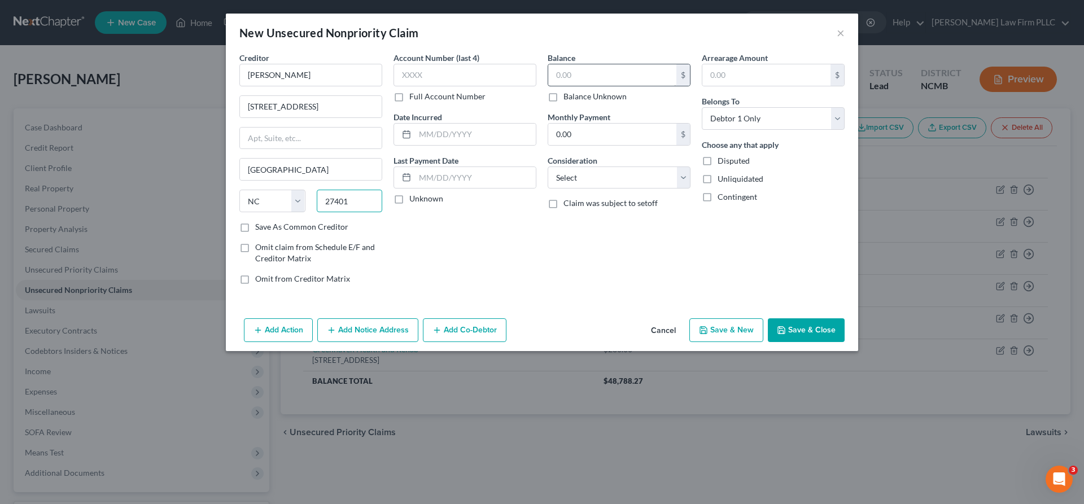
type input "27401"
click at [583, 72] on input "text" at bounding box center [612, 74] width 128 height 21
type input "1,000"
click at [307, 74] on input "Moses Cone" at bounding box center [310, 75] width 143 height 23
type input "Moses Cone Memorial Hospital"
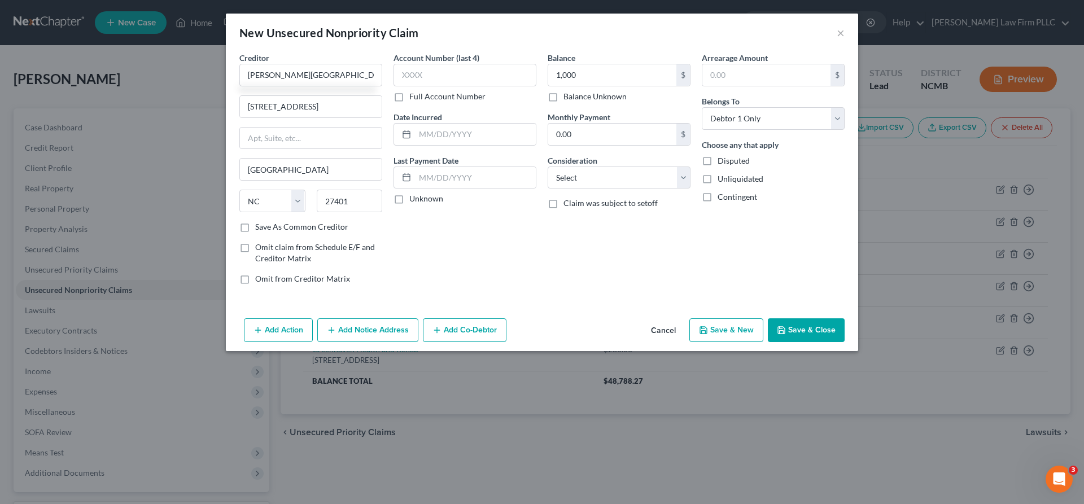
click at [824, 328] on button "Save & Close" at bounding box center [806, 330] width 77 height 24
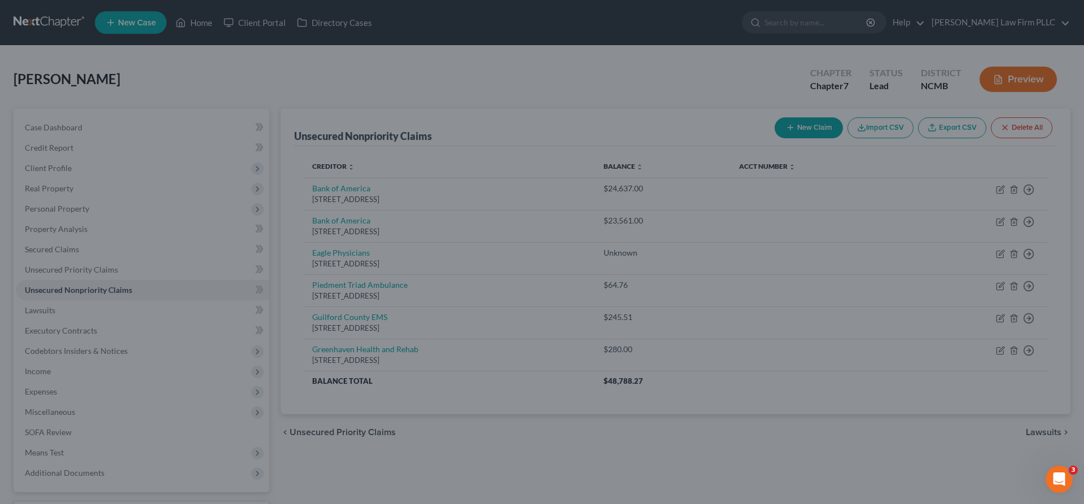
type input "1,000.00"
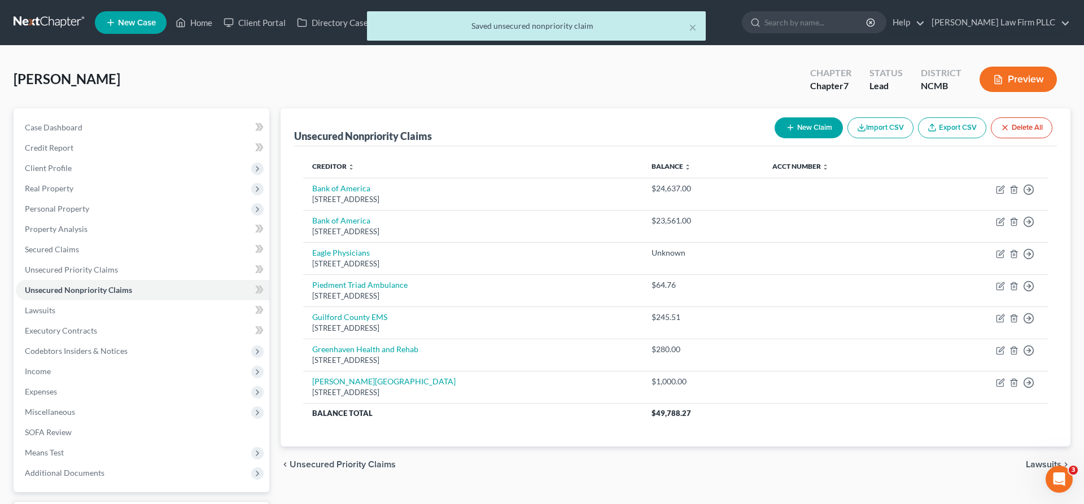
click at [821, 130] on button "New Claim" at bounding box center [808, 127] width 68 height 21
select select "0"
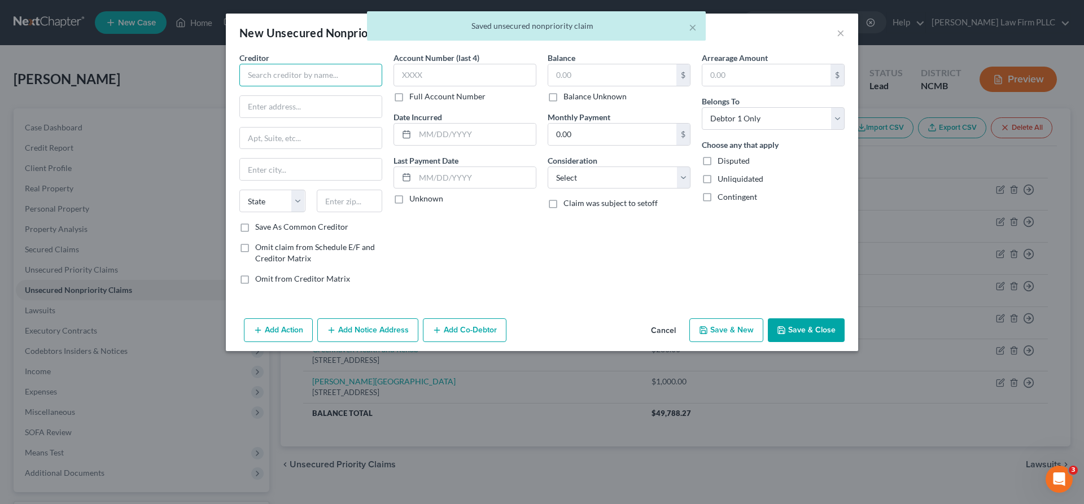
click at [299, 78] on input "text" at bounding box center [310, 75] width 143 height 23
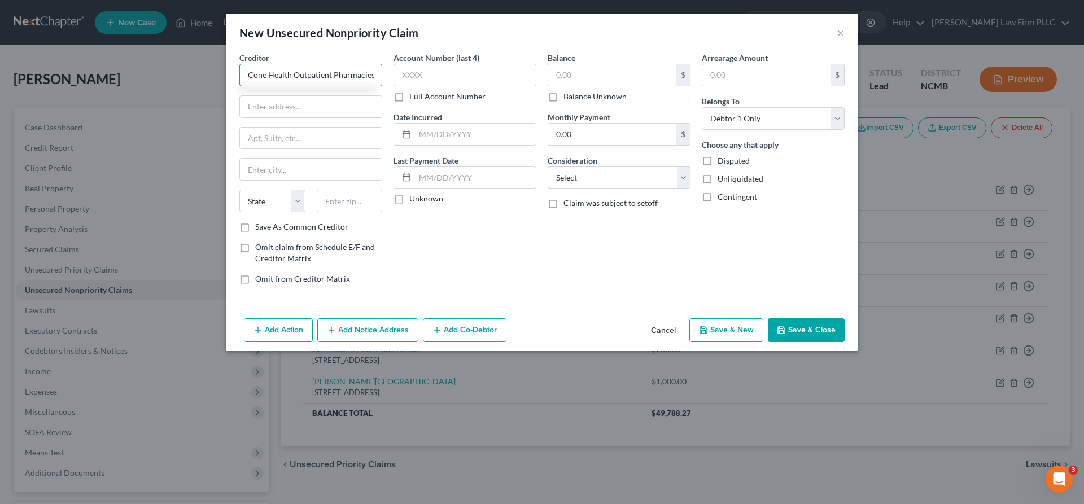
type input "Cone Health Outpatient Pharmacies"
click at [639, 77] on input "text" at bounding box center [612, 74] width 128 height 21
type input "19.04"
click at [282, 116] on input "text" at bounding box center [311, 106] width 142 height 21
click at [322, 110] on input "text" at bounding box center [311, 106] width 142 height 21
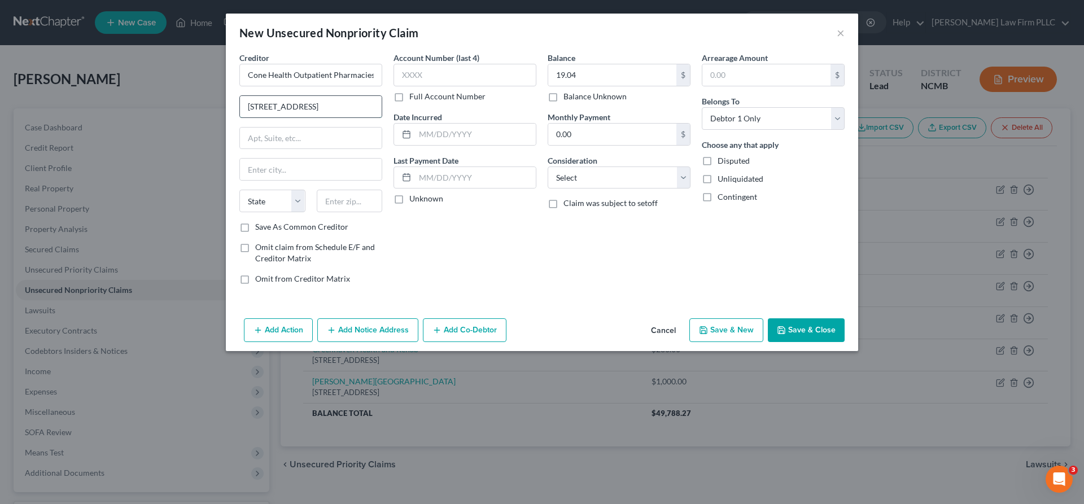
type input "1200 Magnolia Street"
type input "[GEOGRAPHIC_DATA]"
select select "28"
type input "27401"
click at [526, 269] on div "Account Number (last 4) Full Account Number Date Incurred Last Payment Date Unk…" at bounding box center [465, 173] width 154 height 242
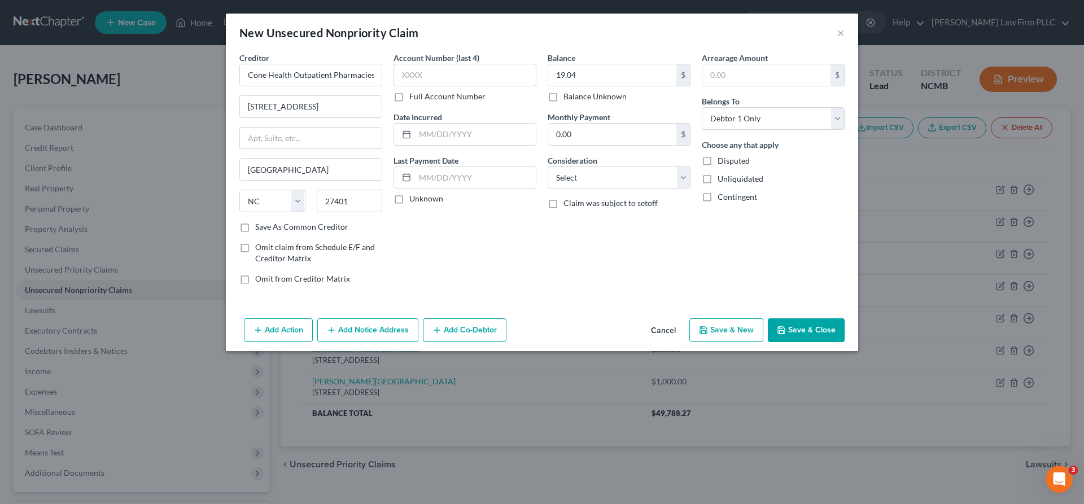
click at [823, 324] on button "Save & Close" at bounding box center [806, 330] width 77 height 24
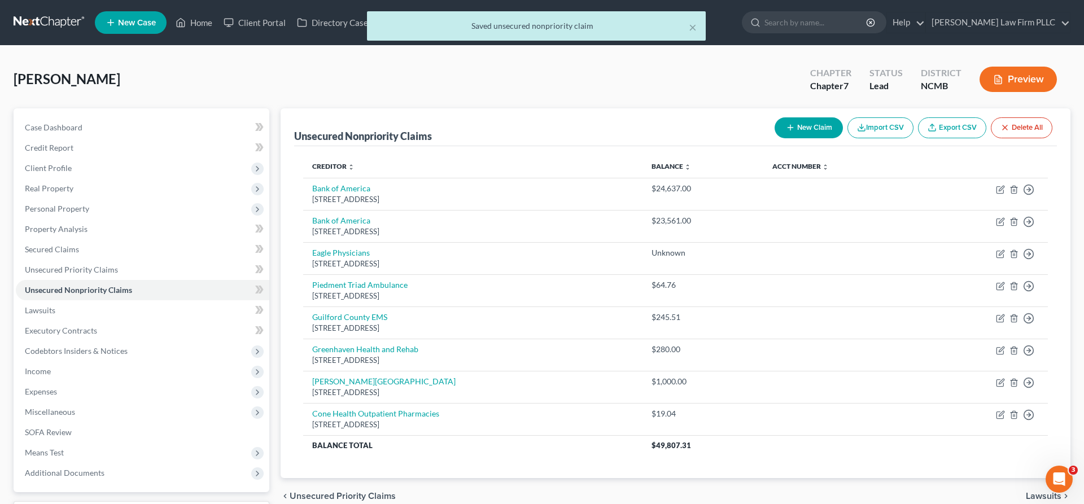
click at [794, 126] on button "New Claim" at bounding box center [808, 127] width 68 height 21
select select "0"
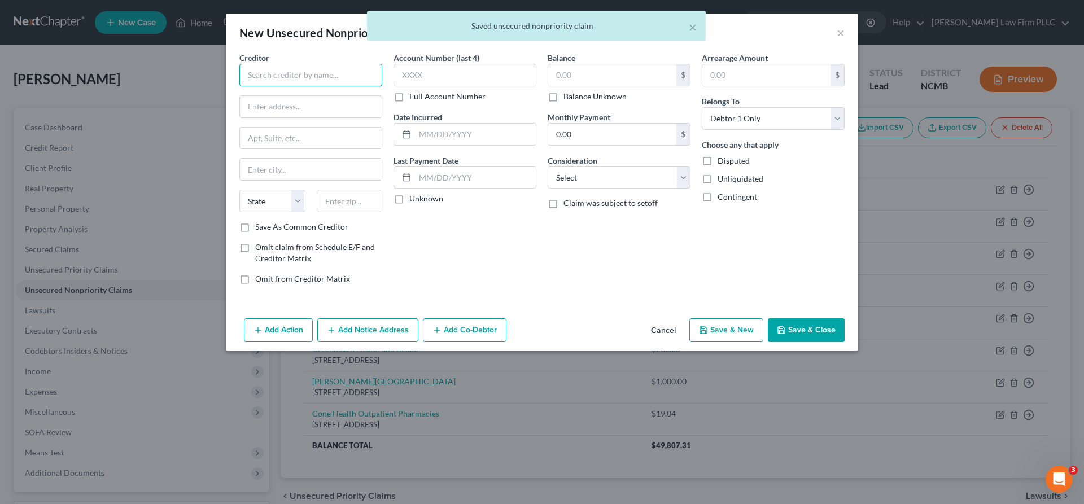
click at [321, 71] on input "text" at bounding box center [310, 75] width 143 height 23
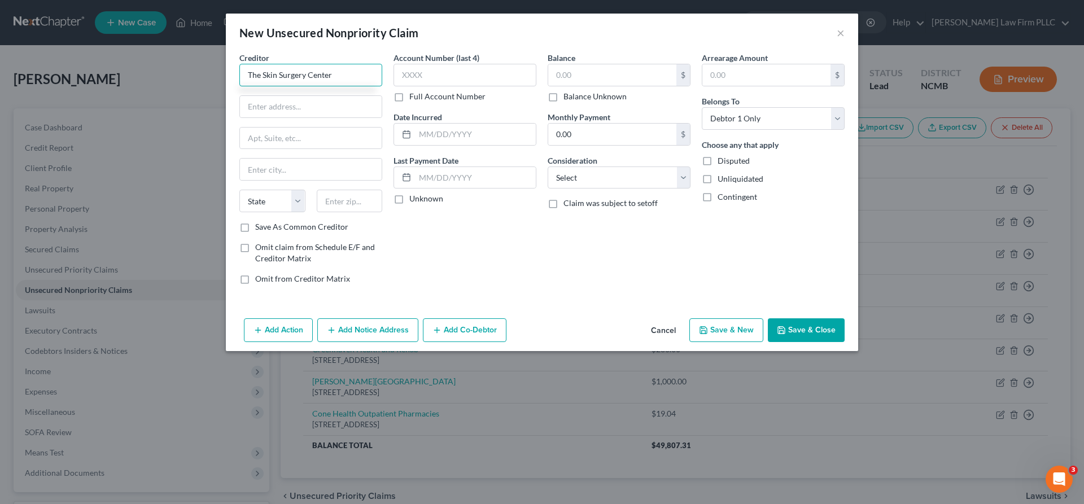
type input "The Skin Surgery Center"
click at [317, 111] on input "text" at bounding box center [311, 106] width 142 height 21
click at [615, 80] on input "text" at bounding box center [612, 74] width 128 height 21
type input "33.17"
click at [313, 111] on input "text" at bounding box center [311, 106] width 142 height 21
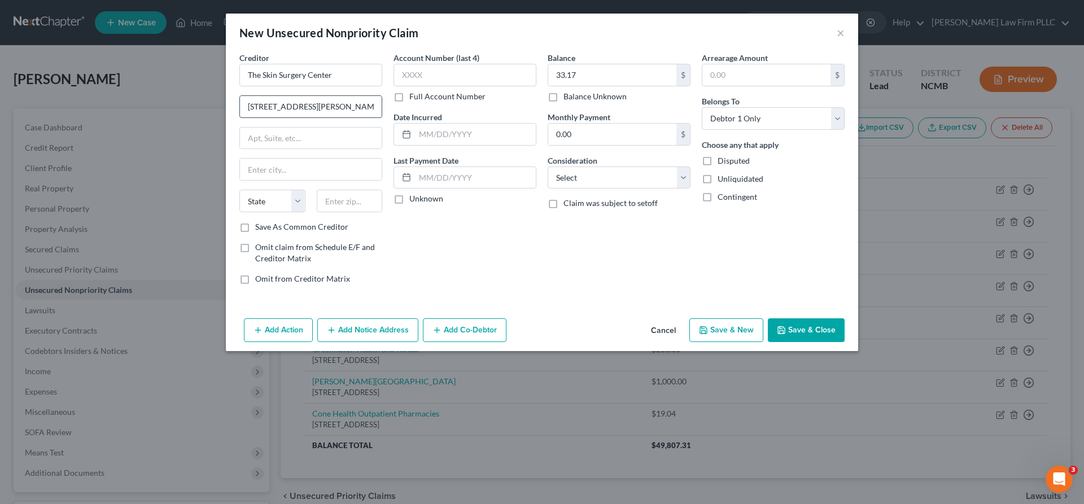
type input "3107 Brassfield Rd Ste 300"
type input "[GEOGRAPHIC_DATA]"
select select "28"
type input "27410"
click at [802, 323] on button "Save & Close" at bounding box center [806, 330] width 77 height 24
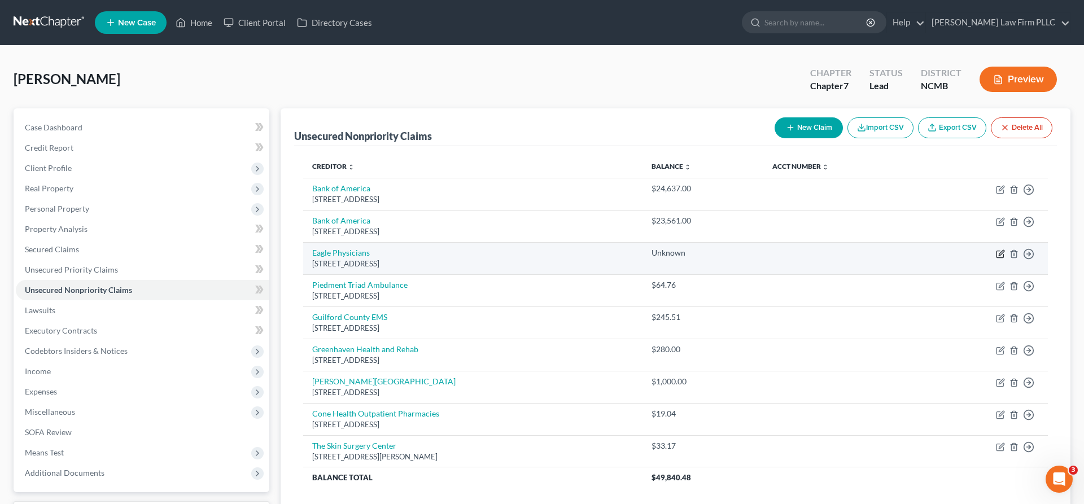
click at [1004, 254] on icon "button" at bounding box center [1000, 254] width 9 height 9
select select "28"
select select "0"
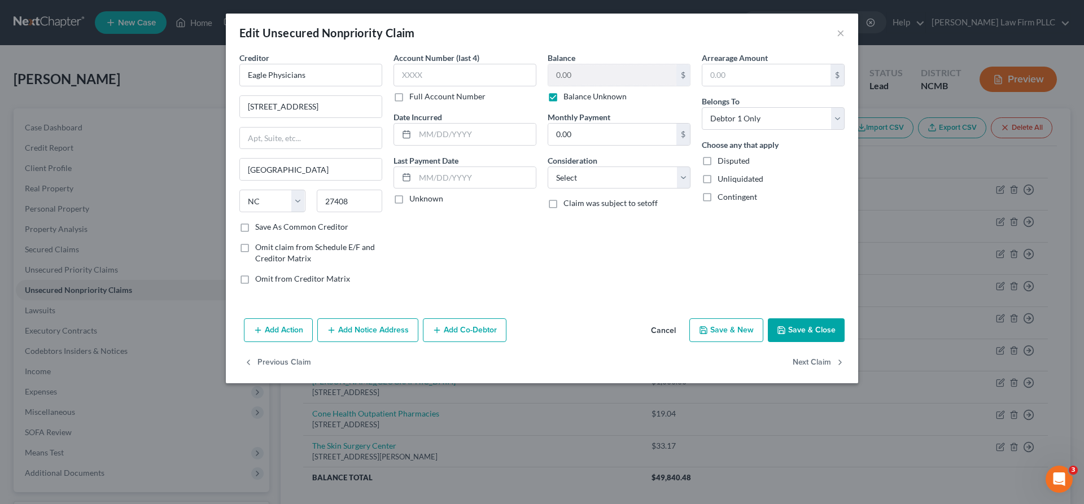
click at [563, 96] on label "Balance Unknown" at bounding box center [594, 96] width 63 height 11
click at [568, 96] on input "Balance Unknown" at bounding box center [571, 94] width 7 height 7
checkbox input "false"
drag, startPoint x: 582, startPoint y: 75, endPoint x: 484, endPoint y: 77, distance: 98.2
click at [548, 77] on input "0.00" at bounding box center [612, 74] width 128 height 21
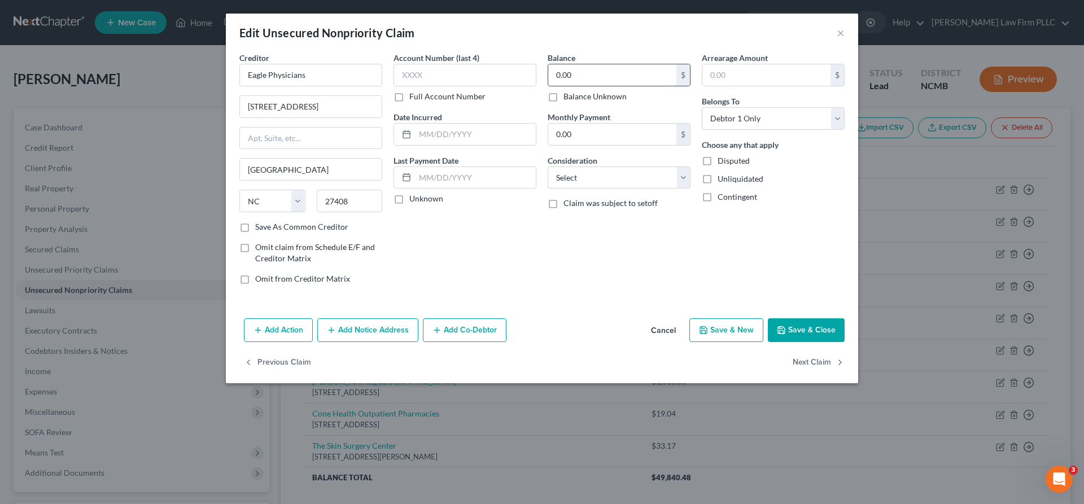
drag, startPoint x: 592, startPoint y: 71, endPoint x: 484, endPoint y: 78, distance: 108.6
click at [548, 78] on input "0.00" at bounding box center [612, 74] width 128 height 21
click at [808, 327] on button "Save & Close" at bounding box center [806, 330] width 77 height 24
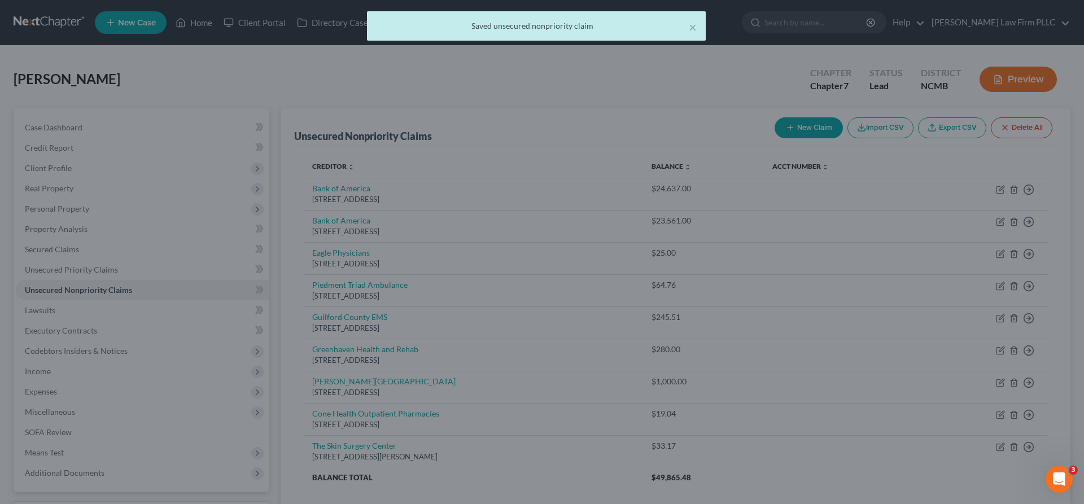
type input "25.00"
type input "0"
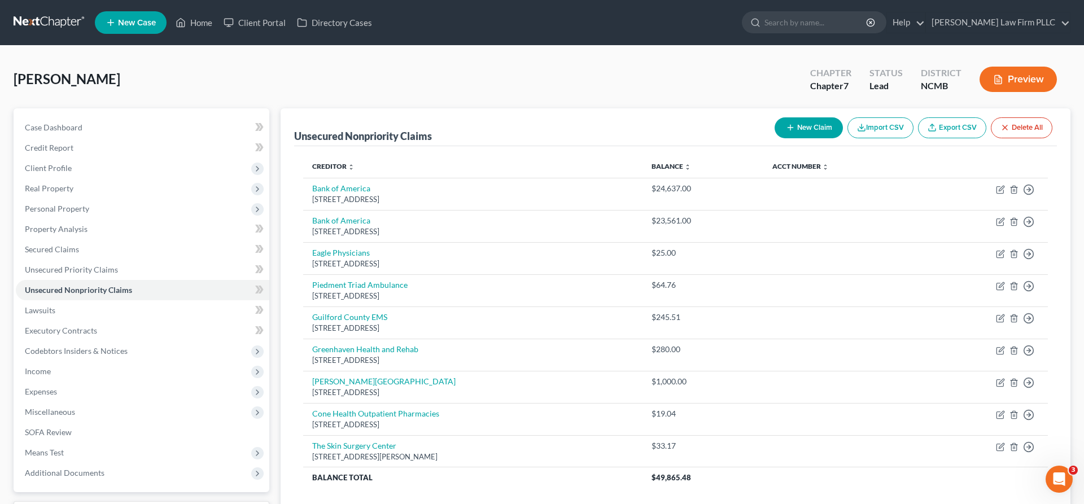
click at [624, 78] on div "Blythe, Elizabeth Upgraded Chapter Chapter 7 Status Lead District NCMB Preview" at bounding box center [542, 83] width 1057 height 49
click at [41, 392] on span "Expenses" at bounding box center [41, 392] width 32 height 10
click at [78, 471] on link "Medical" at bounding box center [153, 473] width 231 height 20
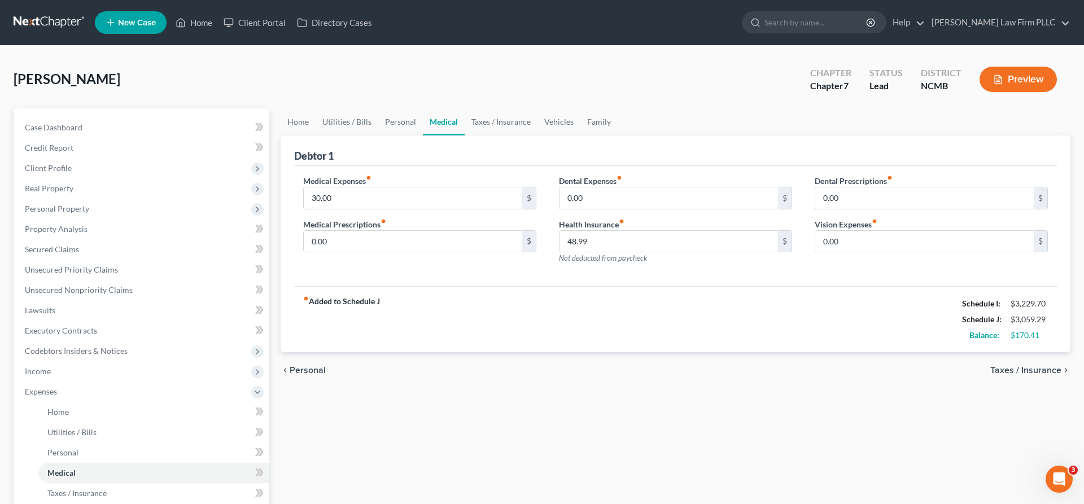
click at [1041, 367] on span "Taxes / Insurance" at bounding box center [1025, 370] width 71 height 9
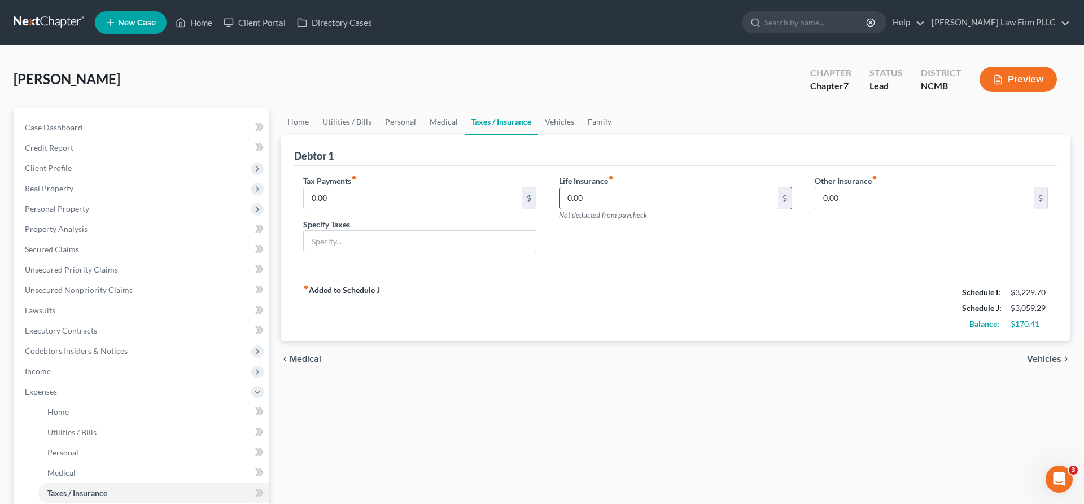
click at [698, 190] on input "0.00" at bounding box center [668, 197] width 218 height 21
click at [649, 200] on input "0.00" at bounding box center [668, 197] width 218 height 21
drag, startPoint x: 649, startPoint y: 200, endPoint x: 522, endPoint y: 200, distance: 126.4
click at [559, 200] on input "0.00" at bounding box center [668, 197] width 218 height 21
type input "98"
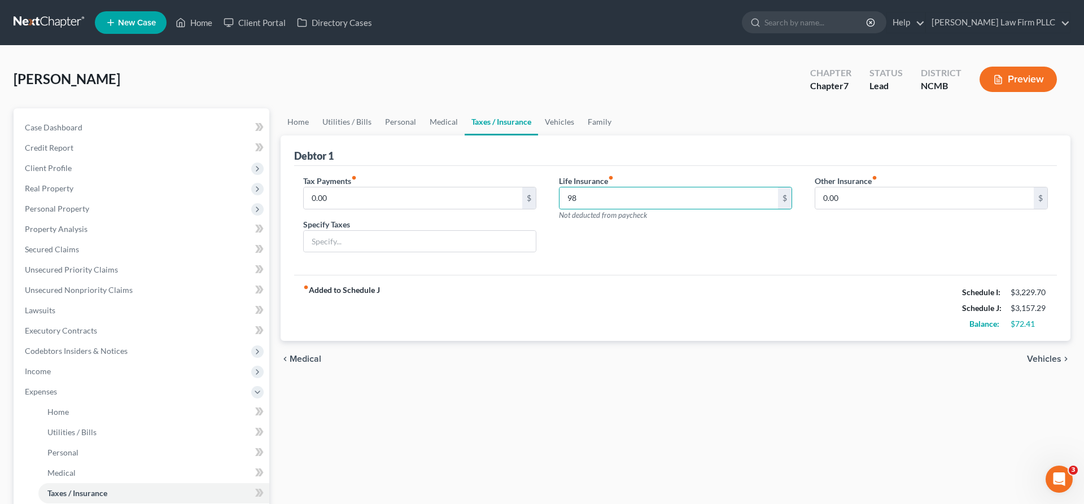
click at [644, 235] on div "Life Insurance fiber_manual_record 98 $ Not deducted from paycheck" at bounding box center [676, 218] width 256 height 87
click at [1048, 357] on span "Vehicles" at bounding box center [1044, 359] width 34 height 9
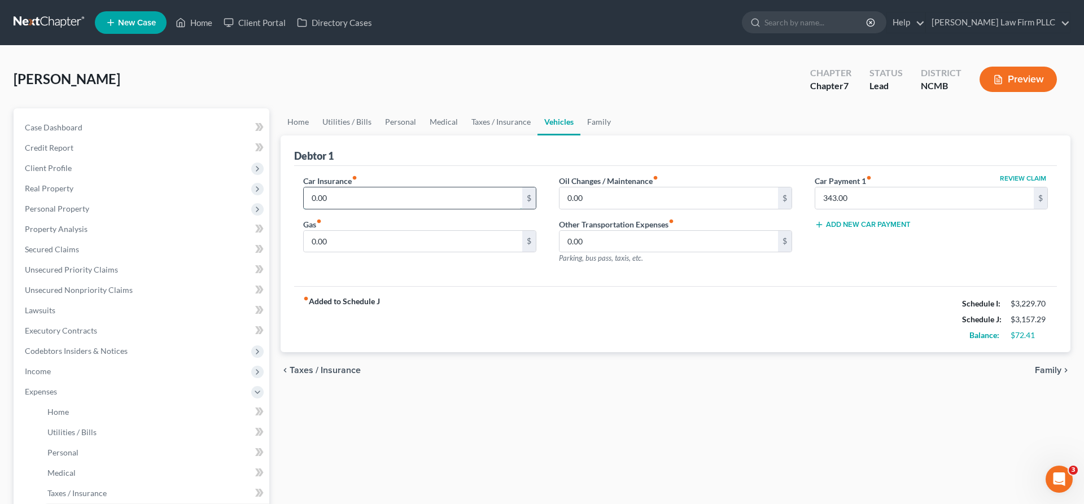
click at [369, 194] on input "0.00" at bounding box center [413, 197] width 218 height 21
type input "220.68"
click at [353, 235] on input "0.00" at bounding box center [413, 241] width 218 height 21
click at [622, 203] on input "0.00" at bounding box center [668, 197] width 218 height 21
type input "30"
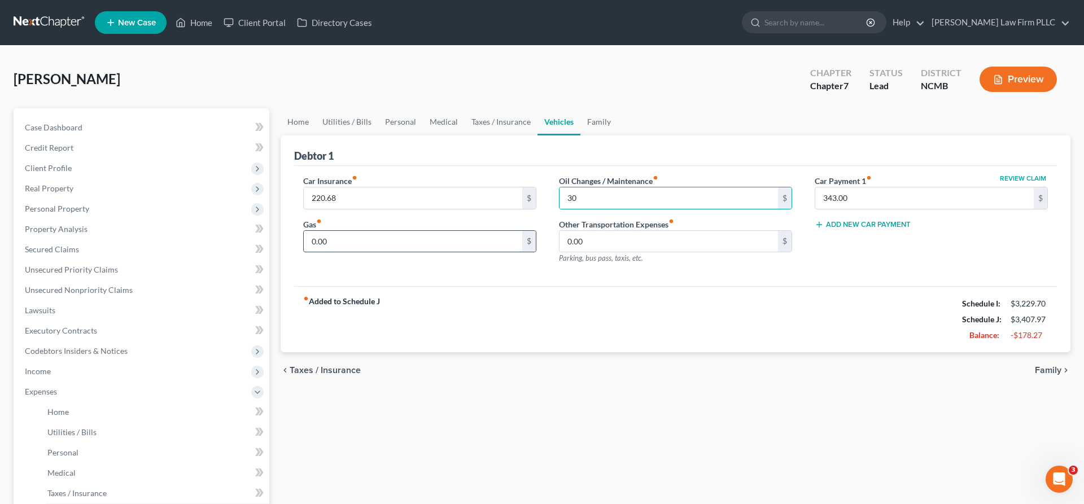
click at [342, 242] on input "0.00" at bounding box center [413, 241] width 218 height 21
drag, startPoint x: 345, startPoint y: 242, endPoint x: 265, endPoint y: 244, distance: 80.2
click at [304, 244] on input "70" at bounding box center [413, 241] width 218 height 21
type input "100"
click at [580, 287] on div "fiber_manual_record Added to Schedule J Schedule I: $3,229.70 Schedule J: $3,50…" at bounding box center [675, 319] width 763 height 66
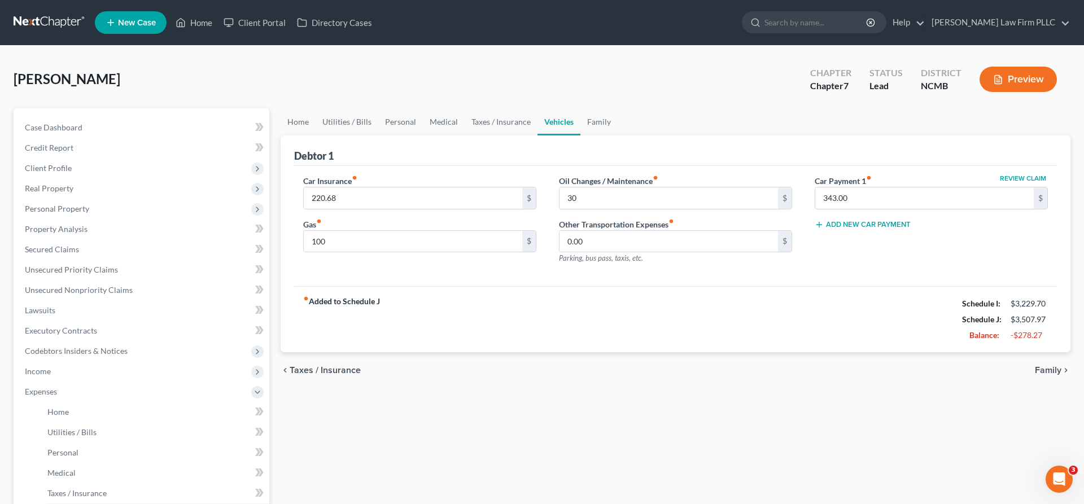
click at [1057, 369] on span "Family" at bounding box center [1048, 370] width 27 height 9
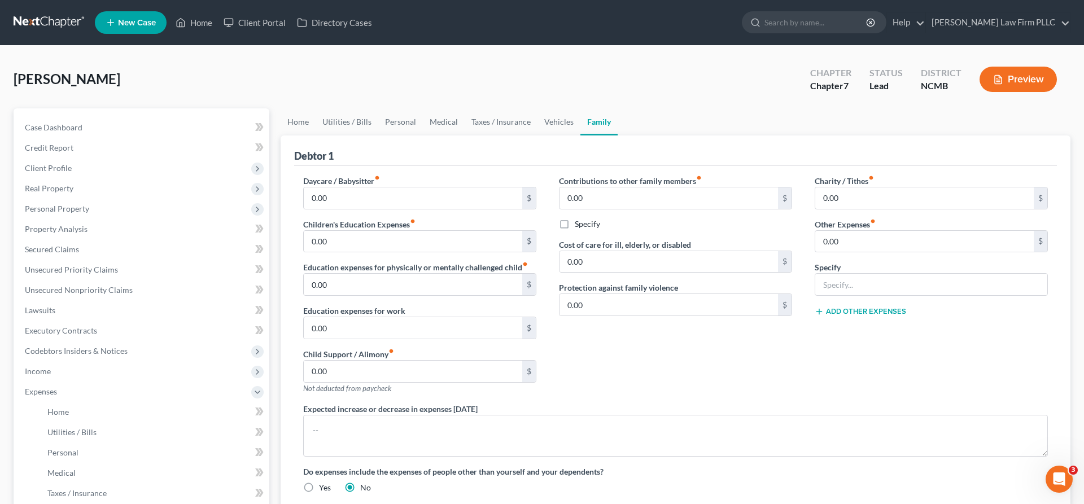
click at [613, 365] on div "Contributions to other family members fiber_manual_record 0.00 $ Specify Cost o…" at bounding box center [676, 289] width 256 height 228
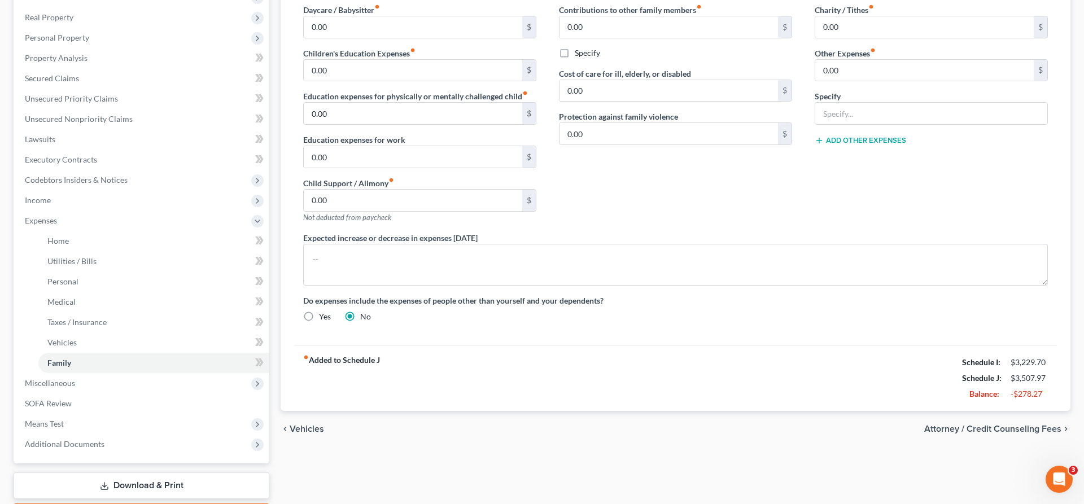
scroll to position [173, 0]
click at [962, 426] on span "Attorney / Credit Counseling Fees" at bounding box center [992, 427] width 137 height 9
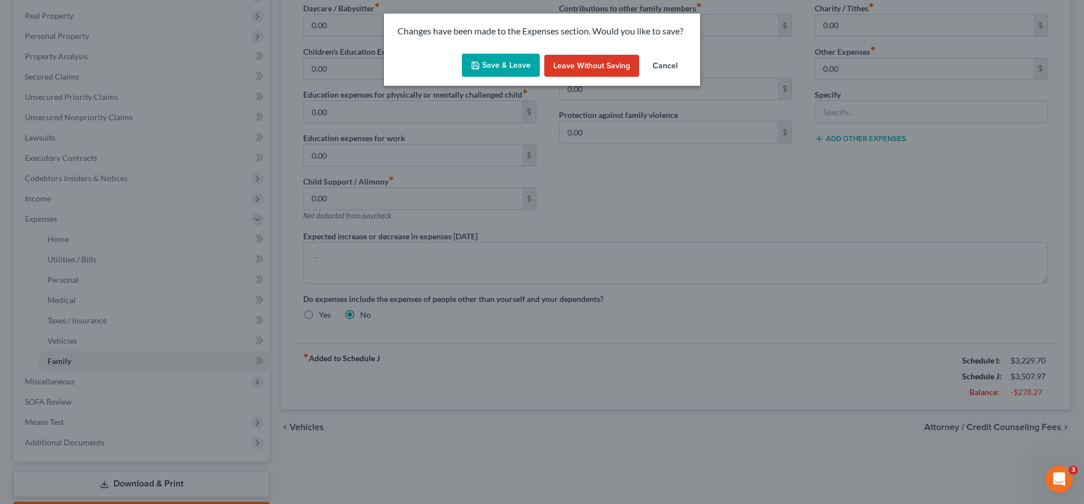
click at [498, 68] on button "Save & Leave" at bounding box center [501, 66] width 78 height 24
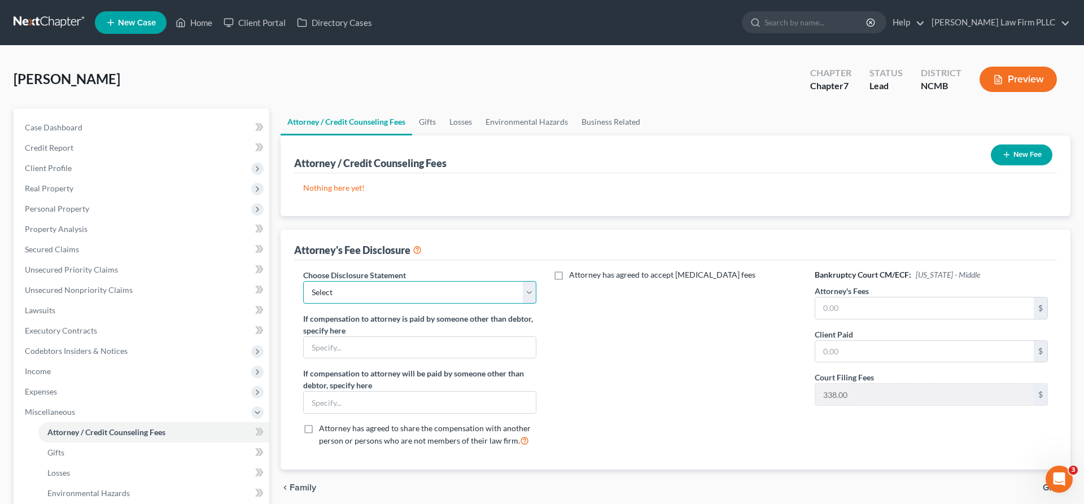
click at [303, 281] on select "Select Attorney for the Debtor" at bounding box center [419, 292] width 233 height 23
select select "0"
click option "Attorney for the Debtor" at bounding box center [0, 0] width 0 height 0
click at [1036, 157] on button "New Fee" at bounding box center [1022, 155] width 62 height 21
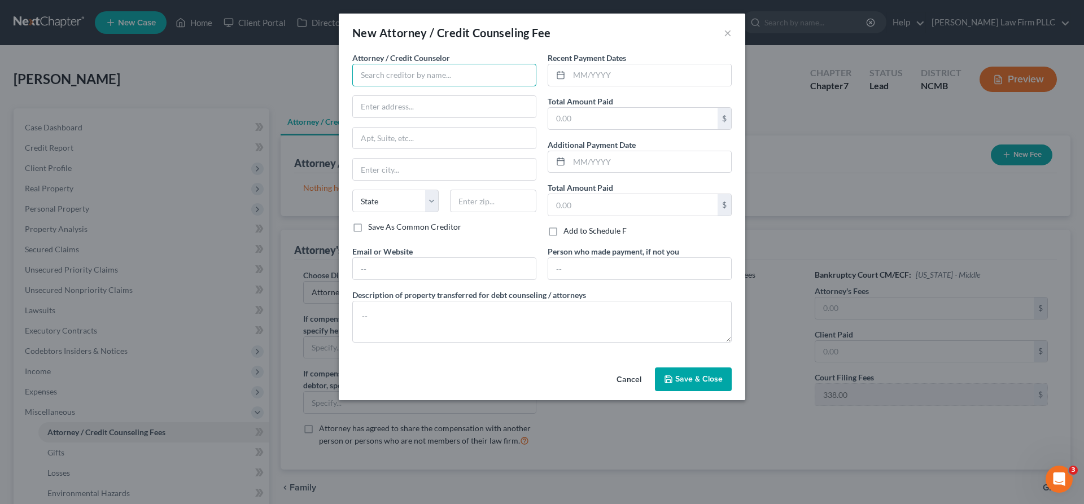
click at [475, 82] on input "text" at bounding box center [444, 75] width 184 height 23
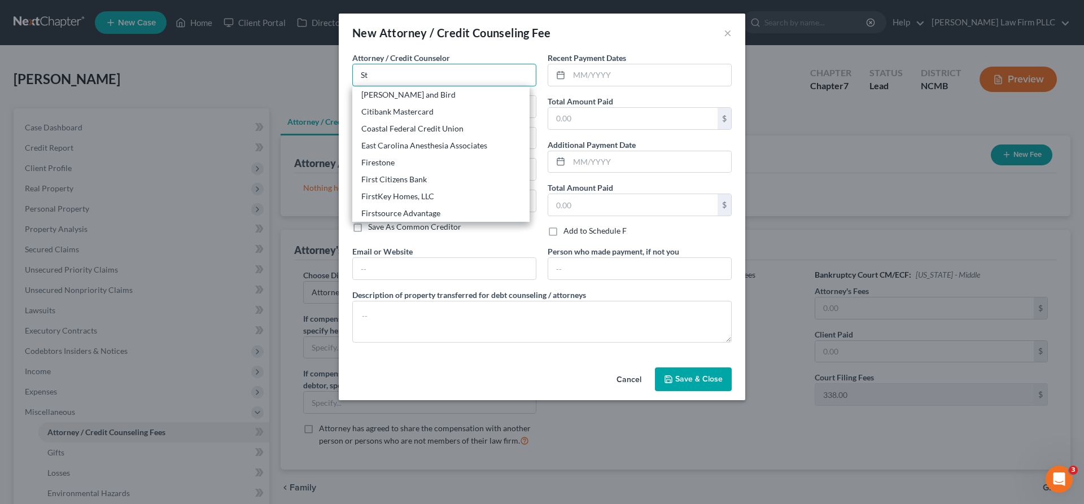
type input "S"
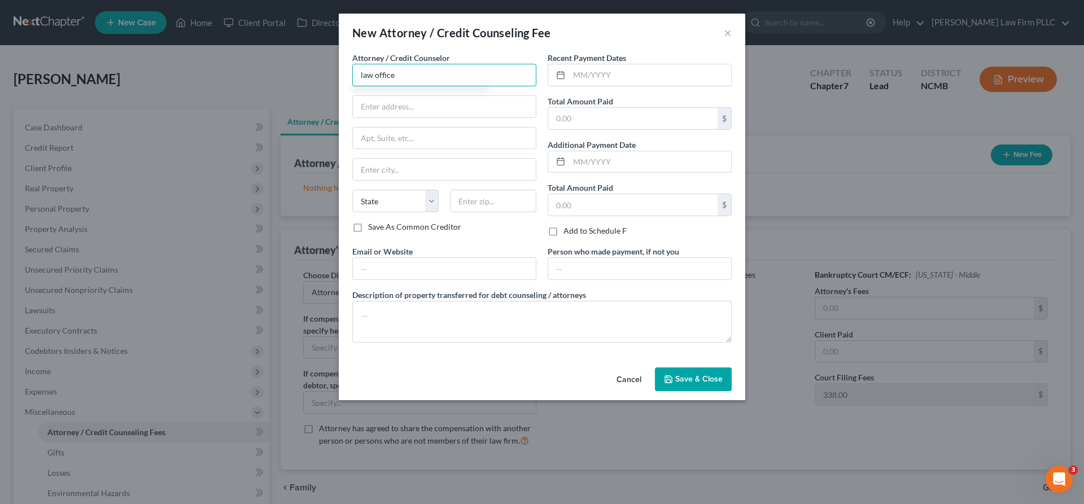
drag, startPoint x: 413, startPoint y: 81, endPoint x: 243, endPoint y: 81, distance: 170.5
click at [352, 81] on input "law office" at bounding box center [444, 75] width 184 height 23
type input "T"
type input "Stephen E Robertson"
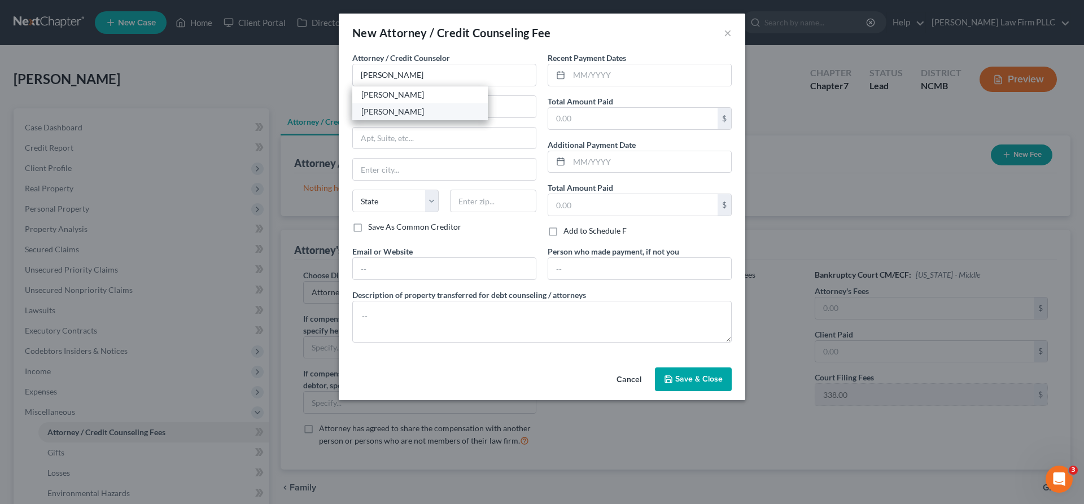
click at [391, 110] on div "Stephen E Robertson" at bounding box center [419, 111] width 117 height 11
type input "437 W Friendly Ave Ste 134"
type input "[GEOGRAPHIC_DATA]"
select select "28"
type input "27401"
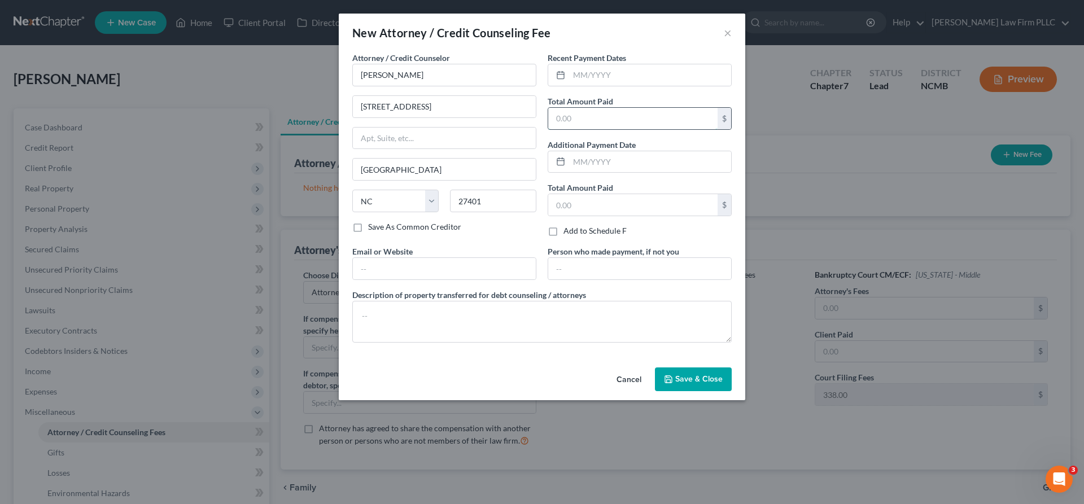
click at [622, 114] on input "text" at bounding box center [632, 118] width 169 height 21
type input "1,750"
click at [588, 206] on input "text" at bounding box center [632, 204] width 169 height 21
click at [693, 377] on span "Save & Close" at bounding box center [698, 379] width 47 height 10
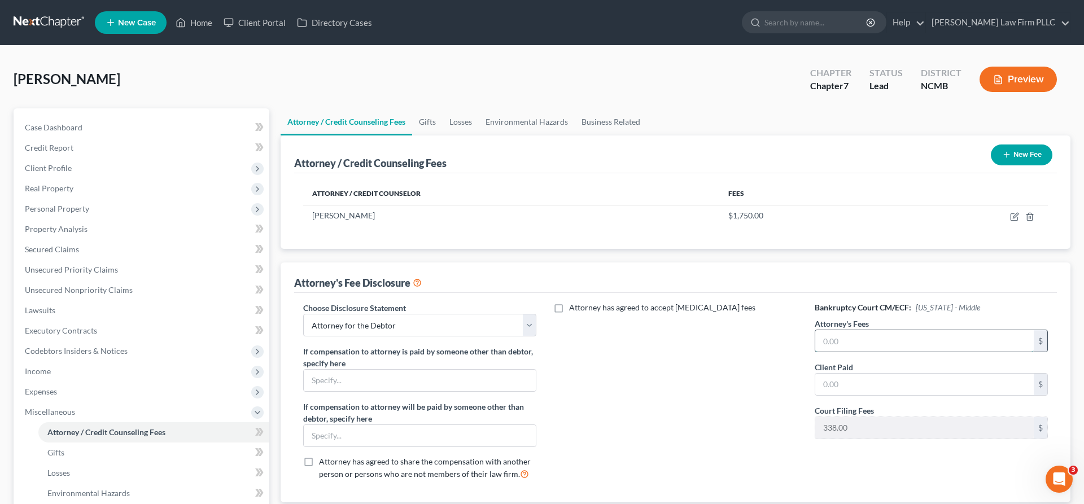
click at [833, 343] on input "text" at bounding box center [924, 340] width 218 height 21
type input "1,750"
click at [864, 386] on input "text" at bounding box center [924, 384] width 218 height 21
type input "1,750"
click at [682, 415] on div "Attorney has agreed to accept retainer fees" at bounding box center [676, 395] width 256 height 187
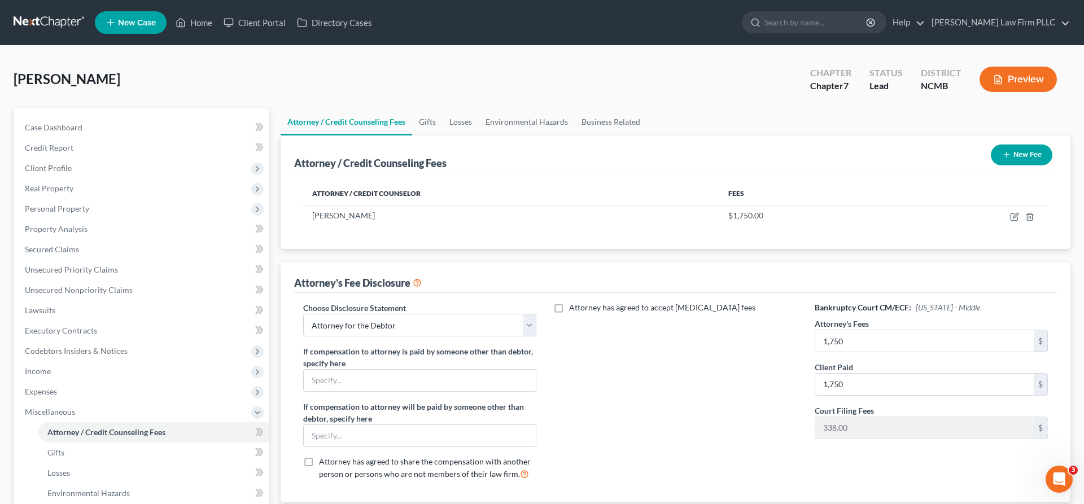
scroll to position [196, 0]
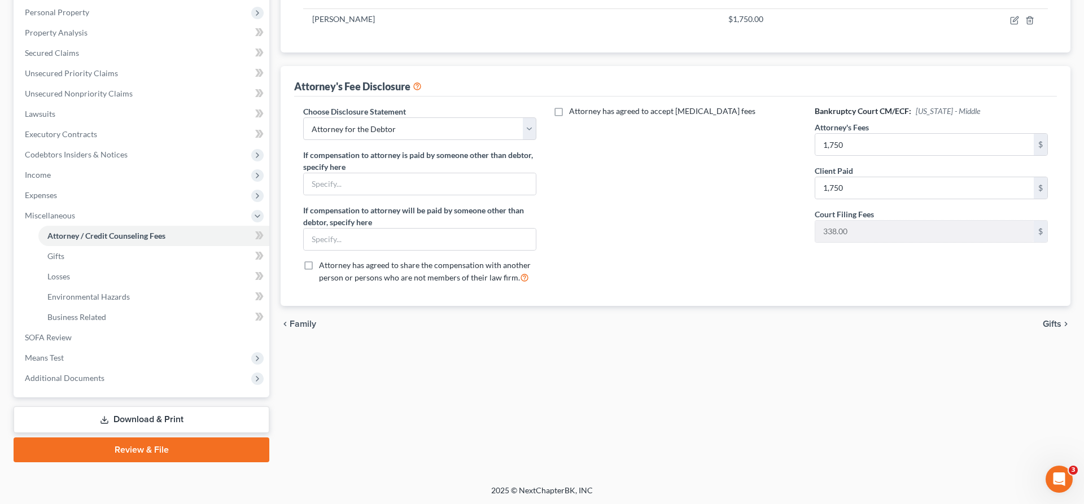
click at [1052, 321] on span "Gifts" at bounding box center [1052, 324] width 19 height 9
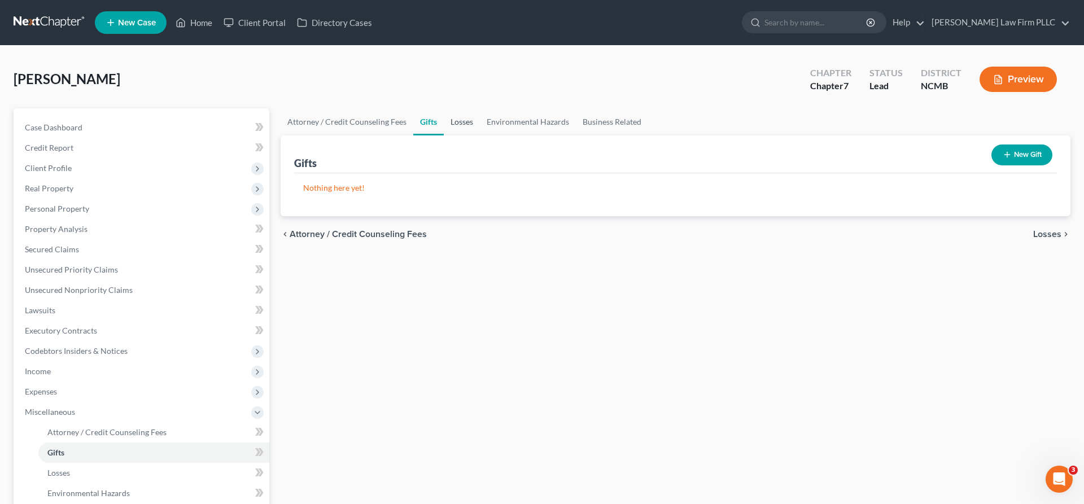
click at [466, 120] on link "Losses" at bounding box center [462, 121] width 36 height 27
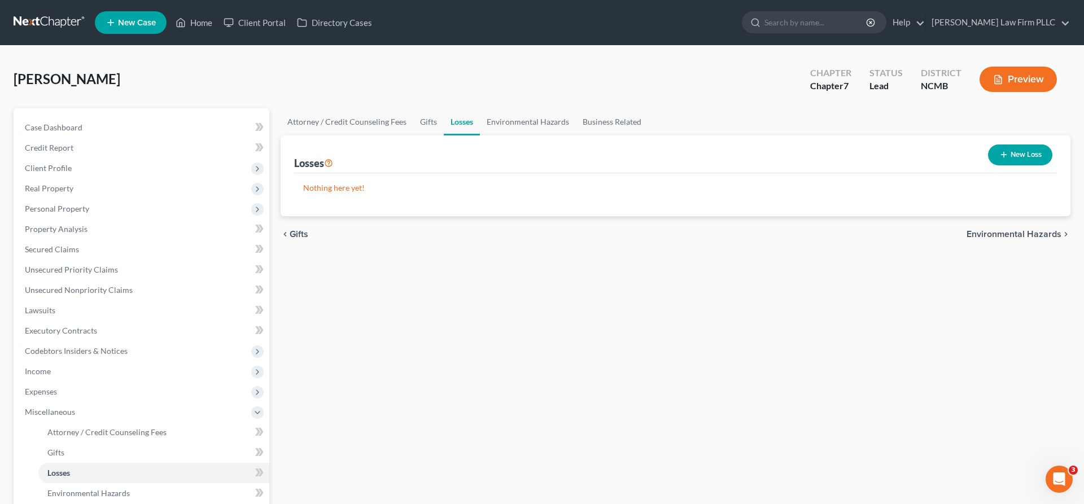
click at [1025, 154] on button "New Loss" at bounding box center [1020, 155] width 64 height 21
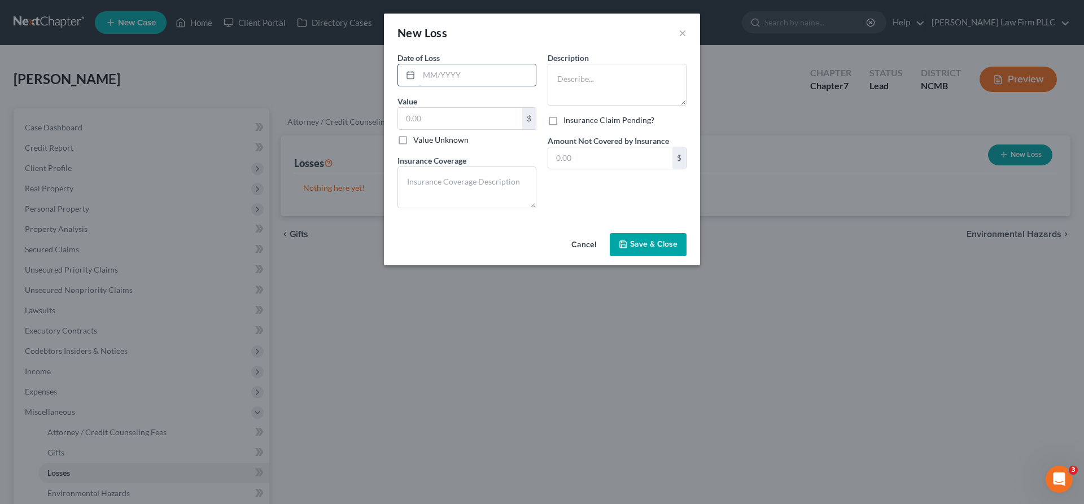
click at [486, 76] on input "text" at bounding box center [477, 74] width 117 height 21
type input "03/2025"
click at [628, 76] on textarea at bounding box center [617, 85] width 139 height 42
type textarea "Hail Storm room damage"
click at [422, 113] on input "text" at bounding box center [460, 118] width 124 height 21
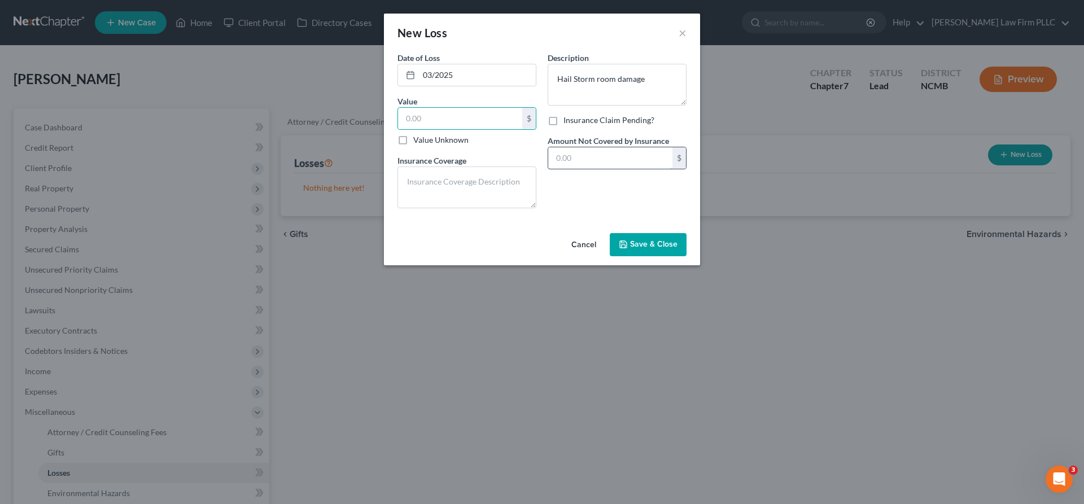
click at [564, 157] on input "text" at bounding box center [610, 157] width 124 height 21
type input "1,000"
click at [439, 200] on textarea at bounding box center [466, 188] width 139 height 42
type textarea "Insurance covered all but her deductible"
click at [548, 222] on div "Date of Loss * 03/2025 Value $ Value Unknown Balance Undetermined $ Value Unkno…" at bounding box center [542, 140] width 316 height 177
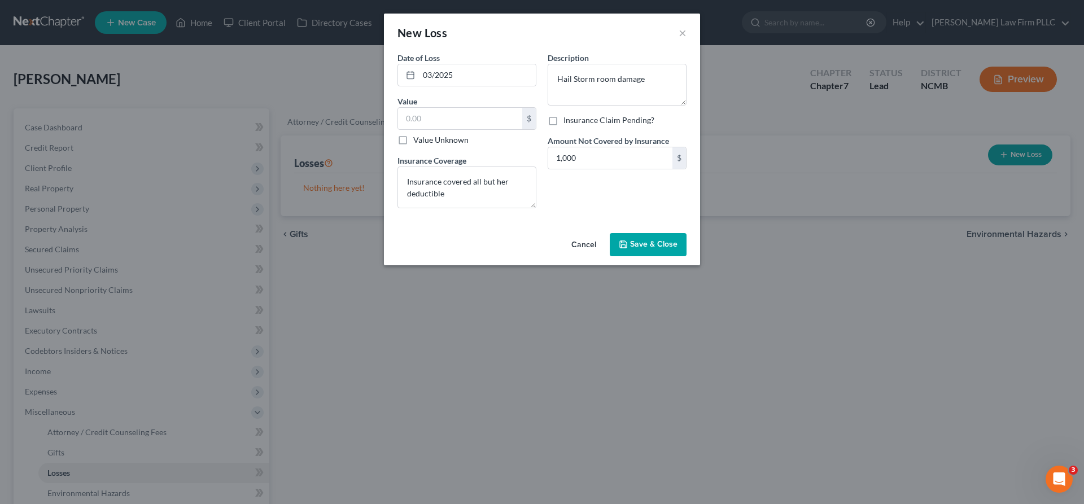
click at [670, 251] on button "Save & Close" at bounding box center [648, 245] width 77 height 24
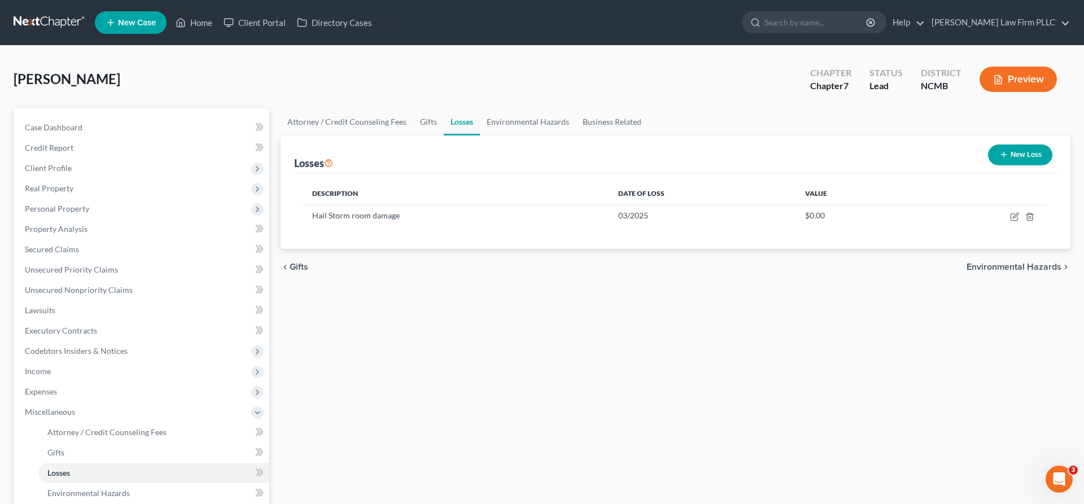
click at [1014, 265] on span "Environmental Hazards" at bounding box center [1013, 266] width 95 height 9
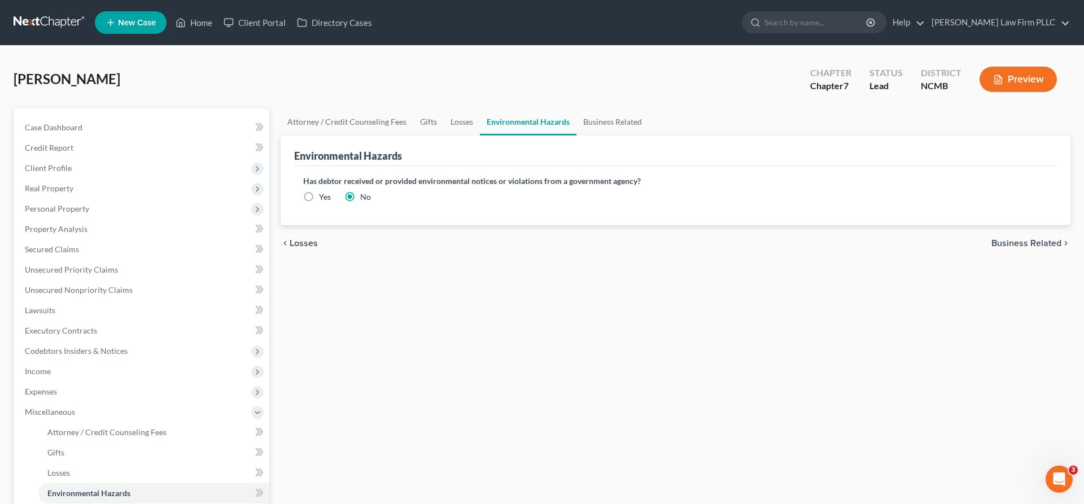
click at [1004, 241] on span "Business Related" at bounding box center [1026, 243] width 70 height 9
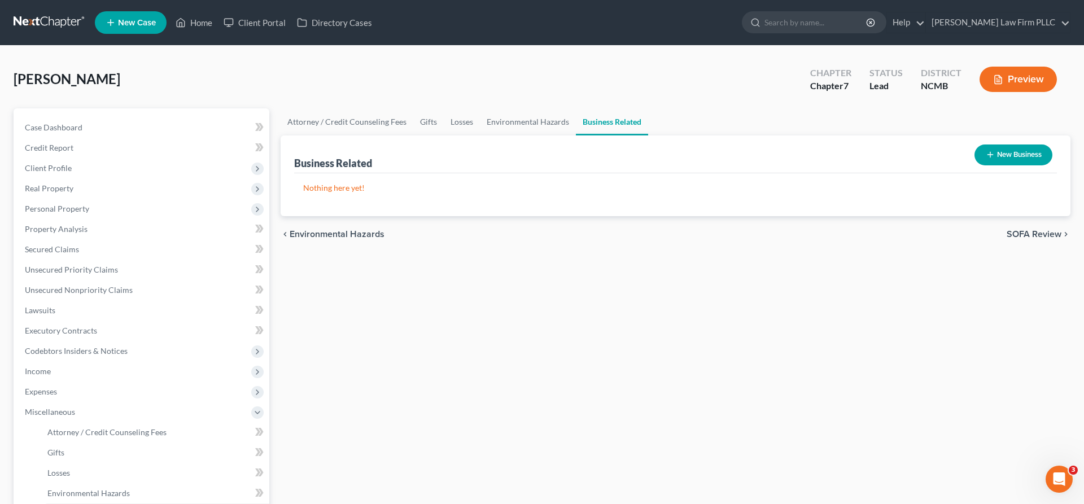
click at [1026, 232] on span "SOFA Review" at bounding box center [1033, 234] width 55 height 9
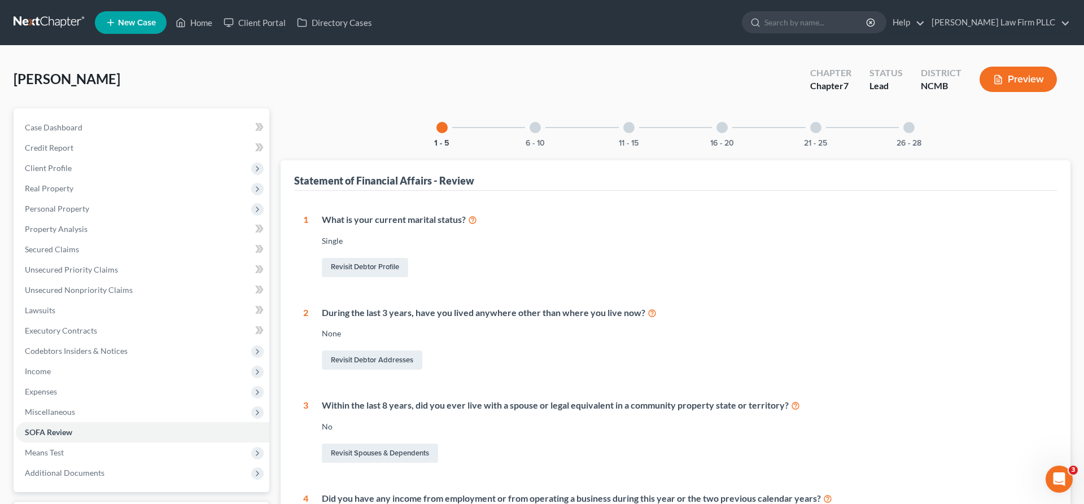
click at [301, 89] on div "Blythe, Elizabeth Upgraded Chapter Chapter 7 Status Lead District NCMB Preview" at bounding box center [542, 83] width 1057 height 49
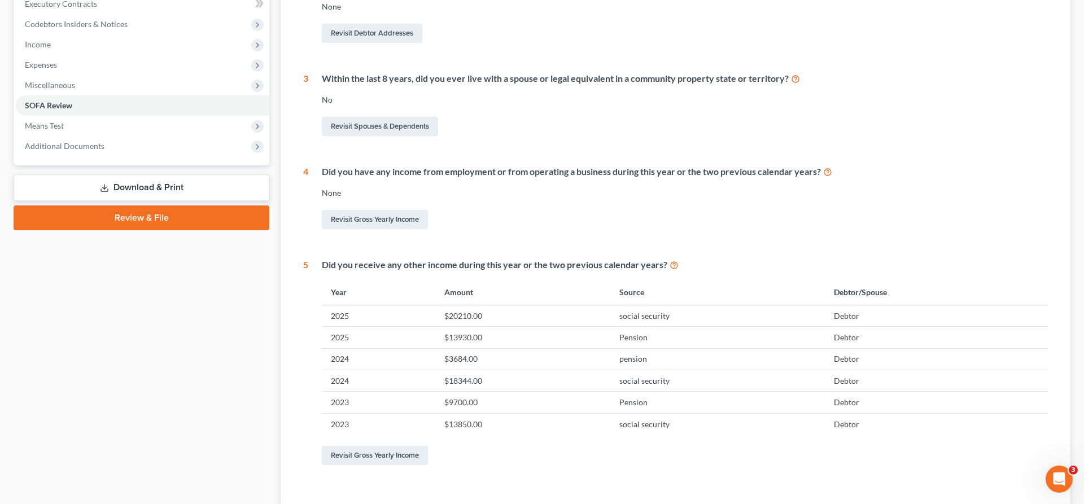
scroll to position [237, 0]
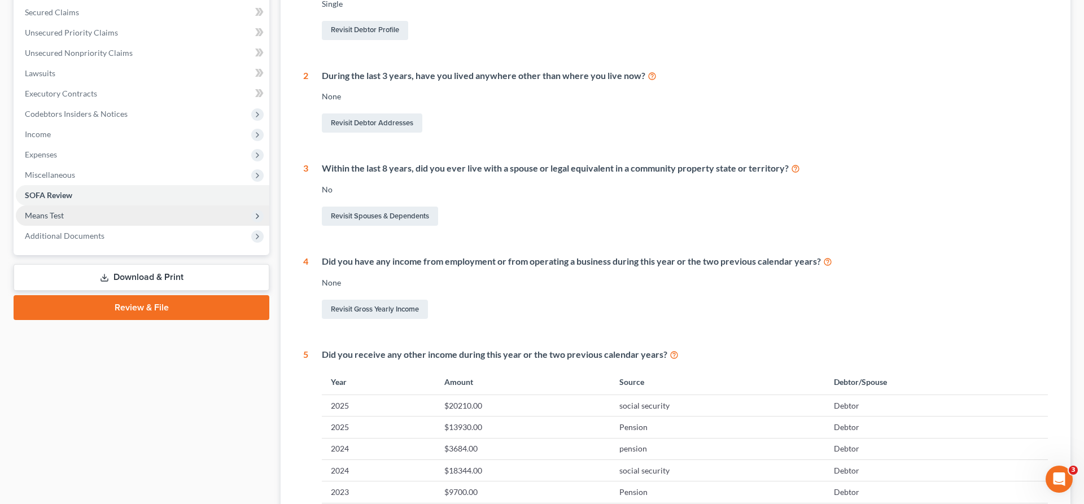
click at [32, 212] on span "Means Test" at bounding box center [44, 216] width 39 height 10
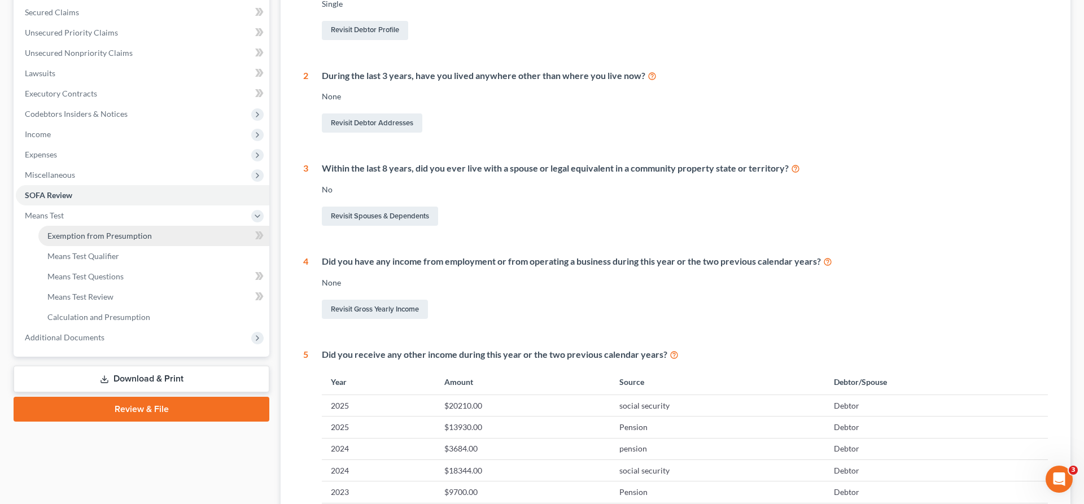
click at [76, 231] on span "Exemption from Presumption" at bounding box center [99, 236] width 104 height 10
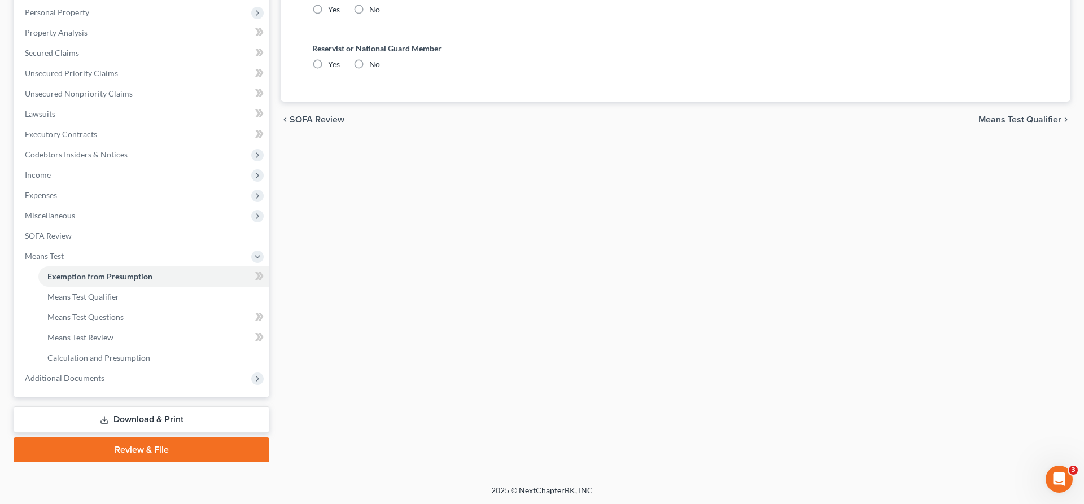
scroll to position [81, 0]
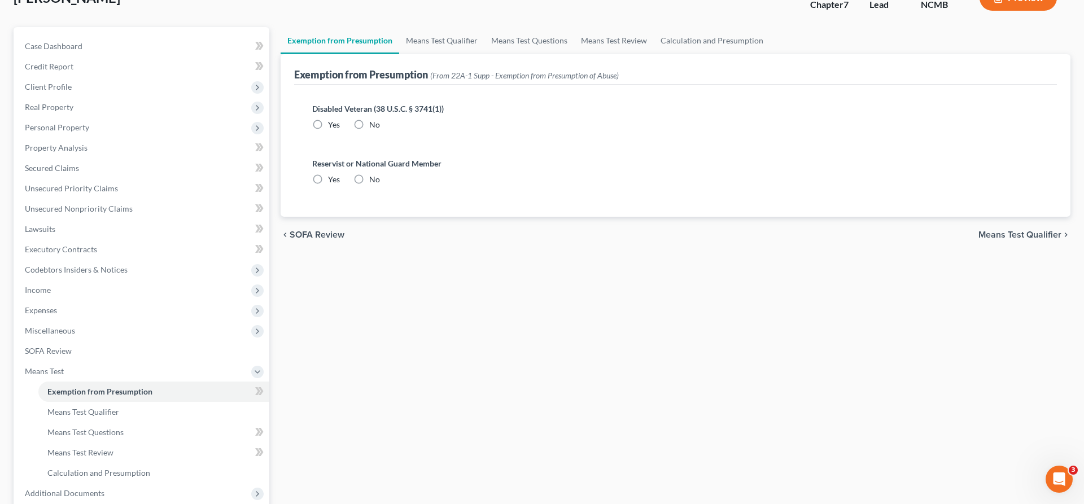
click at [369, 127] on label "No" at bounding box center [374, 124] width 11 height 11
click at [374, 126] on input "No" at bounding box center [377, 122] width 7 height 7
radio input "true"
click at [369, 179] on label "No" at bounding box center [374, 179] width 11 height 11
click at [374, 179] on input "No" at bounding box center [377, 177] width 7 height 7
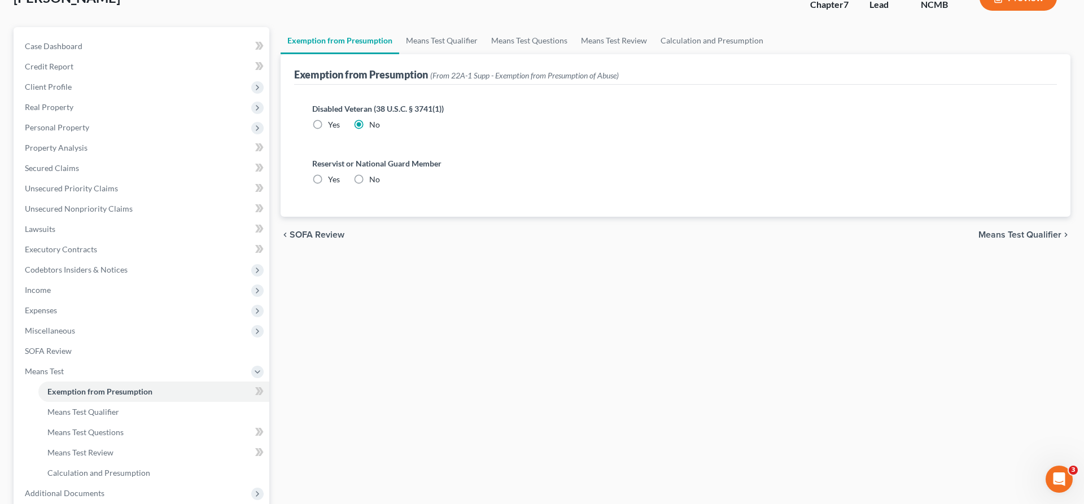
radio input "true"
click at [1003, 235] on span "Means Test Qualifier" at bounding box center [1019, 234] width 83 height 9
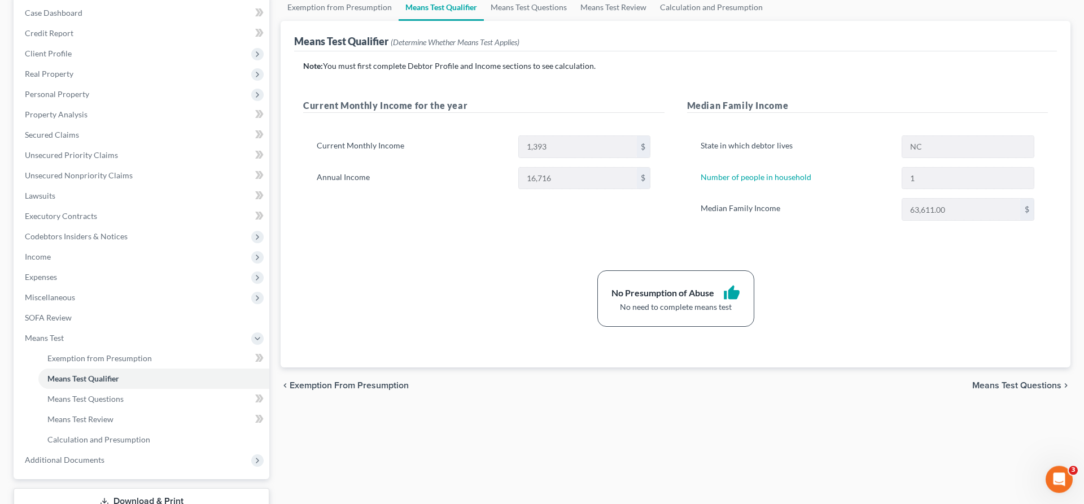
scroll to position [115, 0]
click at [984, 384] on span "Means Test Questions" at bounding box center [1016, 384] width 89 height 9
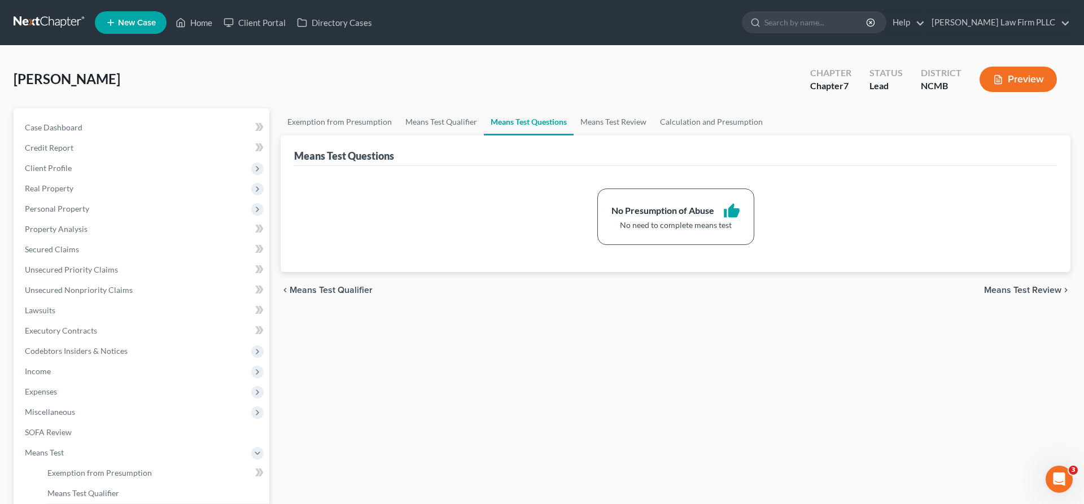
click at [1014, 288] on span "Means Test Review" at bounding box center [1022, 290] width 77 height 9
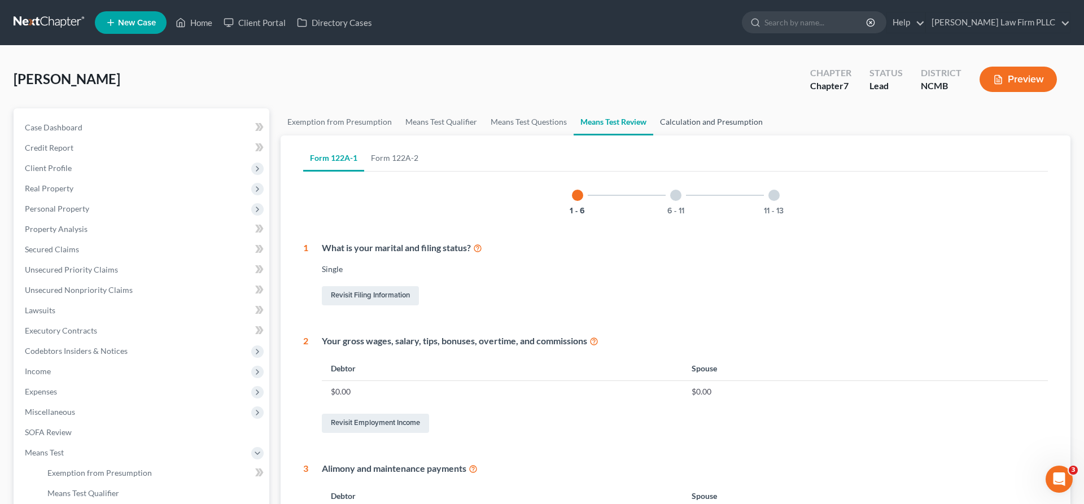
click at [716, 126] on link "Calculation and Presumption" at bounding box center [711, 121] width 116 height 27
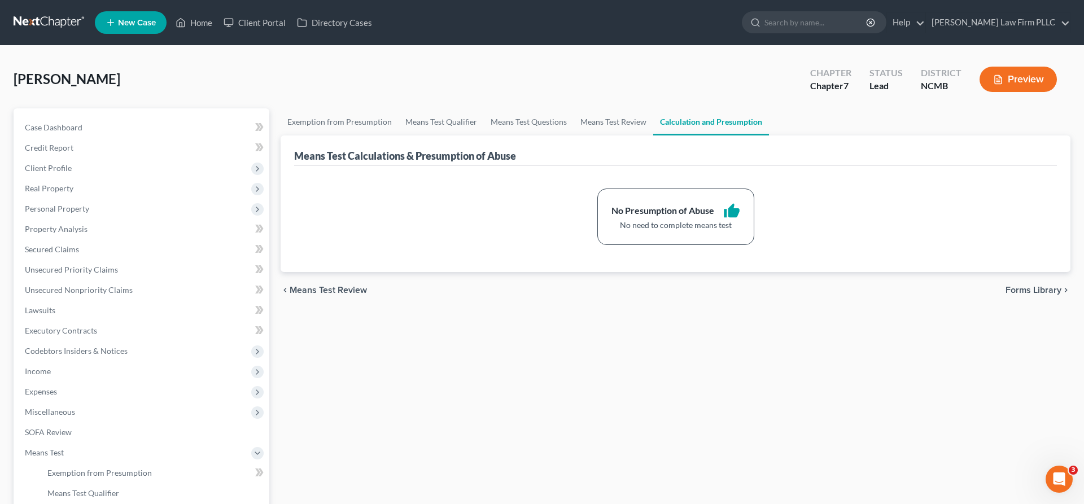
click at [1050, 290] on span "Forms Library" at bounding box center [1033, 290] width 56 height 9
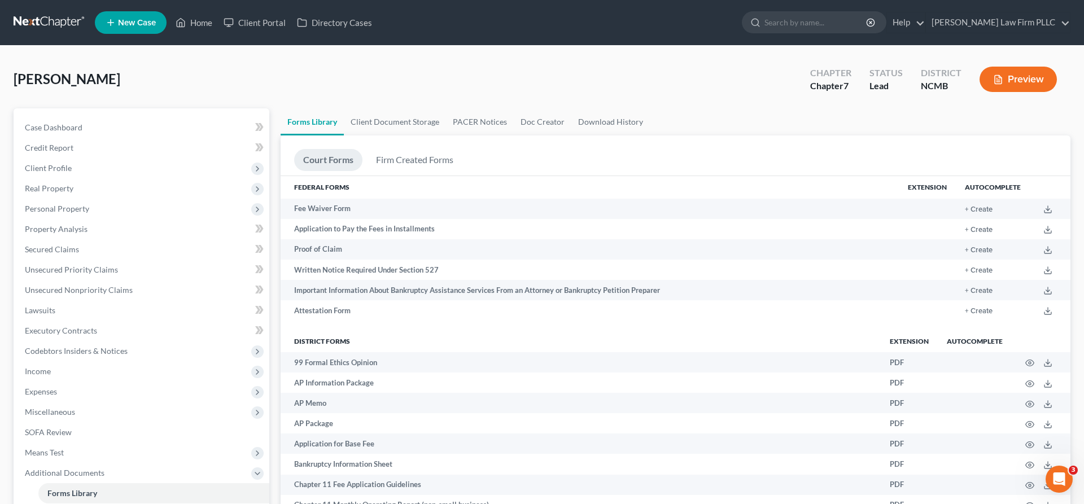
click at [658, 76] on div "Blythe, Elizabeth Upgraded Chapter Chapter 7 Status Lead District NCMB Preview" at bounding box center [542, 83] width 1057 height 49
